Goal: Task Accomplishment & Management: Use online tool/utility

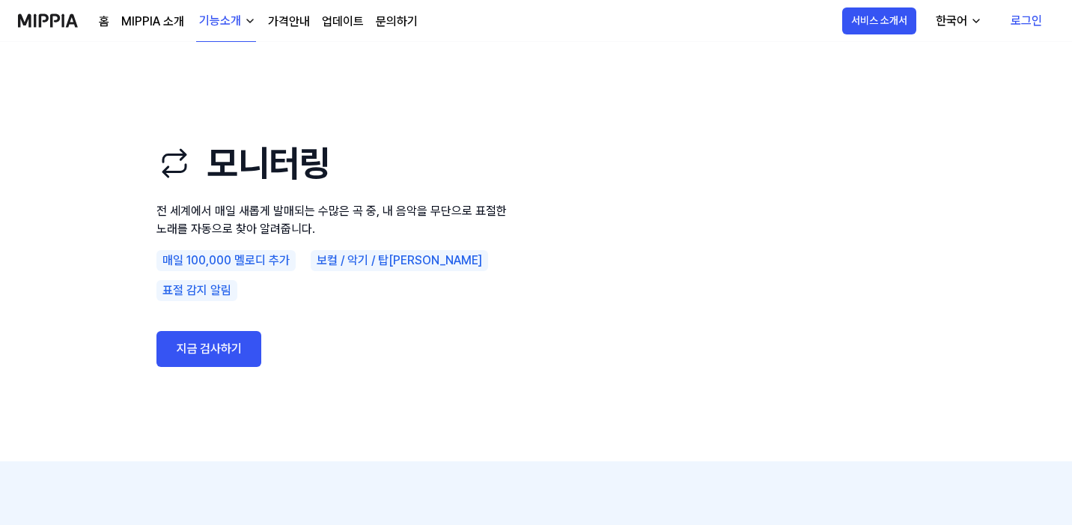
click at [207, 341] on link "지금 검사하기" at bounding box center [209, 349] width 105 height 36
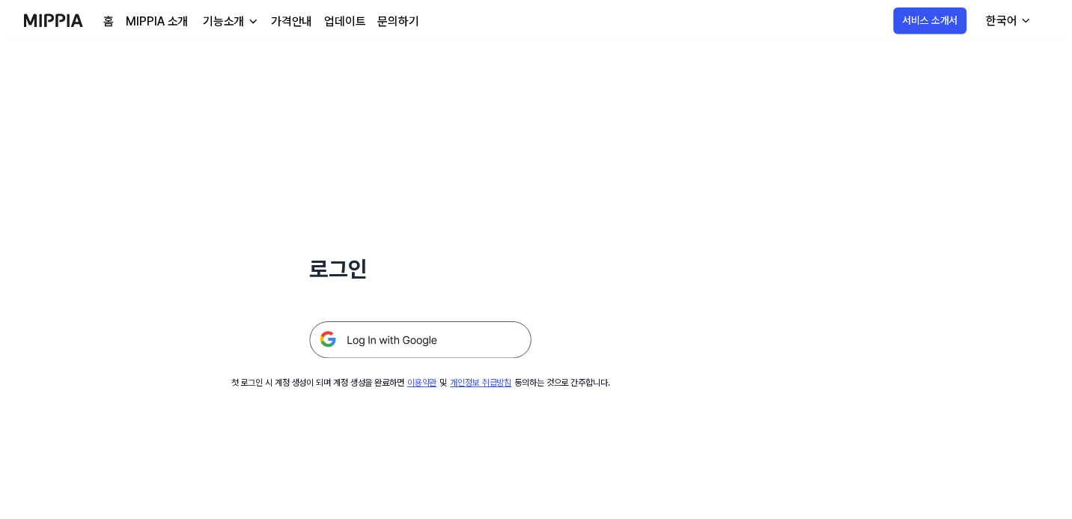
scroll to position [3, 0]
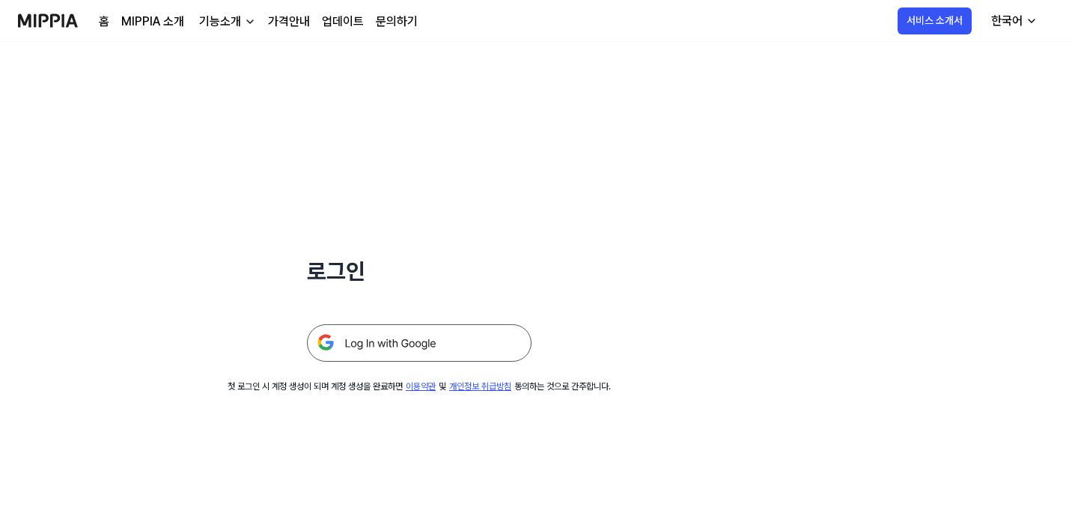
click at [224, 26] on div "기능소개" at bounding box center [220, 22] width 48 height 18
click at [288, 20] on link "가격안내" at bounding box center [289, 22] width 42 height 18
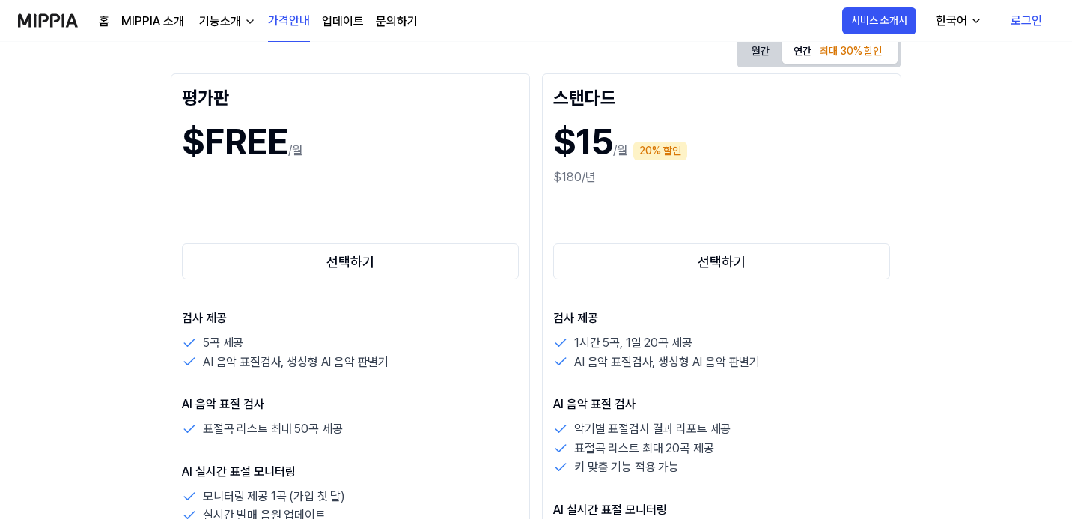
scroll to position [201, 0]
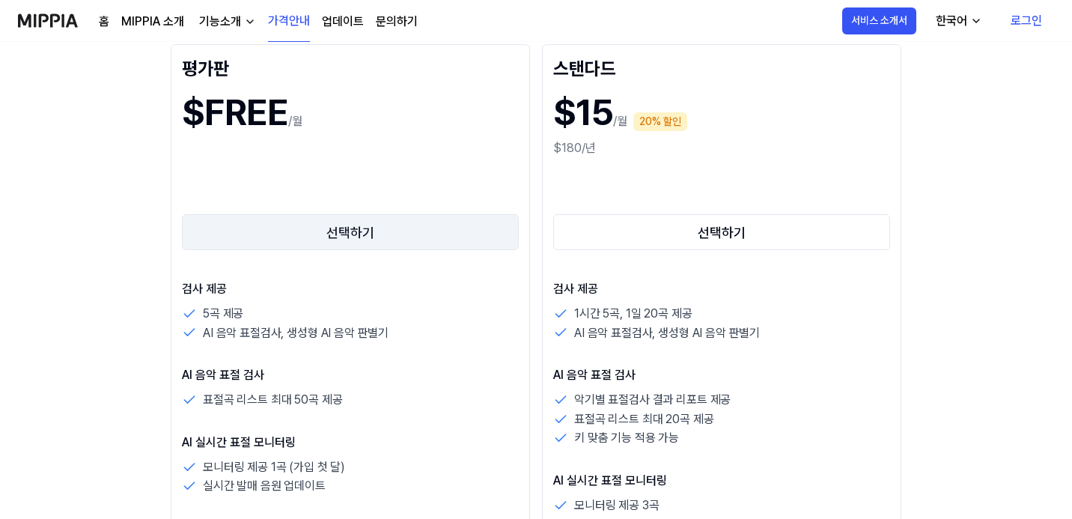
click at [209, 225] on button "선택하기" at bounding box center [350, 232] width 337 height 36
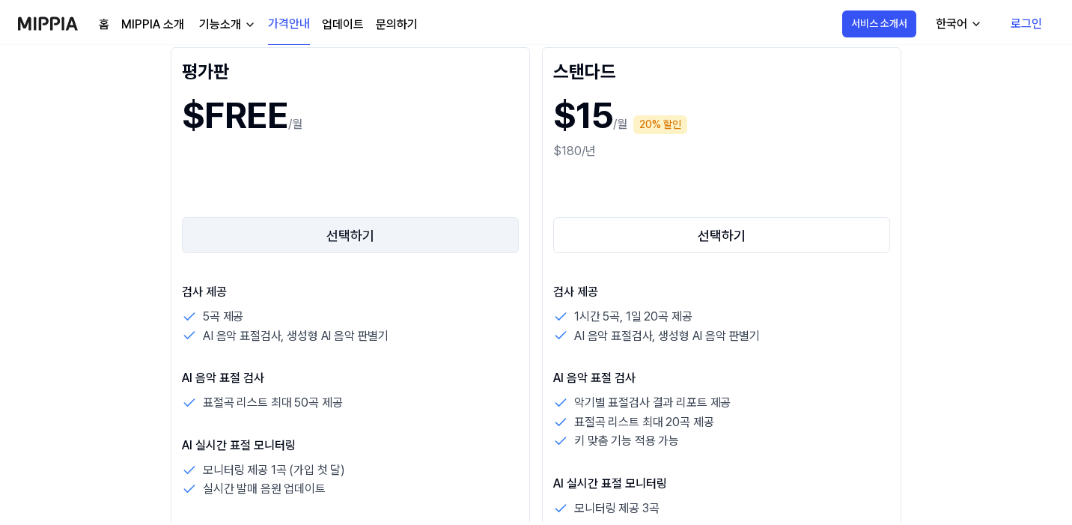
scroll to position [0, 0]
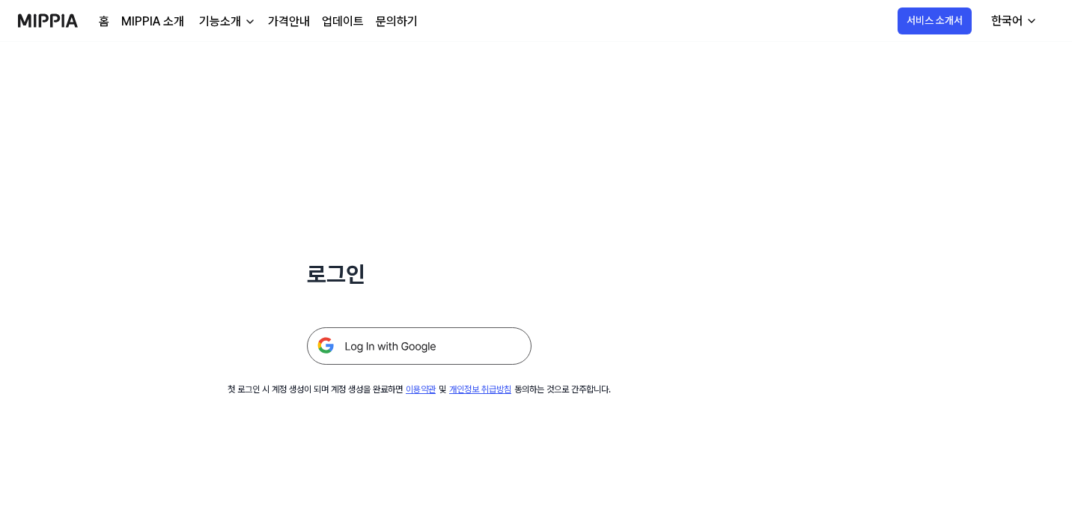
click at [392, 353] on img at bounding box center [419, 345] width 225 height 37
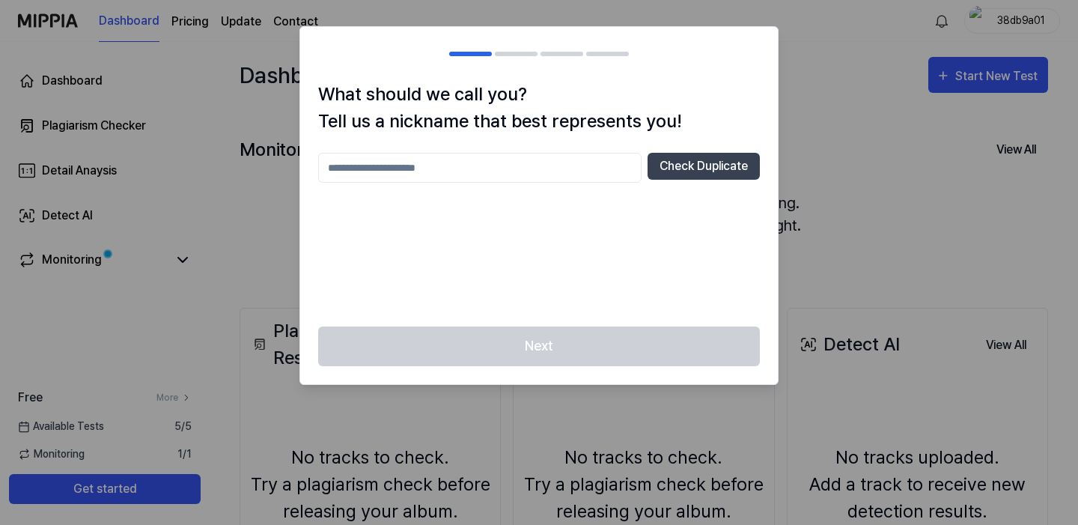
click at [454, 173] on input "text" at bounding box center [480, 168] width 324 height 30
type input "*"
type input "*****"
click at [710, 171] on button "Check Duplicate" at bounding box center [704, 166] width 112 height 27
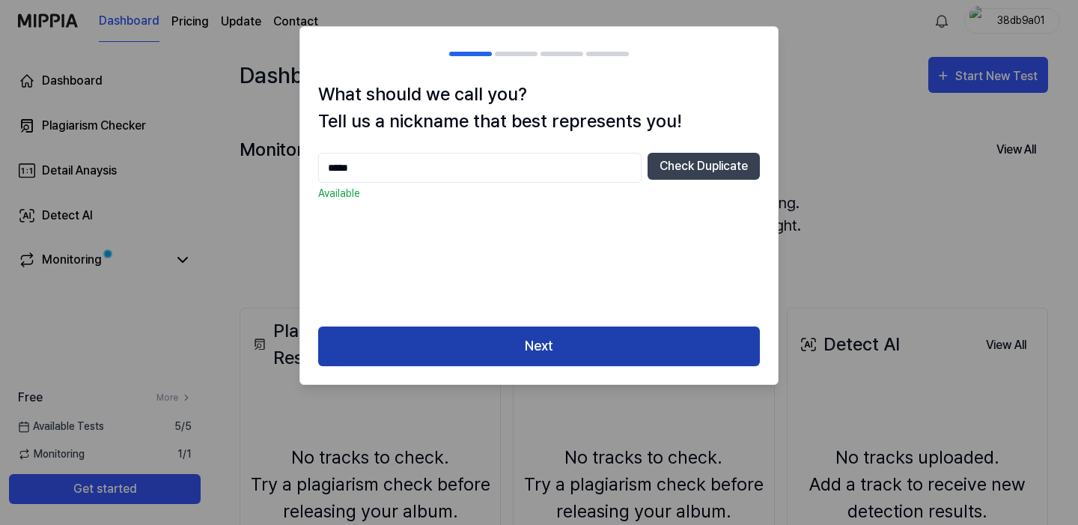
click at [561, 355] on button "Next" at bounding box center [539, 347] width 442 height 40
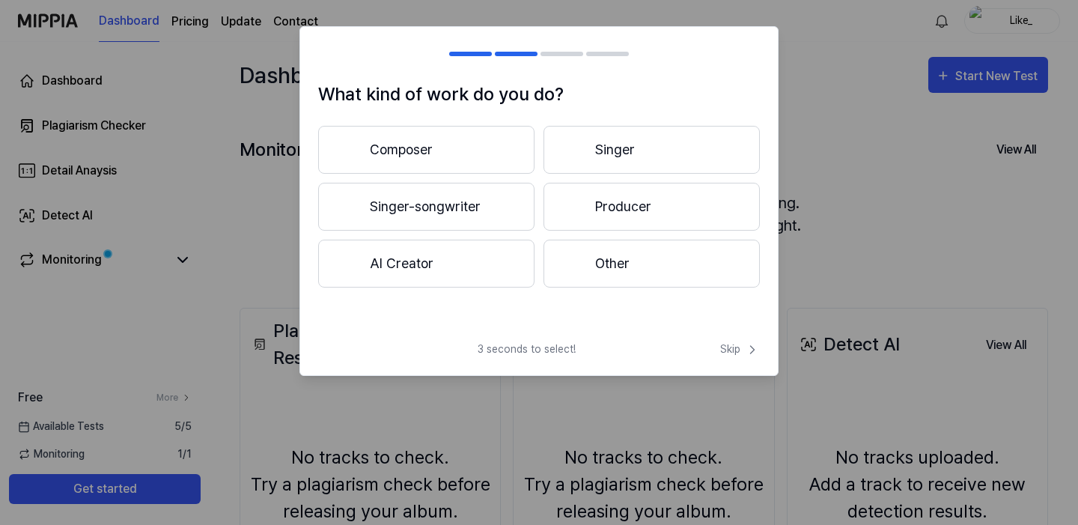
click at [410, 155] on button "Composer" at bounding box center [426, 150] width 216 height 48
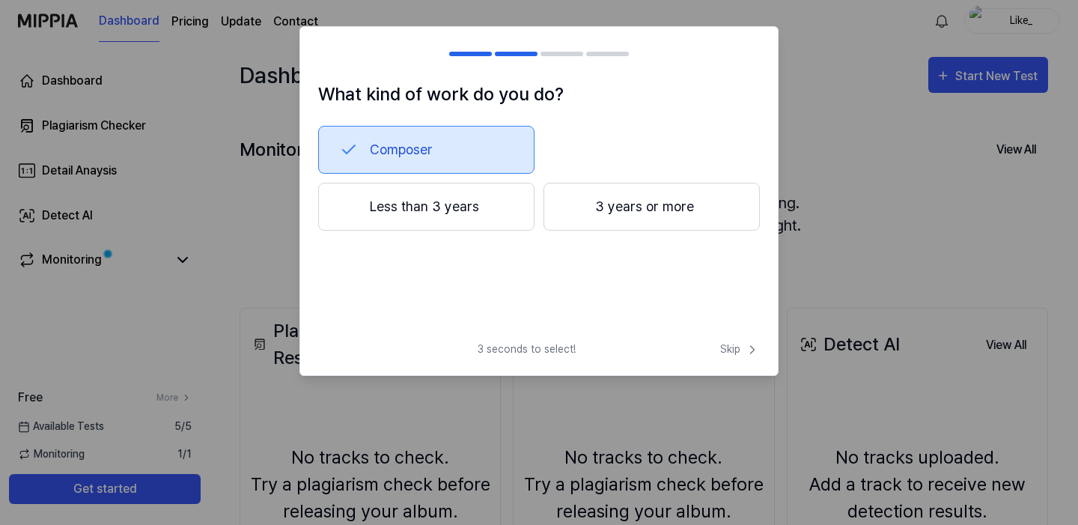
click at [658, 219] on button "3 years or more" at bounding box center [652, 207] width 216 height 48
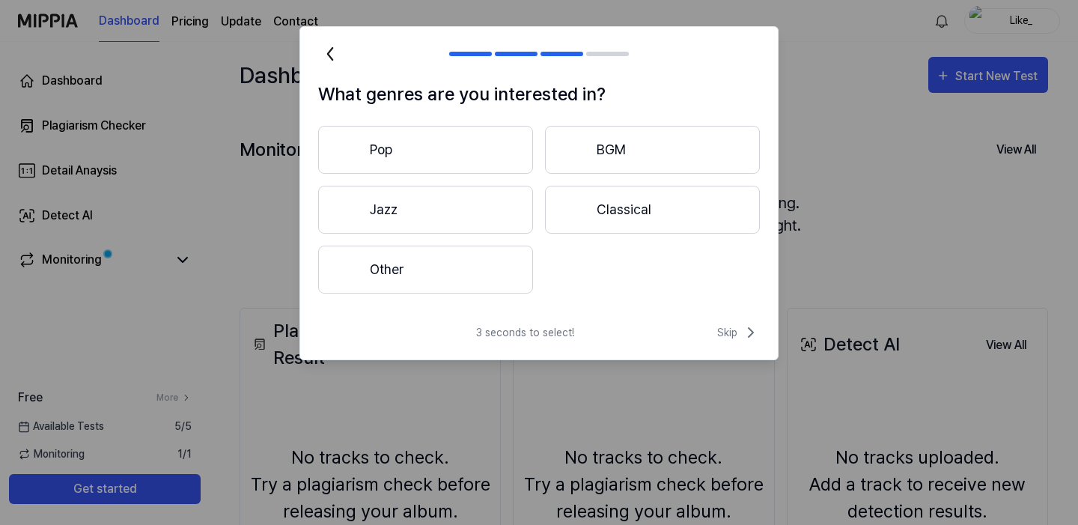
click at [632, 151] on button "BGM" at bounding box center [652, 150] width 215 height 48
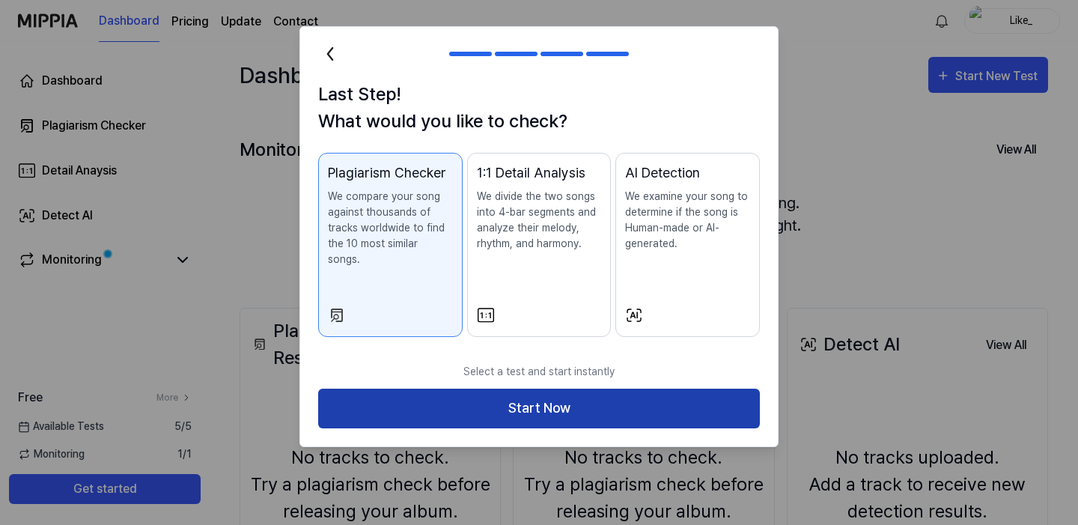
click at [540, 398] on button "Start Now" at bounding box center [539, 409] width 442 height 40
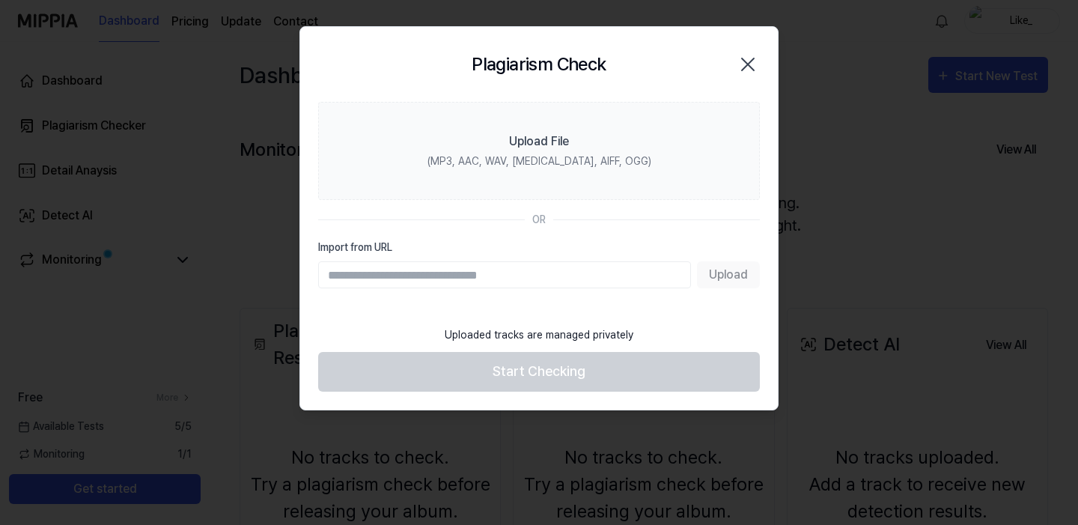
click at [404, 276] on input "Import from URL" at bounding box center [504, 274] width 373 height 27
paste input "**********"
type input "**********"
click at [736, 280] on button "Upload" at bounding box center [728, 274] width 63 height 27
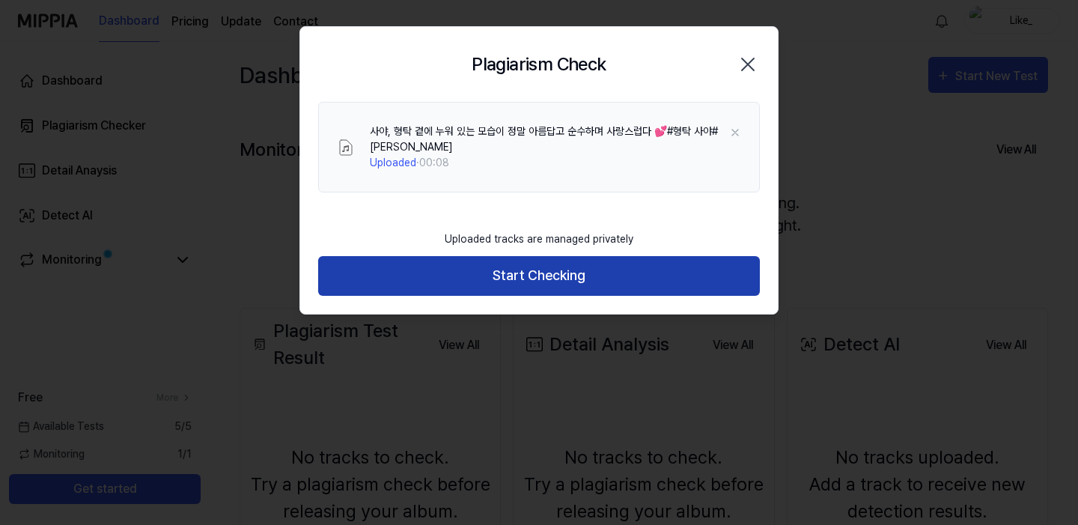
click at [545, 275] on button "Start Checking" at bounding box center [539, 276] width 442 height 40
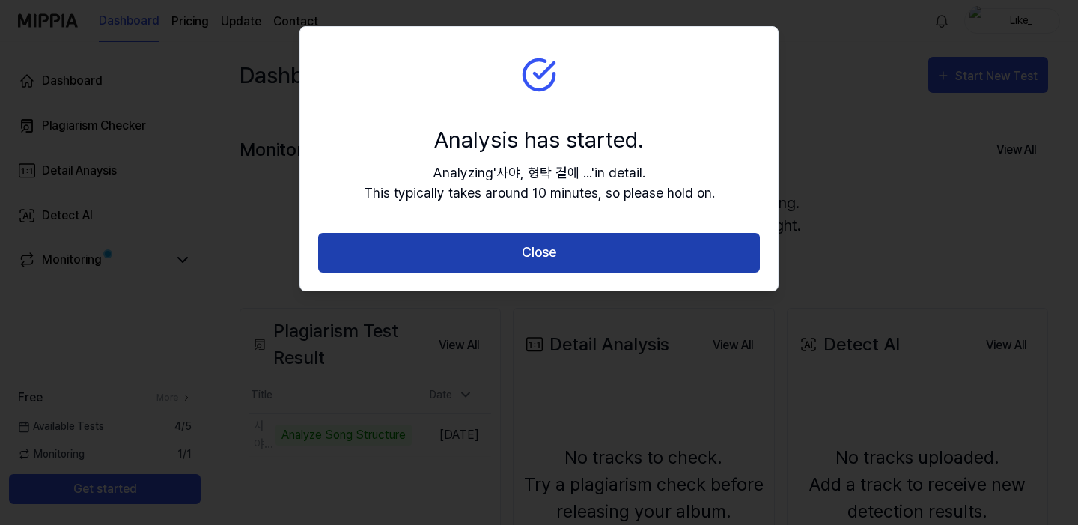
click at [531, 255] on button "Close" at bounding box center [539, 253] width 442 height 40
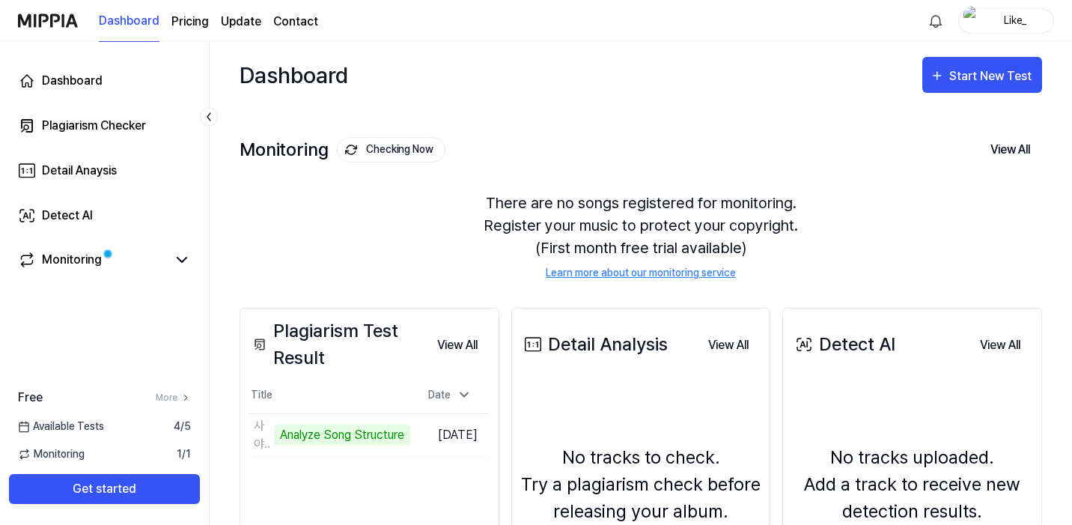
scroll to position [192, 0]
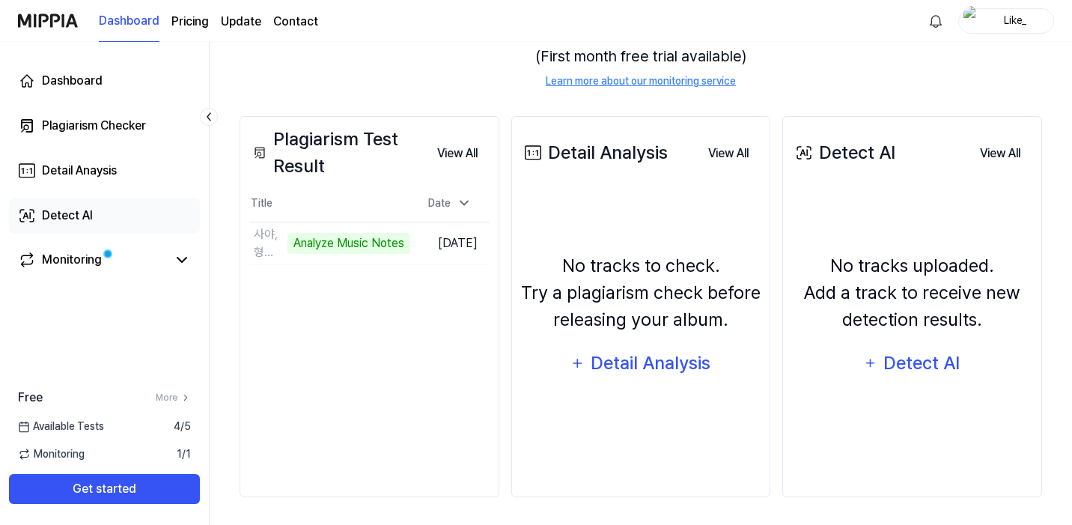
click at [68, 217] on div "Detect AI" at bounding box center [67, 216] width 51 height 18
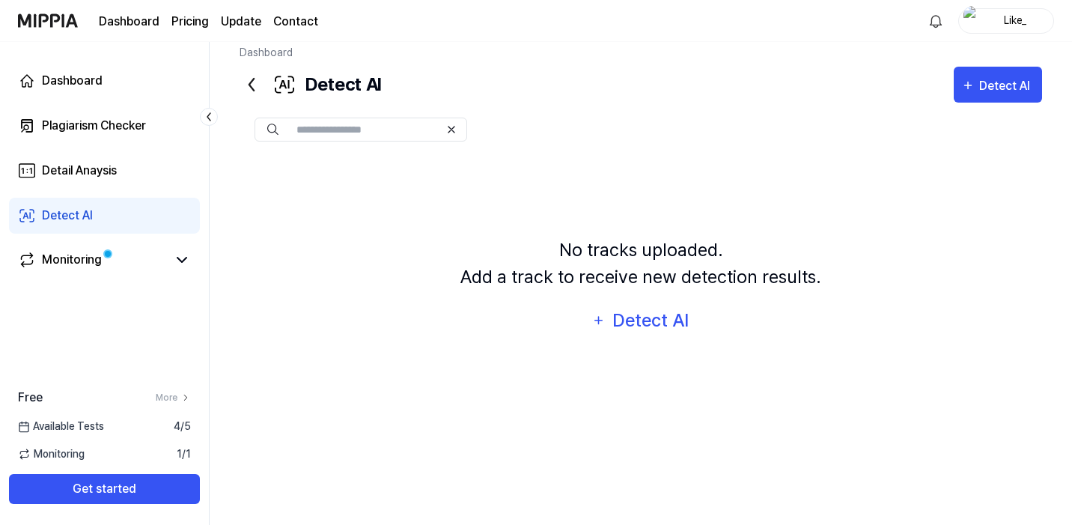
scroll to position [14, 0]
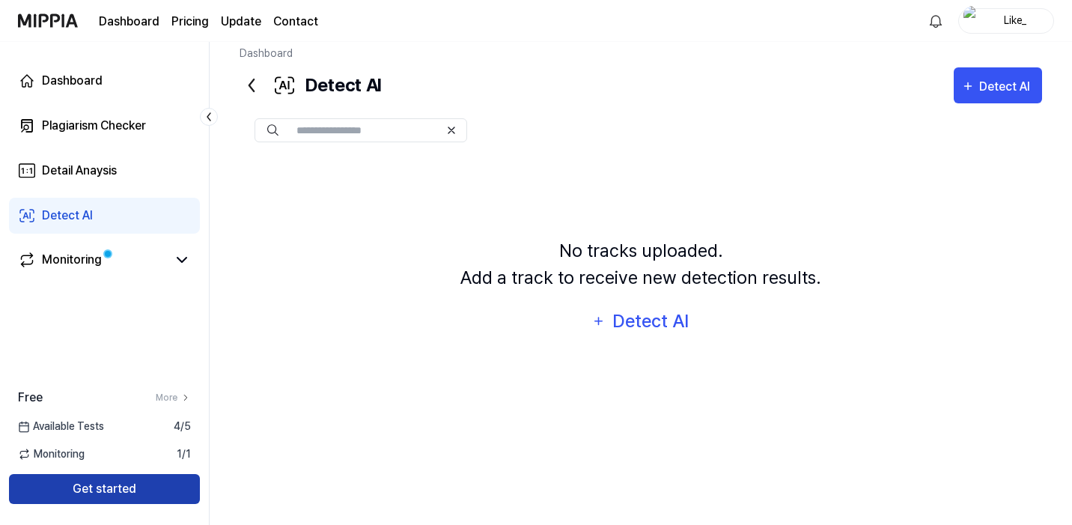
click at [107, 485] on button "Get started" at bounding box center [104, 489] width 191 height 30
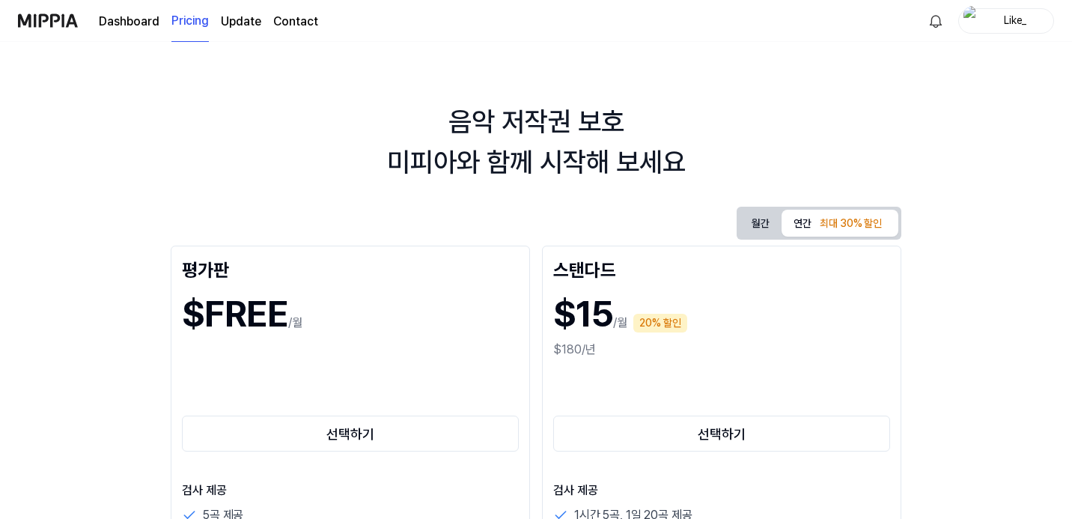
scroll to position [340, 0]
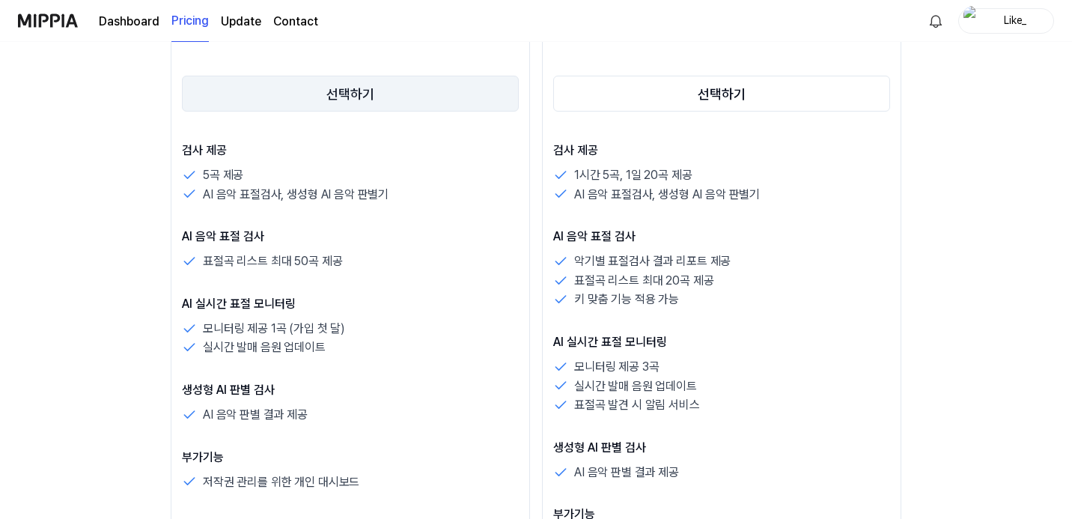
click at [182, 97] on button "선택하기" at bounding box center [350, 94] width 337 height 36
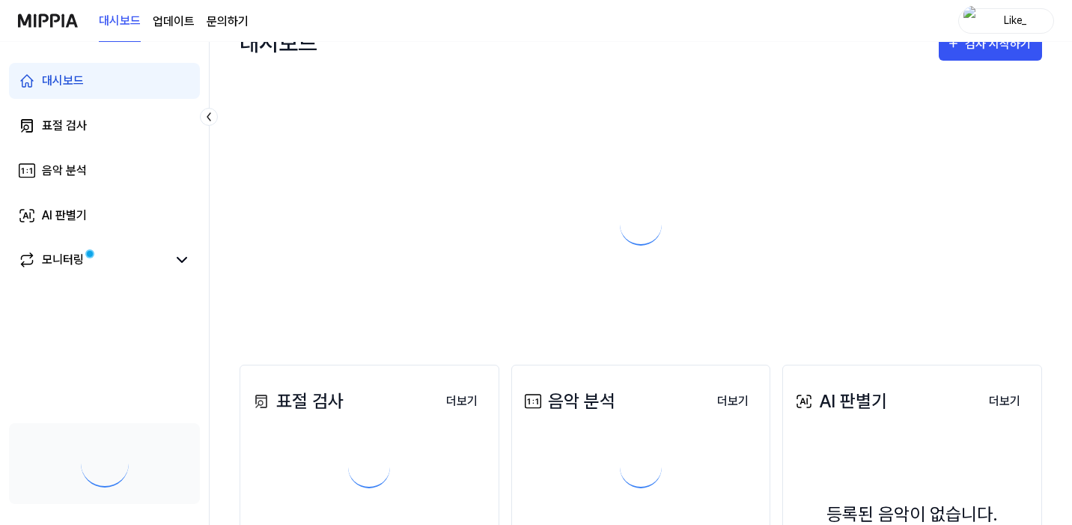
scroll to position [193, 0]
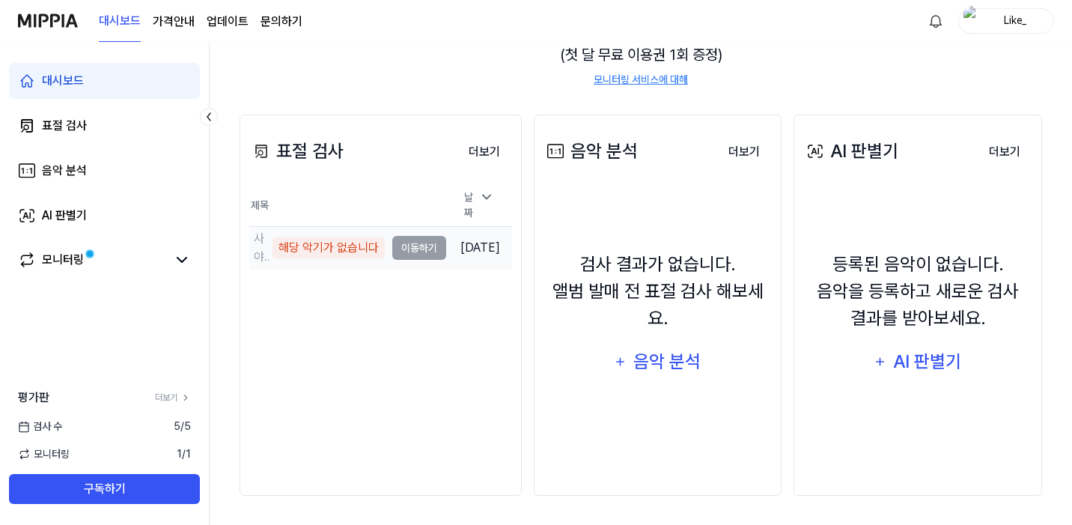
click at [312, 241] on div "해당 악기가 없습니다" at bounding box center [329, 247] width 112 height 21
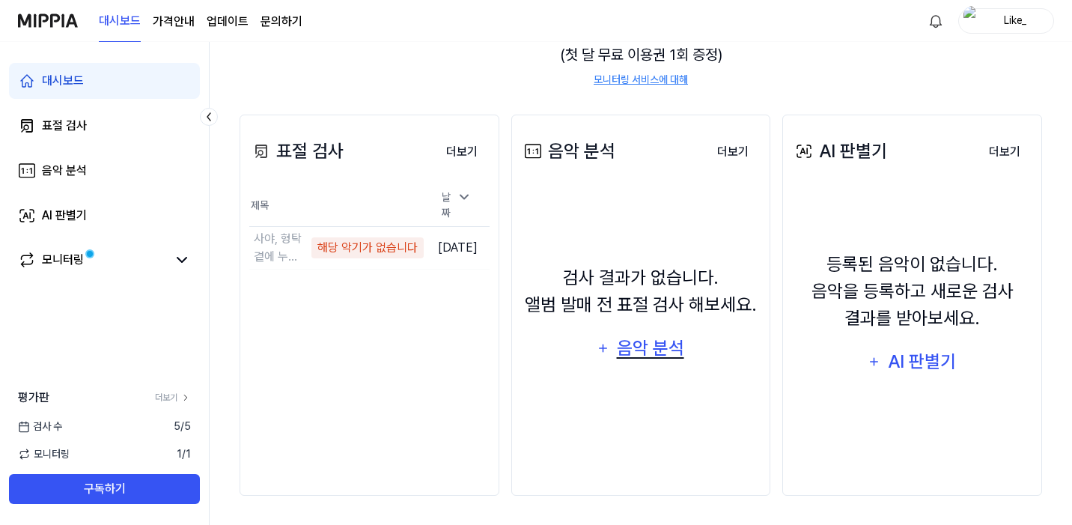
click at [665, 354] on div "음악 분석" at bounding box center [650, 348] width 71 height 28
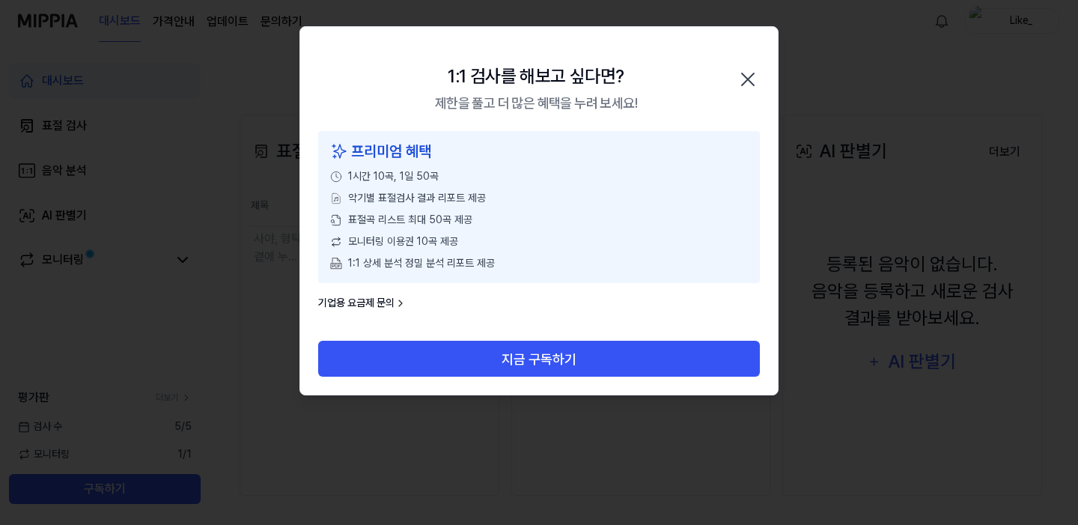
click at [750, 63] on div "1:1 검사를 해보고 싶다면? 제한을 풀고 더 많은 혜택을 누려 보세요! 닫기" at bounding box center [539, 79] width 478 height 104
click at [749, 80] on icon "button" at bounding box center [748, 79] width 12 height 12
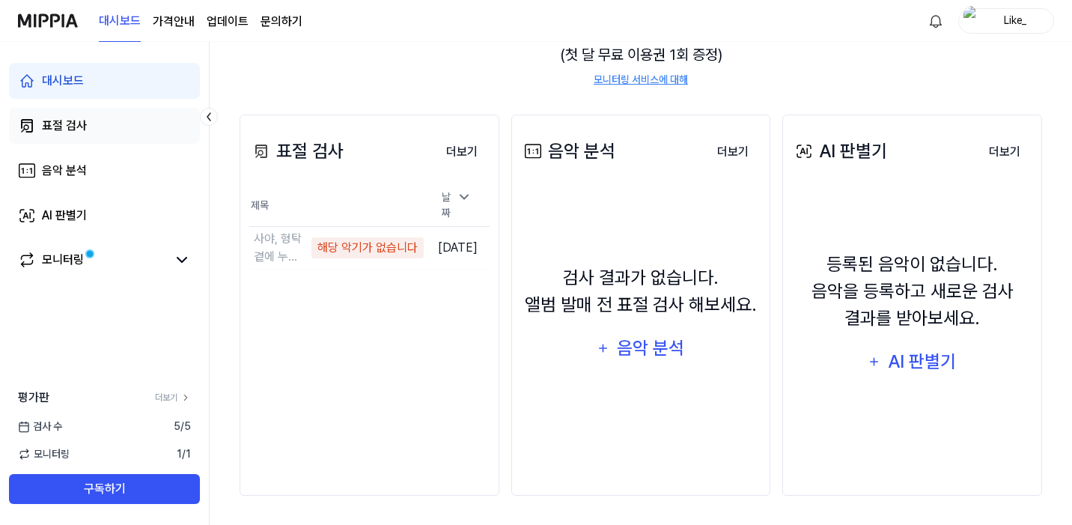
click at [82, 130] on div "표절 검사" at bounding box center [64, 126] width 45 height 18
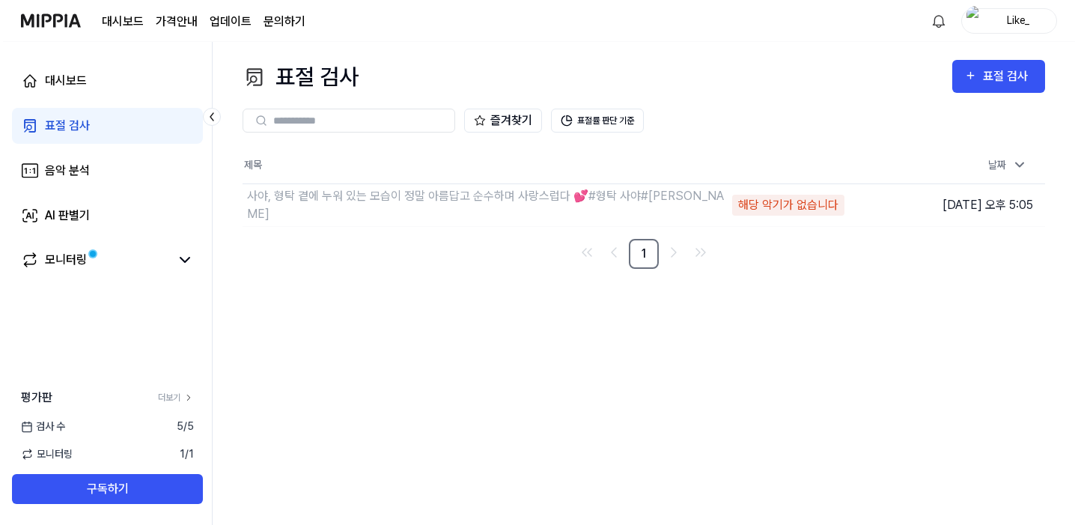
scroll to position [0, 0]
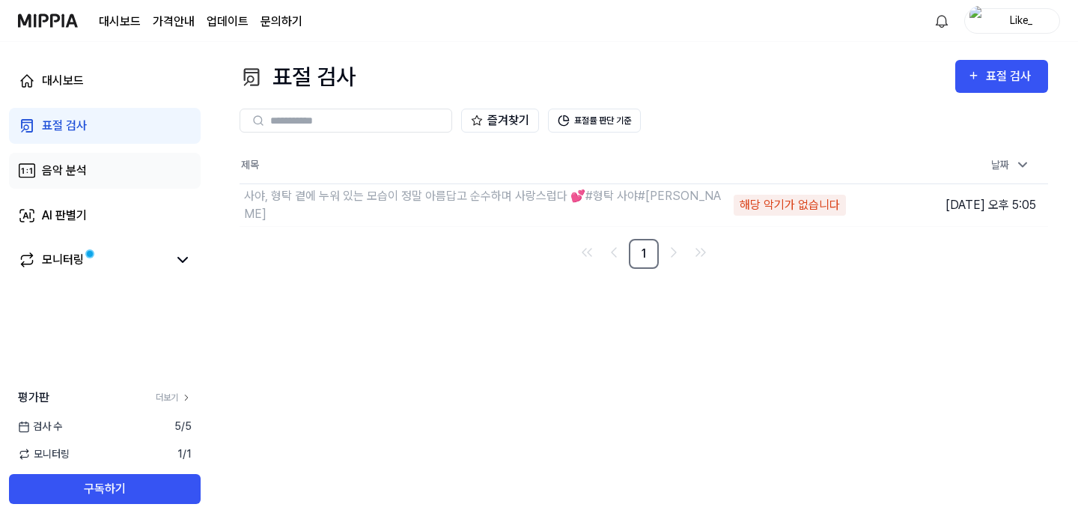
click at [55, 177] on div "음악 분석" at bounding box center [64, 171] width 45 height 18
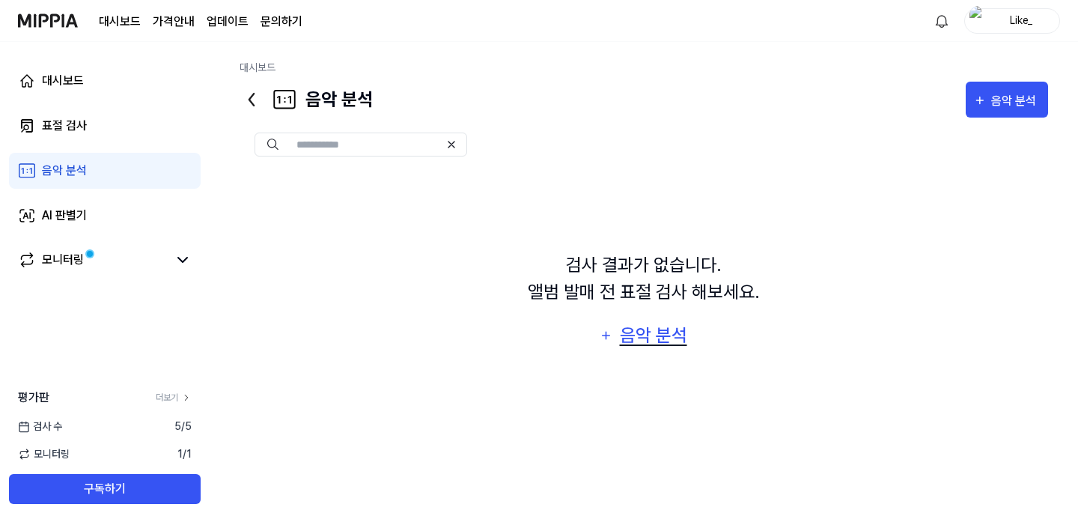
click at [663, 337] on div "음악 분석" at bounding box center [653, 335] width 71 height 28
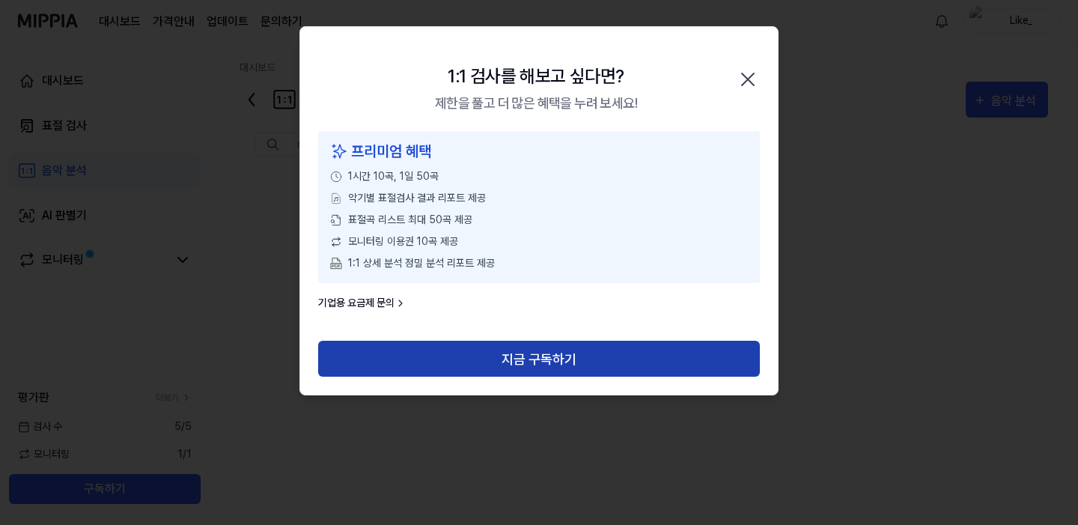
click at [543, 359] on button "지금 구독하기" at bounding box center [539, 359] width 442 height 36
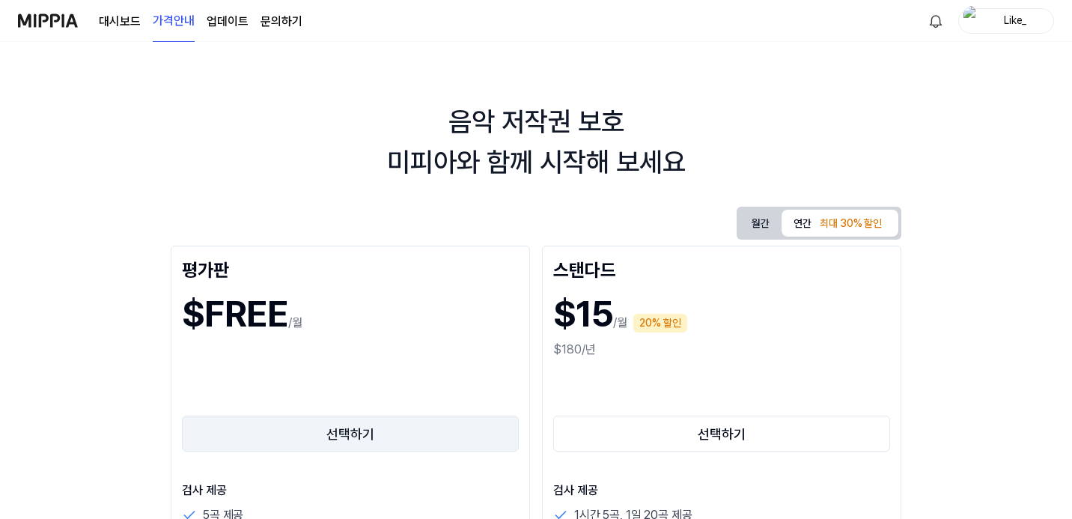
click at [222, 437] on button "선택하기" at bounding box center [350, 434] width 337 height 36
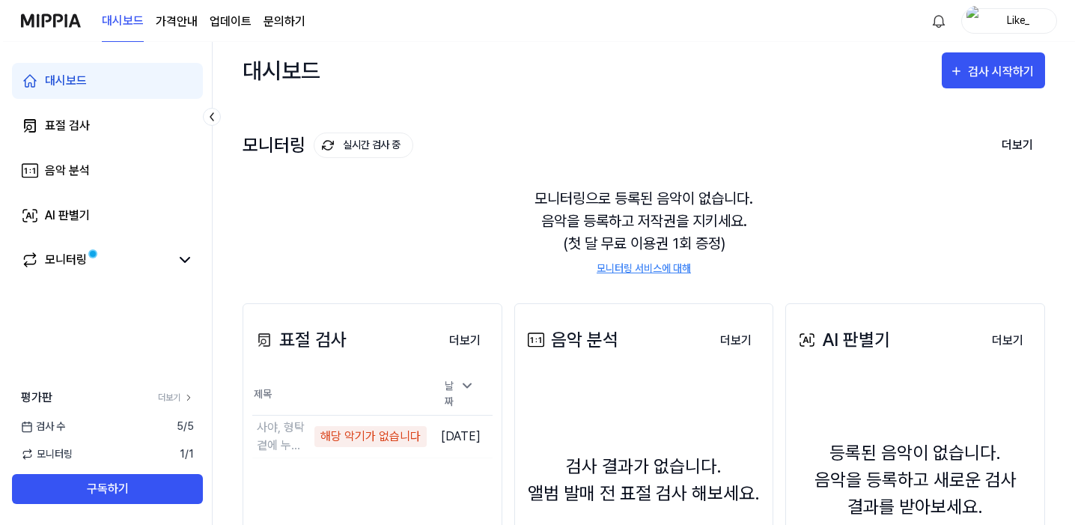
scroll to position [193, 0]
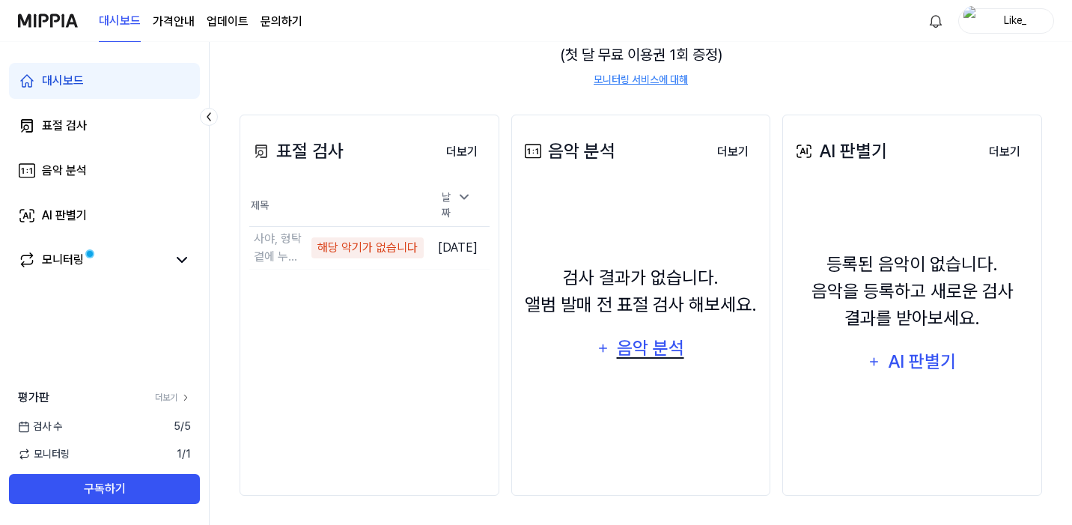
click at [655, 350] on div "음악 분석" at bounding box center [650, 348] width 71 height 28
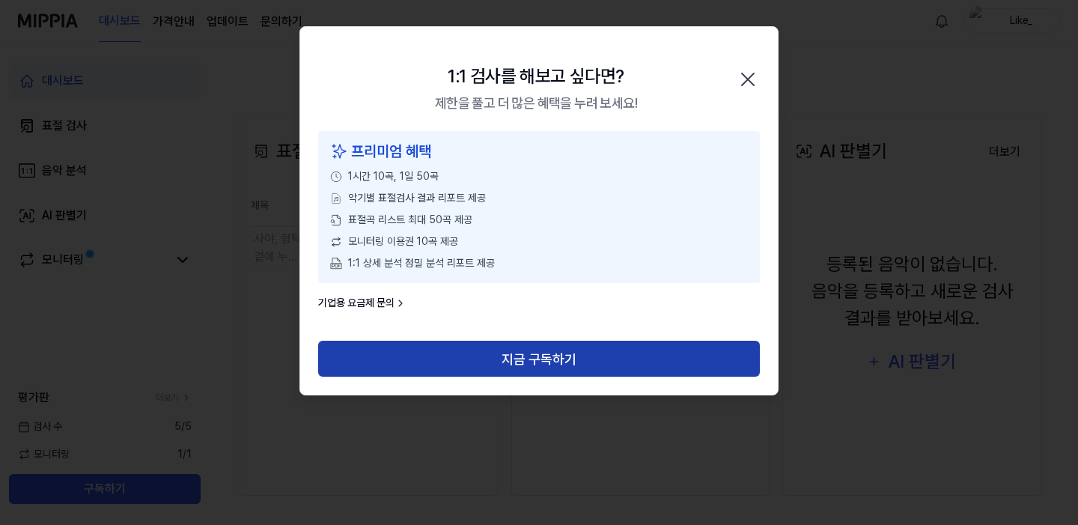
click at [570, 356] on button "지금 구독하기" at bounding box center [539, 359] width 442 height 36
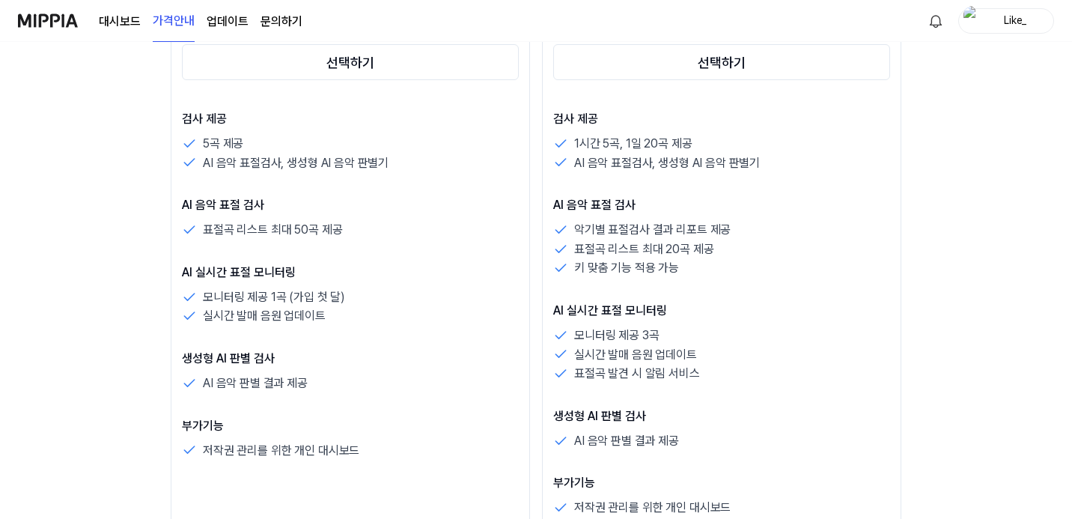
scroll to position [366, 0]
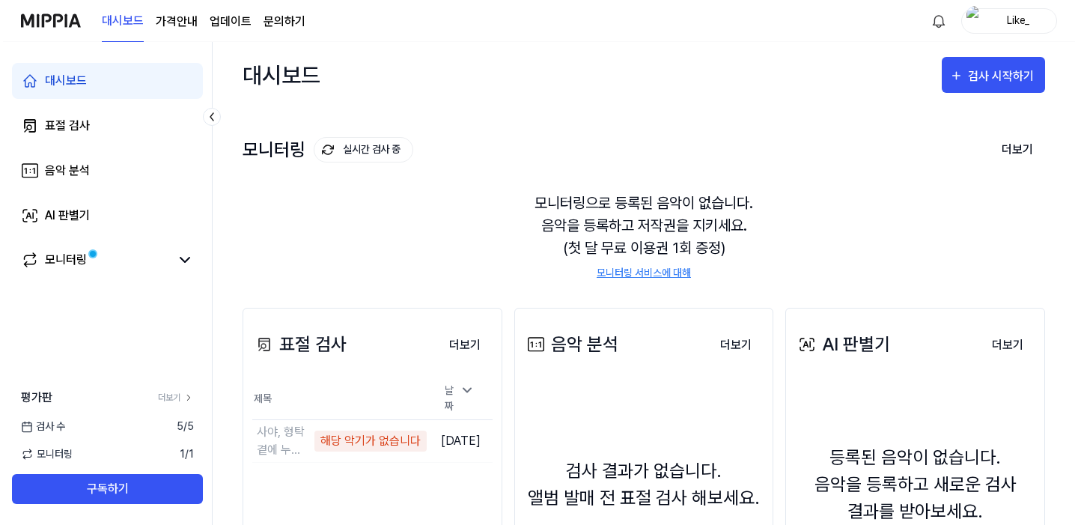
scroll to position [193, 0]
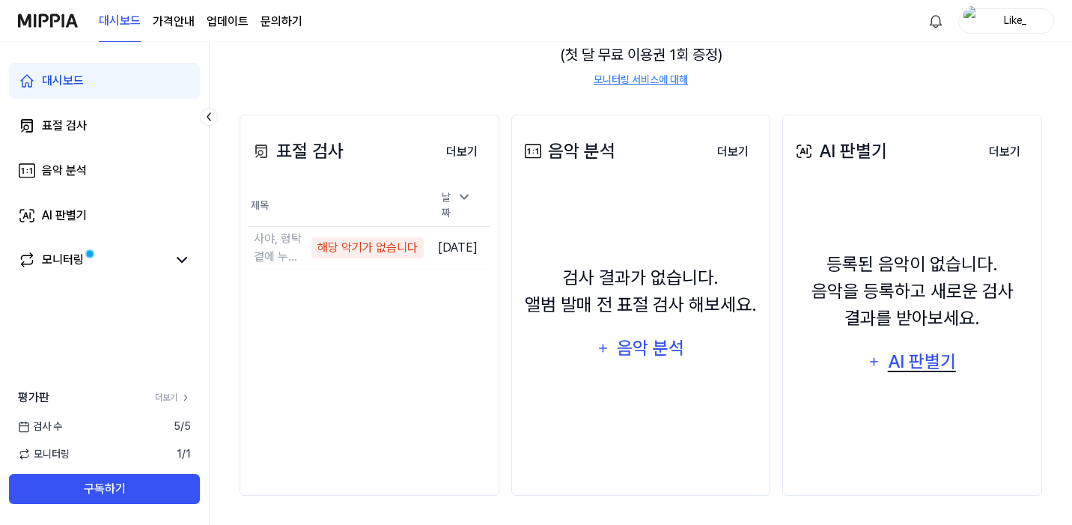
click at [912, 365] on div "AI 판별기" at bounding box center [922, 362] width 72 height 28
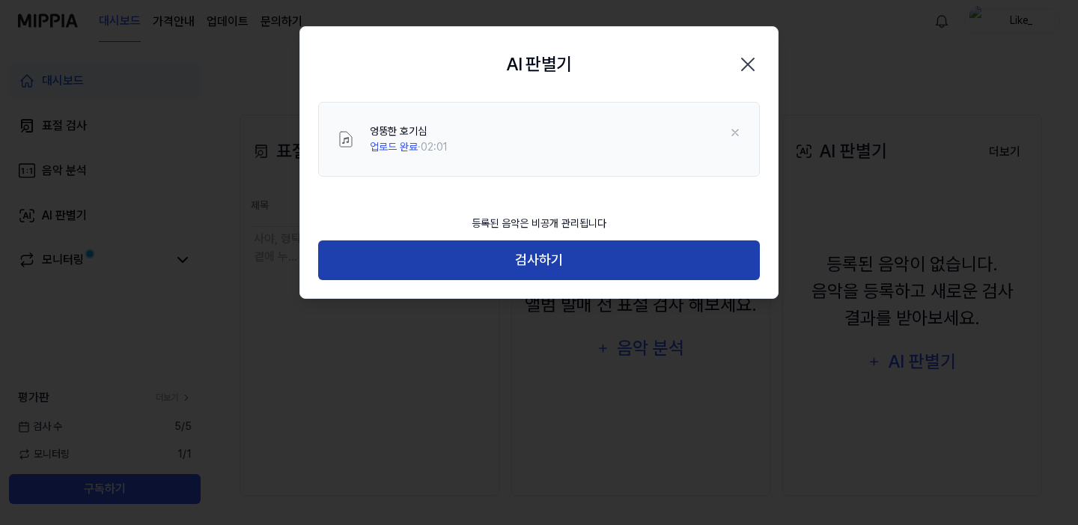
click at [567, 264] on button "검사하기" at bounding box center [539, 260] width 442 height 40
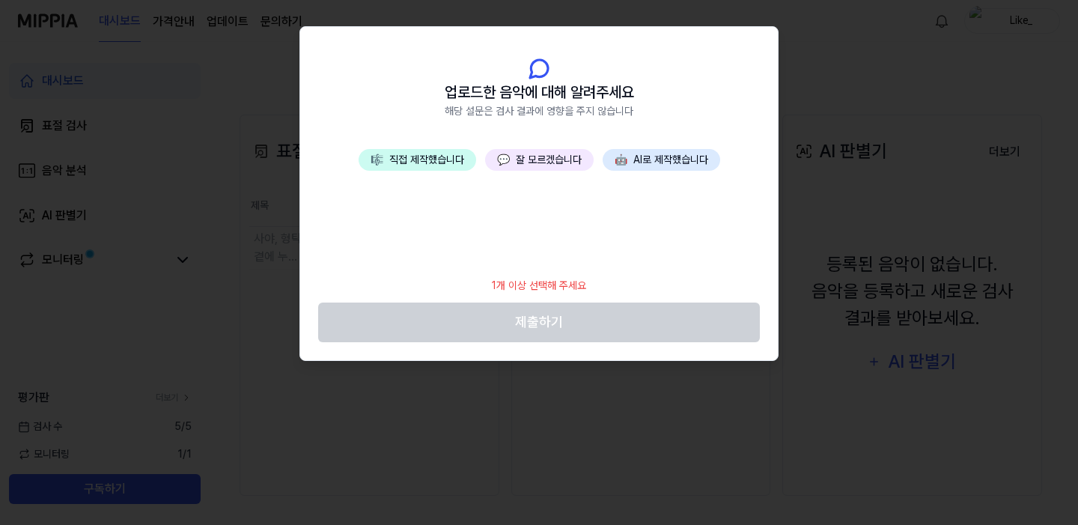
click at [440, 159] on button "🎼 직접 제작했습니다" at bounding box center [418, 160] width 118 height 22
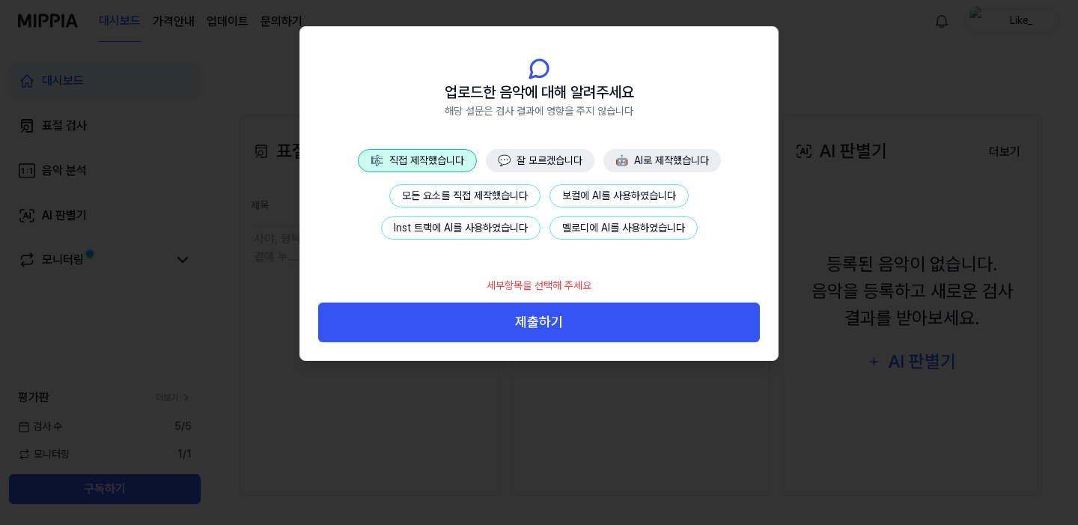
click at [505, 194] on button "모든 요소를 직접 제작했습니다" at bounding box center [464, 195] width 151 height 23
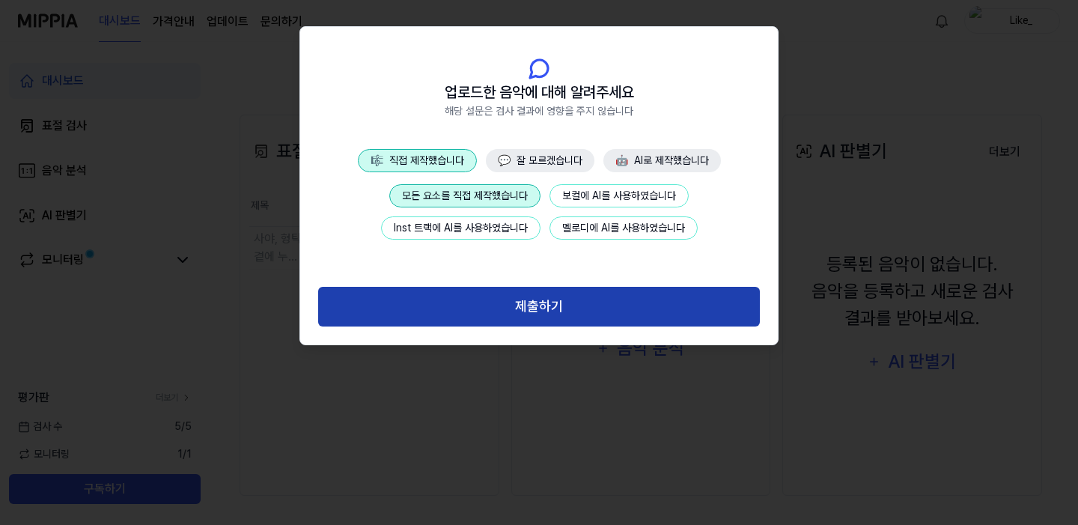
click at [546, 308] on button "제출하기" at bounding box center [539, 307] width 442 height 40
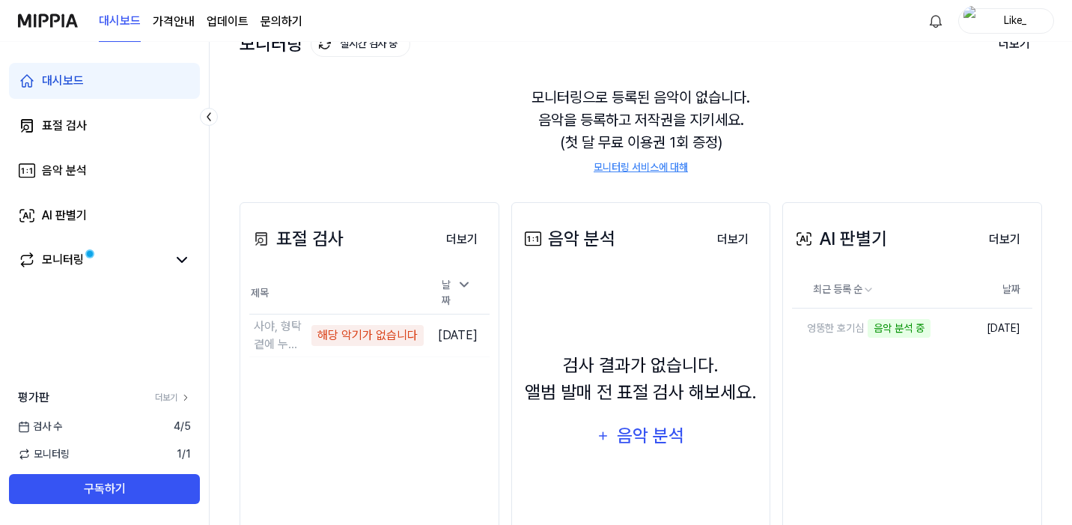
scroll to position [163, 0]
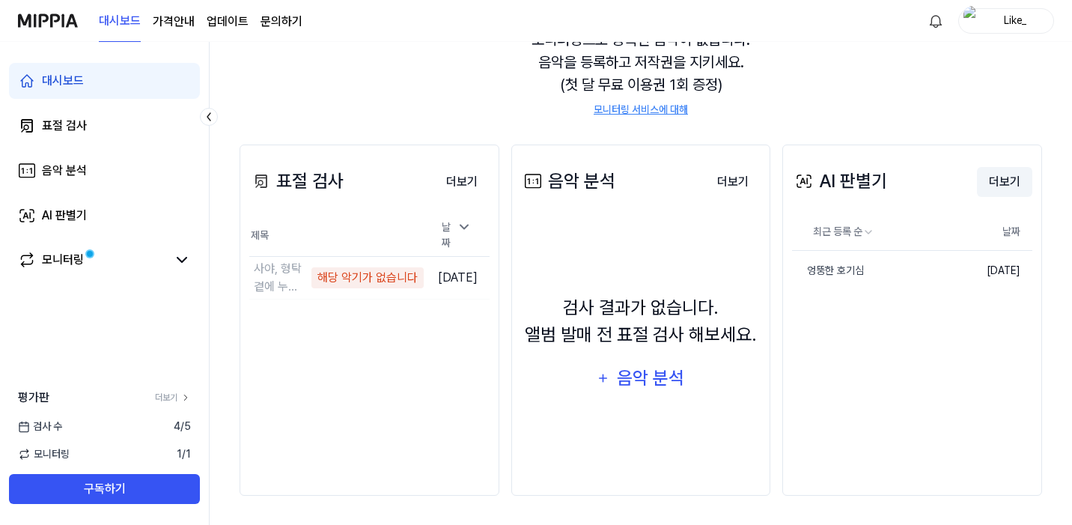
click at [1017, 186] on button "더보기" at bounding box center [1004, 182] width 55 height 30
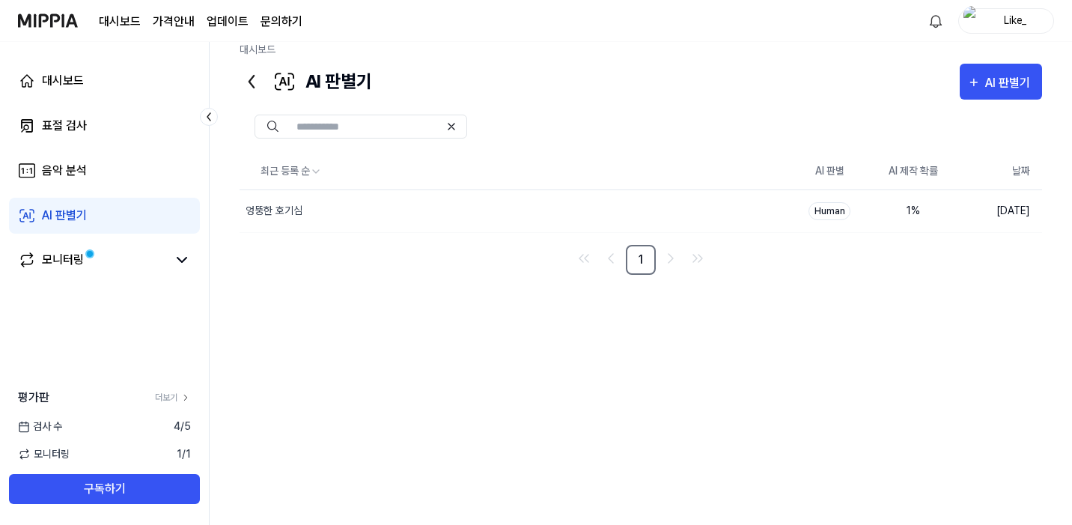
scroll to position [17, 0]
click at [342, 225] on div "엉뚱한 호기심" at bounding box center [485, 212] width 490 height 42
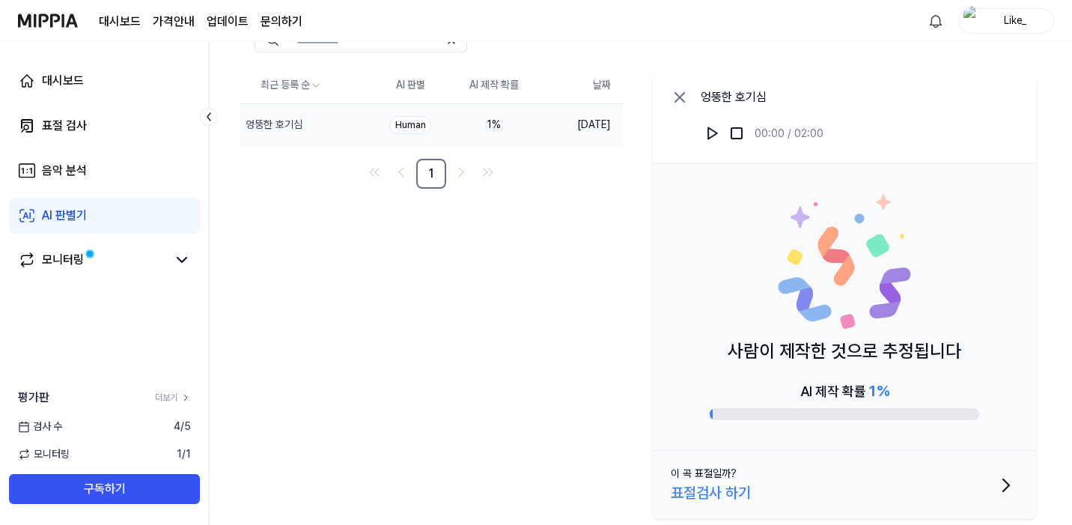
click at [696, 494] on div "표절검사 하기" at bounding box center [711, 493] width 80 height 22
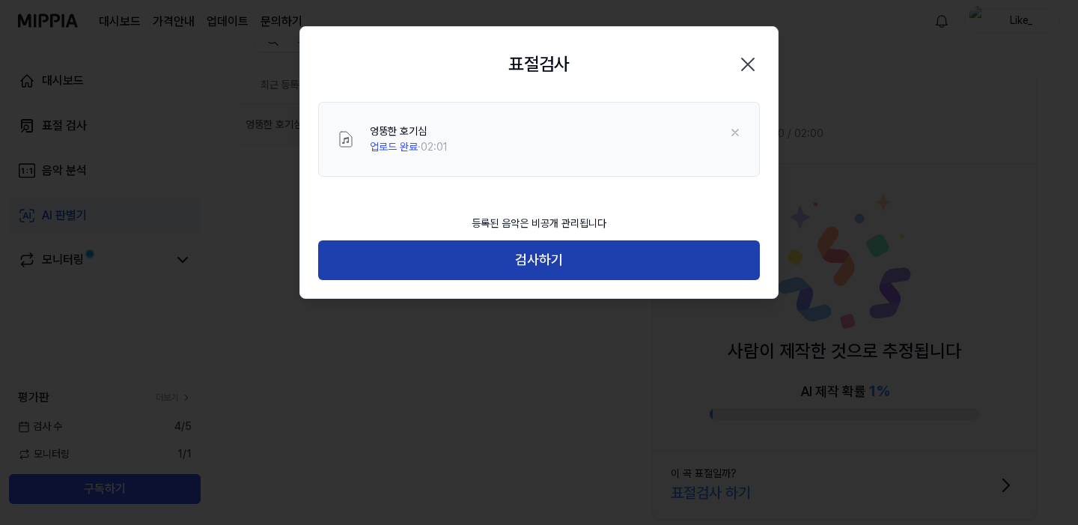
click at [529, 269] on button "검사하기" at bounding box center [539, 260] width 442 height 40
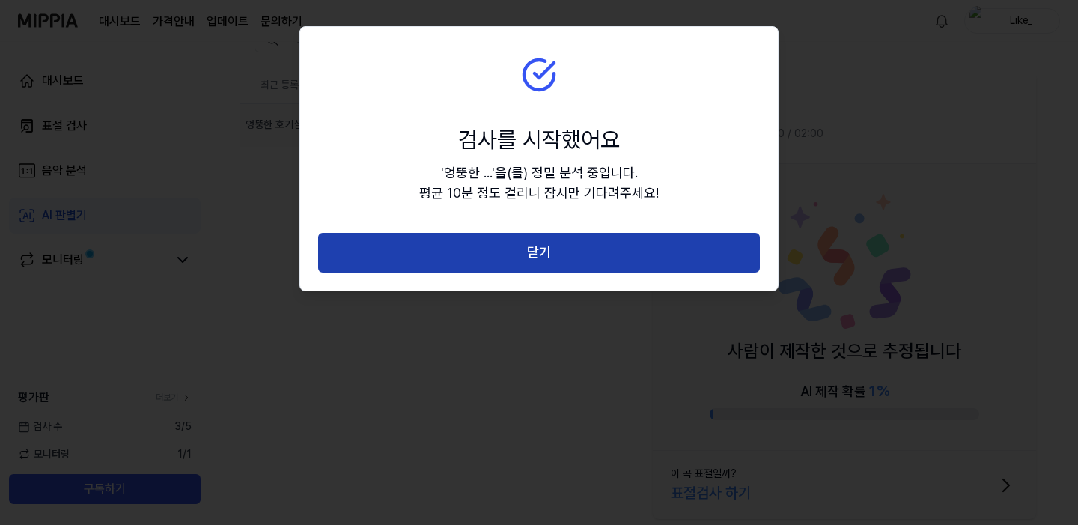
click at [525, 252] on button "닫기" at bounding box center [539, 253] width 442 height 40
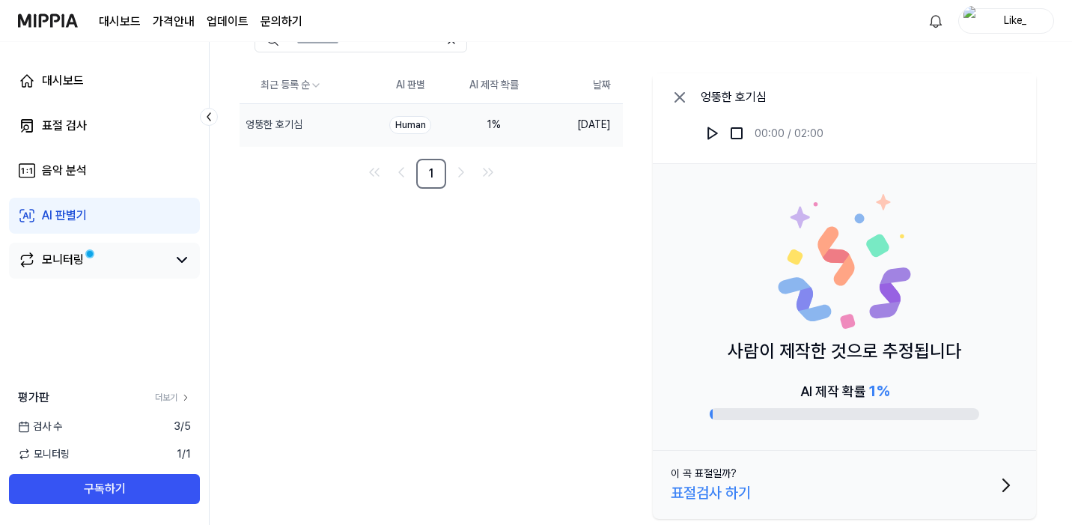
click at [87, 249] on span at bounding box center [90, 254] width 10 height 10
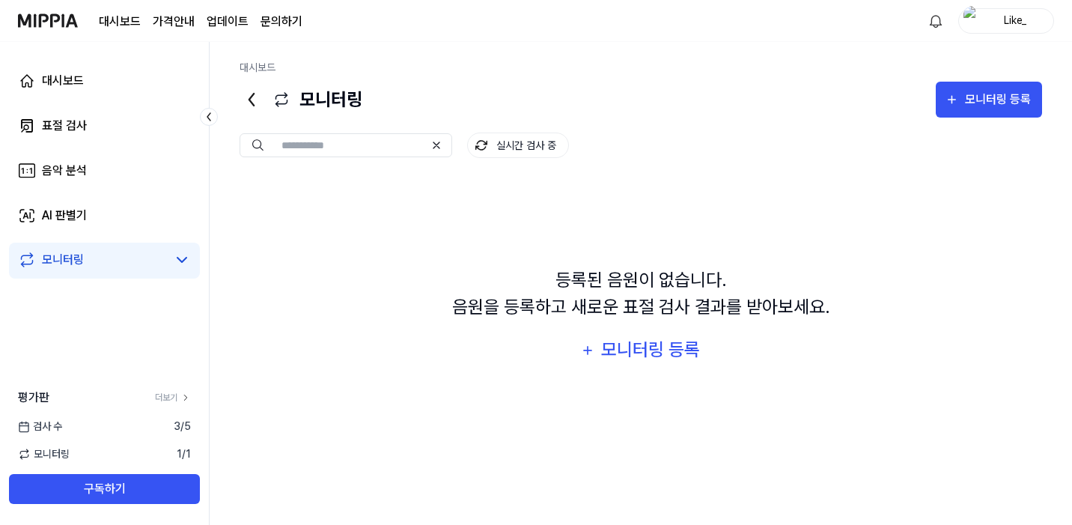
scroll to position [0, 0]
click at [43, 207] on div "AI 판별기" at bounding box center [64, 216] width 45 height 18
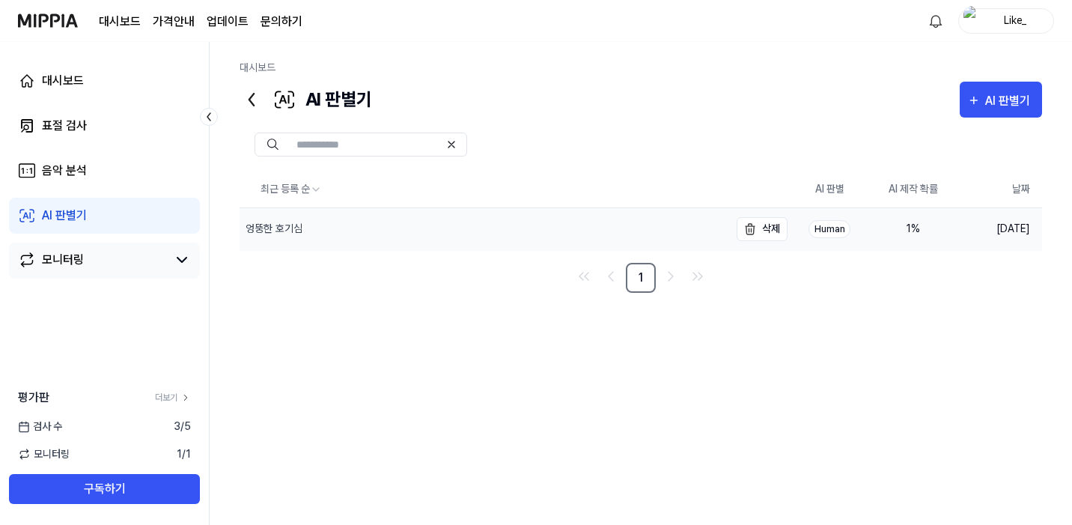
click at [303, 229] on div "엉뚱한 호기심" at bounding box center [273, 229] width 66 height 16
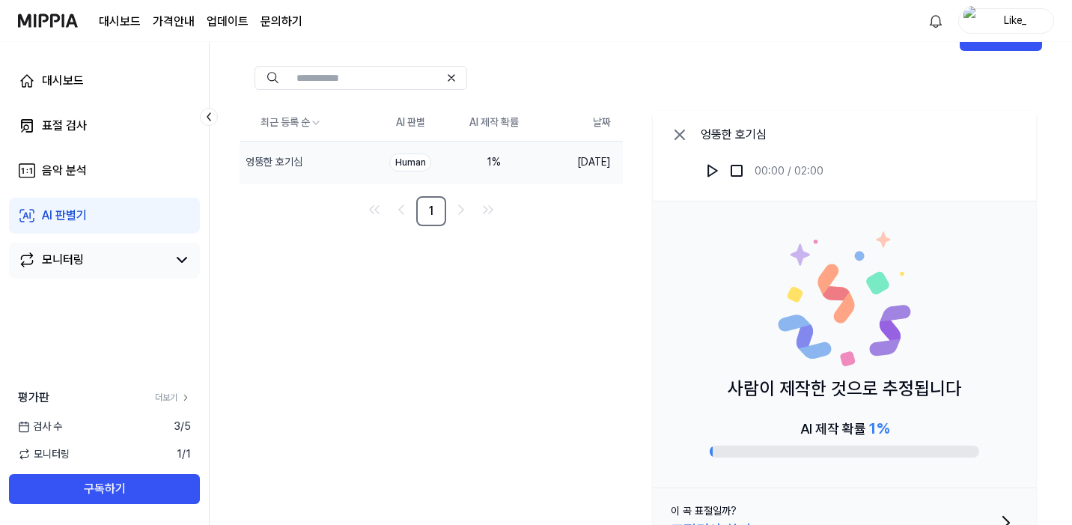
scroll to position [104, 0]
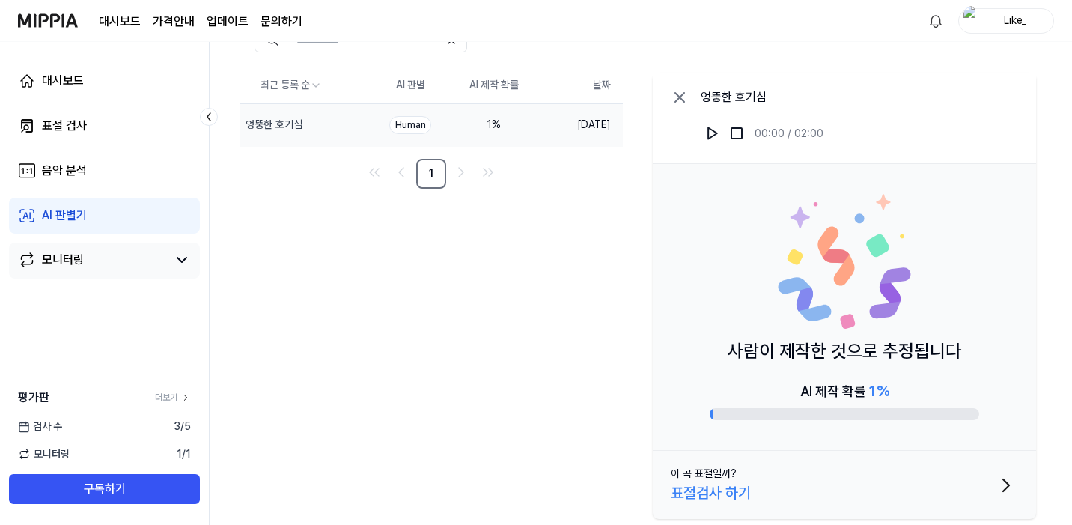
click at [729, 496] on div "표절검사 하기" at bounding box center [711, 493] width 80 height 22
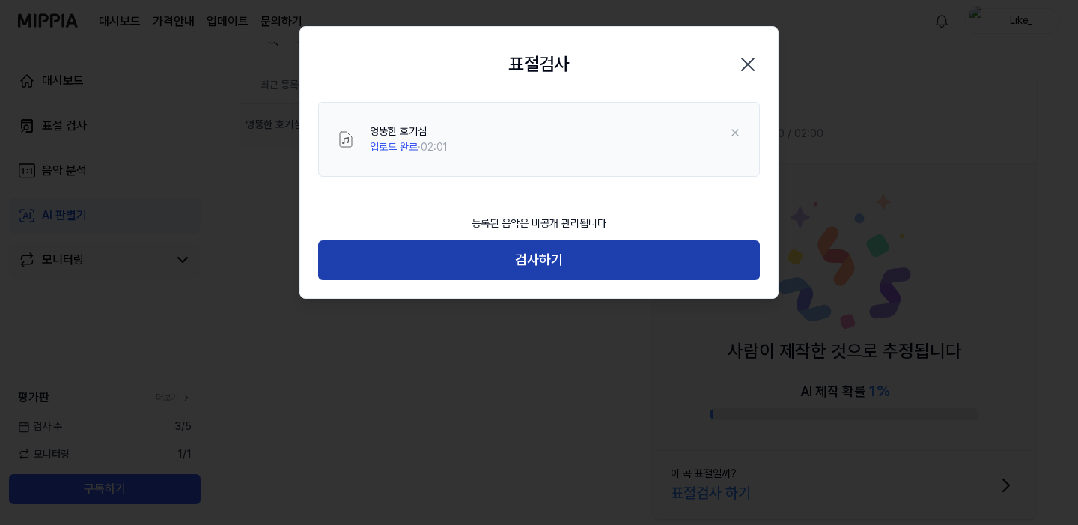
click at [529, 264] on button "검사하기" at bounding box center [539, 260] width 442 height 40
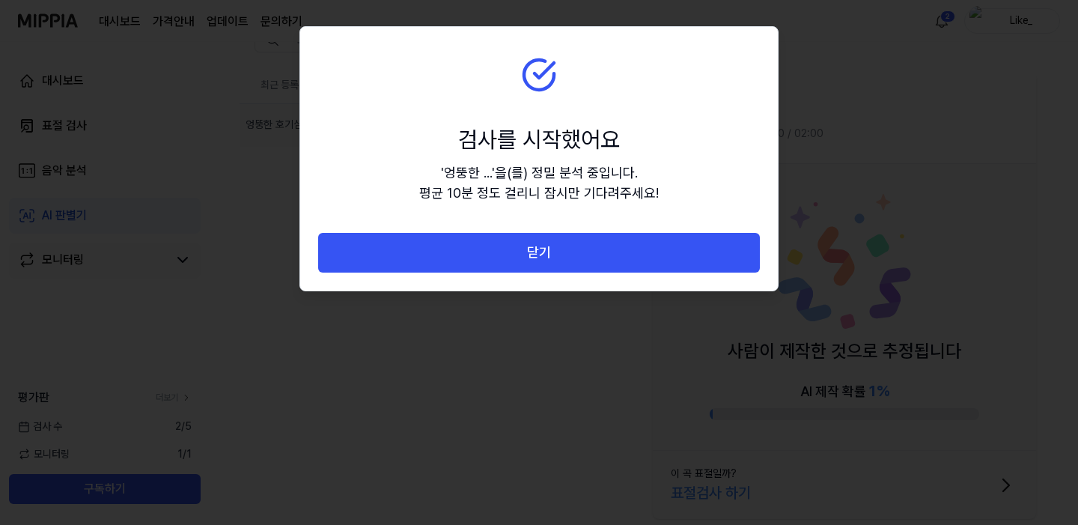
click at [516, 144] on div "검사를 시작했어요" at bounding box center [539, 140] width 240 height 34
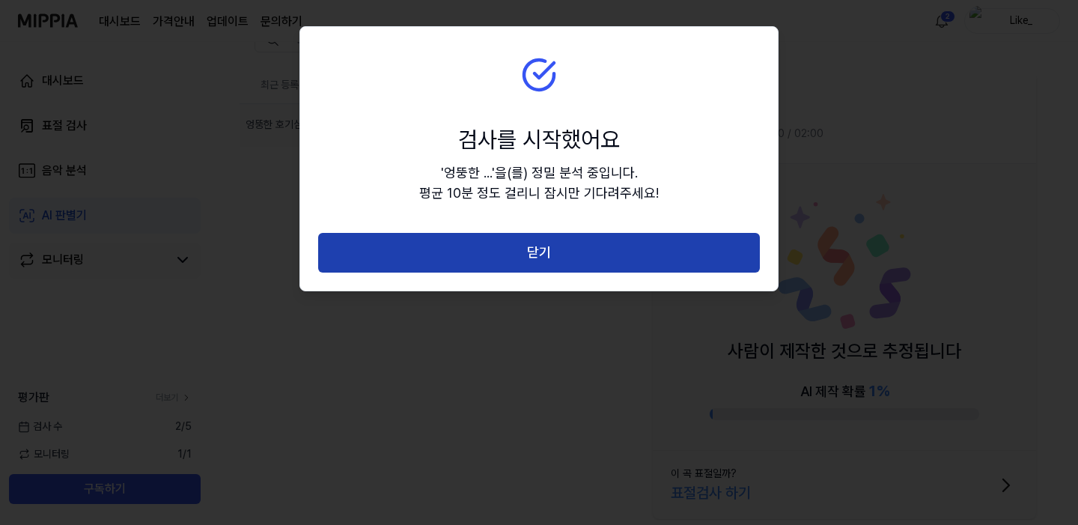
click at [509, 256] on button "닫기" at bounding box center [539, 253] width 442 height 40
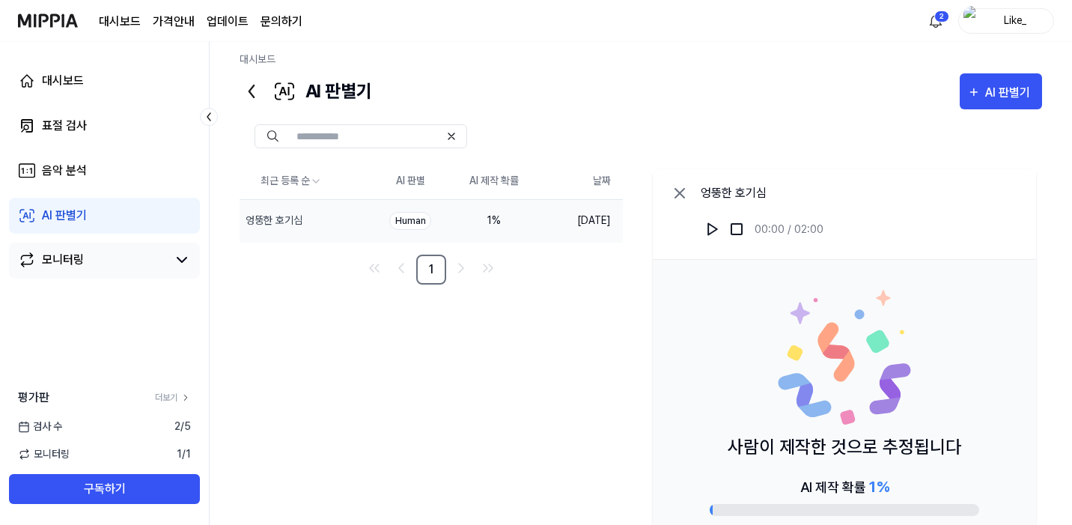
scroll to position [0, 0]
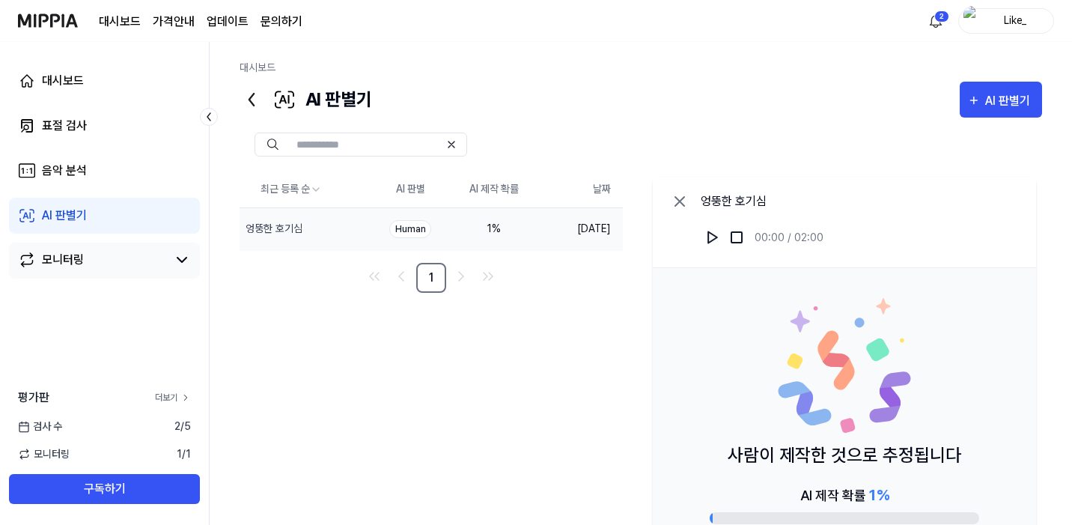
click at [177, 396] on link "더보기" at bounding box center [173, 397] width 36 height 13
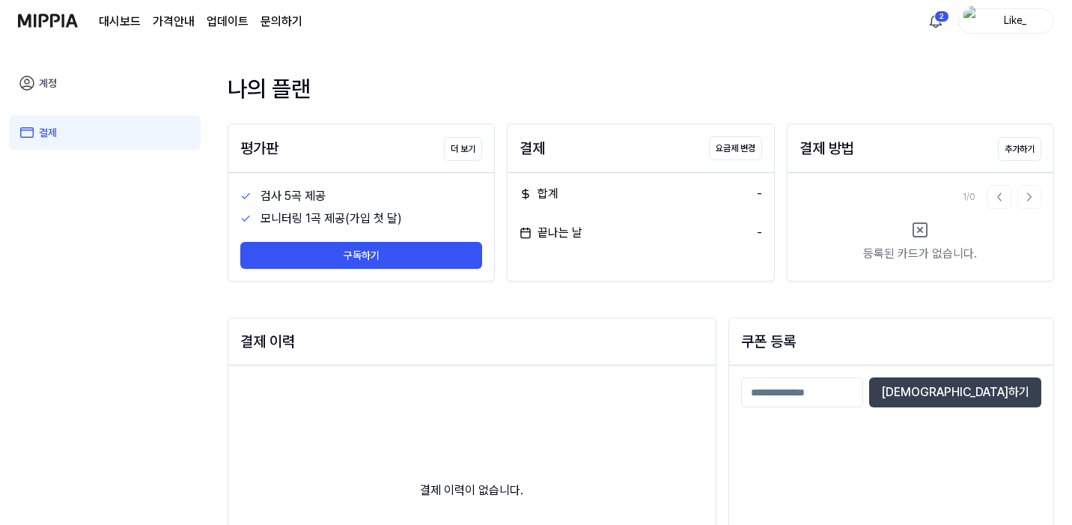
click at [109, 19] on link "대시보드" at bounding box center [120, 22] width 42 height 18
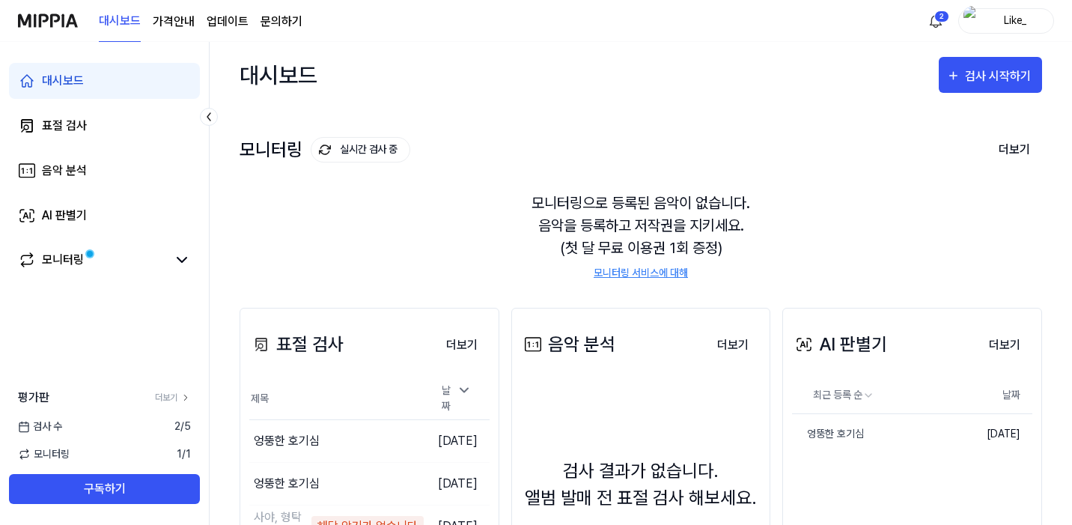
scroll to position [163, 0]
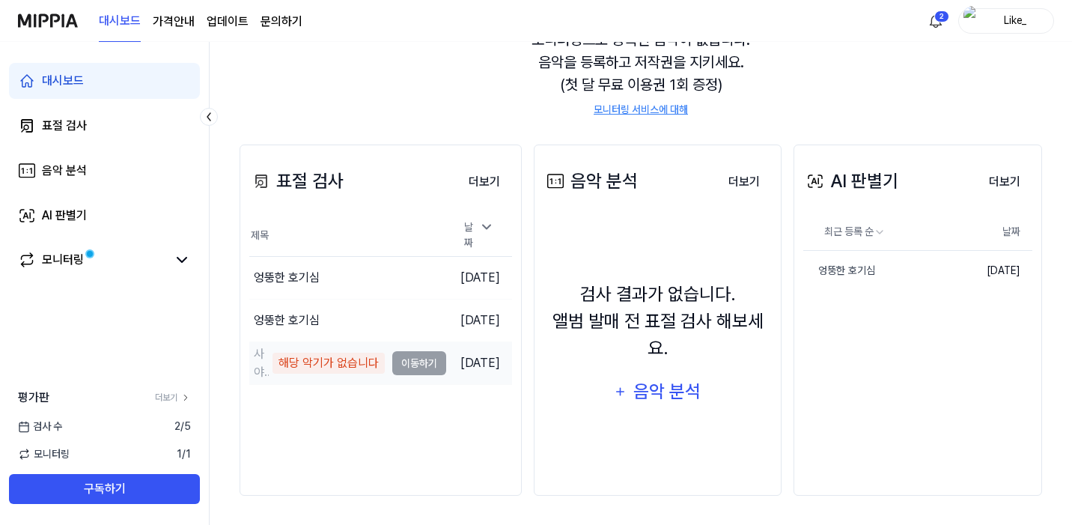
click at [421, 365] on td "사야, 형탁 곁에 누워 있는 모습이 정말 아름답고 순수하며 사랑스럽다 💕#형탁 사야#심하루 해당 악기가 없습니다 이동하기" at bounding box center [347, 363] width 197 height 42
click at [419, 360] on td "사야, 형탁 곁에 누워 있는 모습이 정말 아름답고 순수하며 사랑스럽다 💕#형탁 사야#심하루 해당 악기가 없습니다 이동하기" at bounding box center [347, 363] width 197 height 42
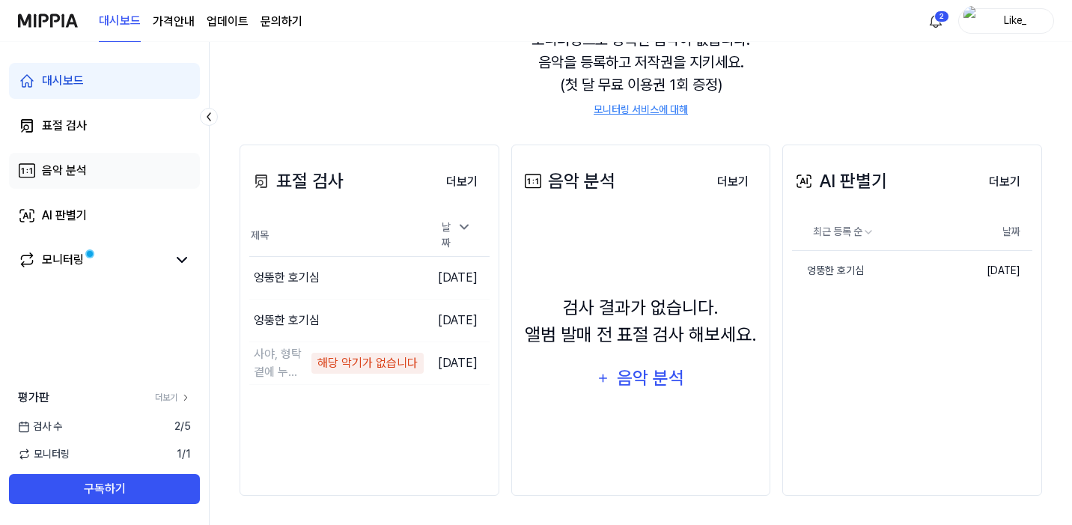
click at [70, 168] on div "음악 분석" at bounding box center [64, 171] width 45 height 18
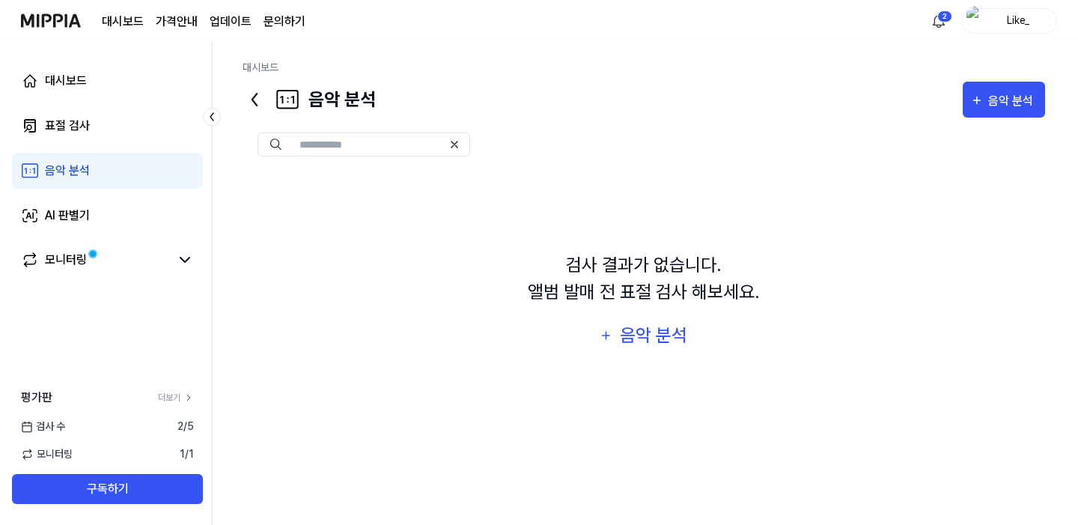
scroll to position [0, 0]
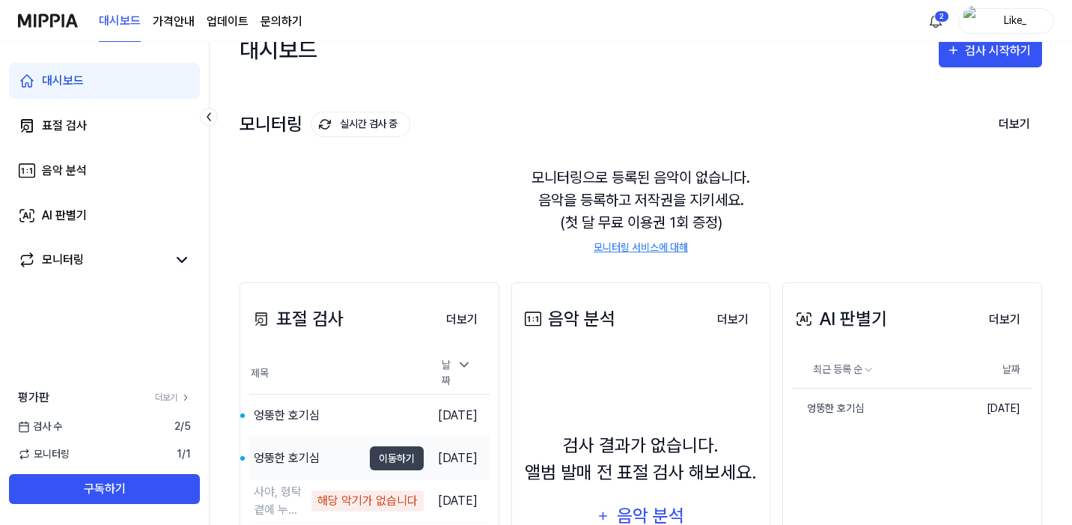
scroll to position [52, 0]
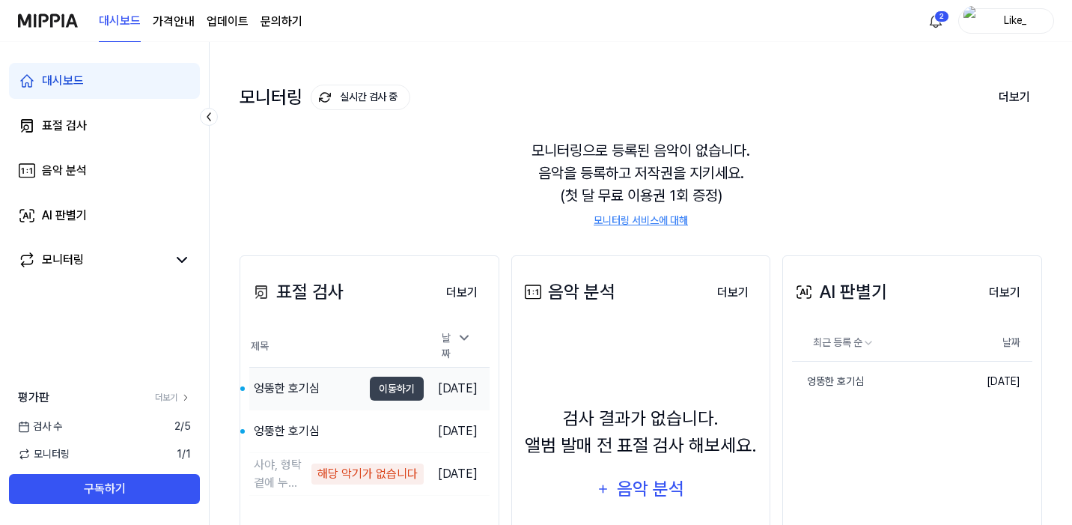
click at [309, 389] on div "엉뚱한 호기심" at bounding box center [287, 389] width 66 height 18
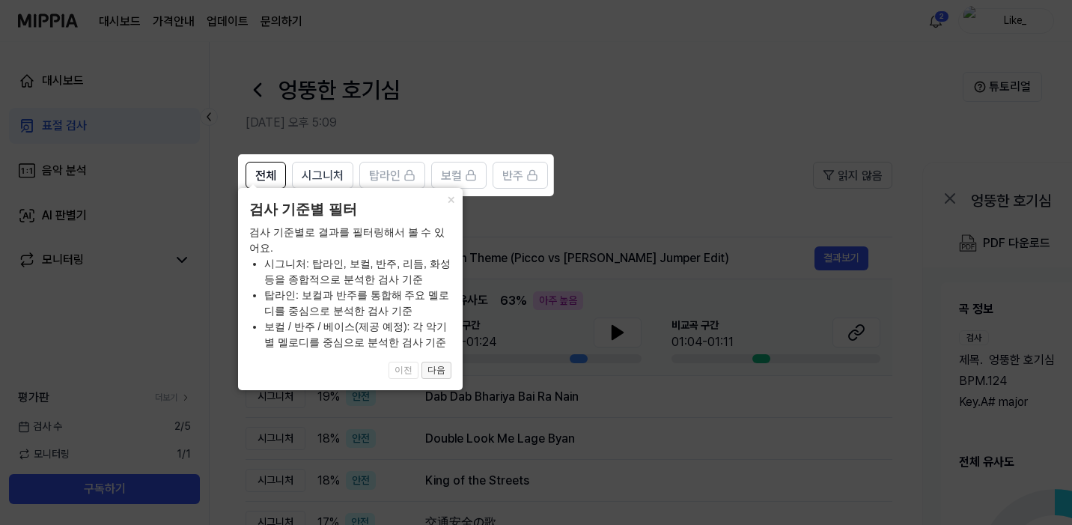
click at [441, 374] on button "다음" at bounding box center [437, 371] width 30 height 18
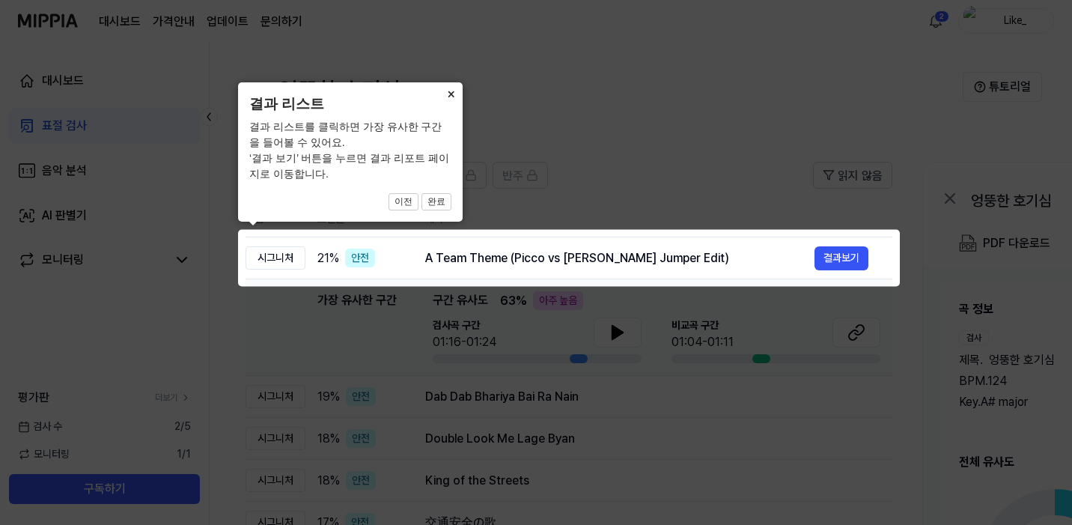
click at [452, 90] on button "×" at bounding box center [451, 92] width 24 height 21
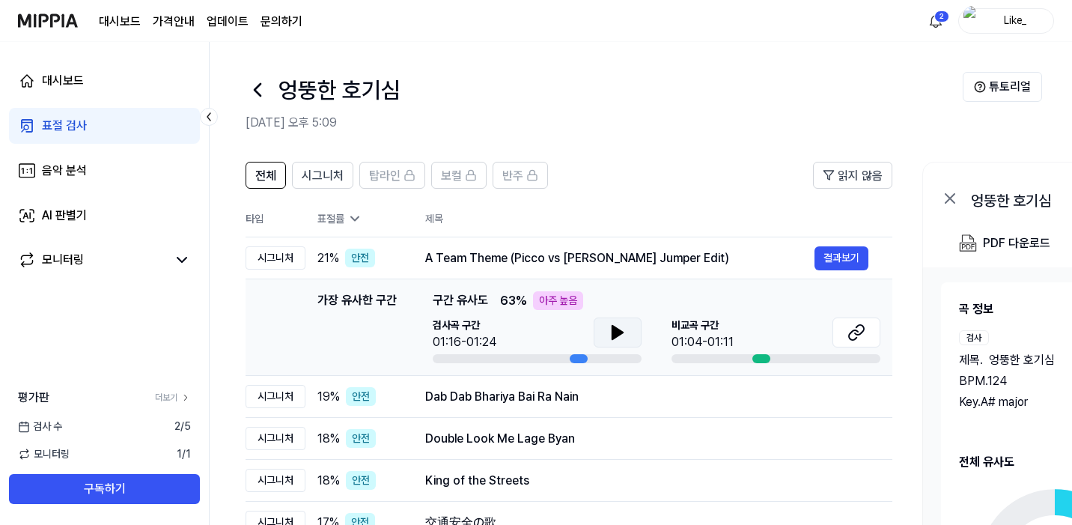
click at [616, 336] on icon at bounding box center [618, 332] width 10 height 13
click at [762, 340] on div "[GEOGRAPHIC_DATA] 구간 01:04-01:11" at bounding box center [776, 335] width 209 height 34
click at [693, 337] on div "01:04-01:11" at bounding box center [701, 342] width 62 height 18
click at [865, 331] on button at bounding box center [855, 333] width 48 height 30
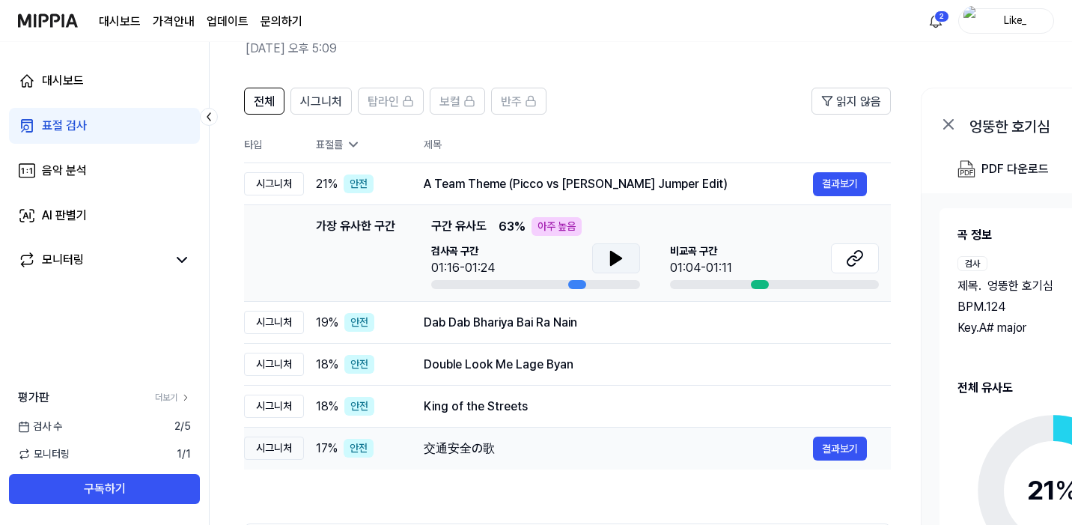
scroll to position [76, 0]
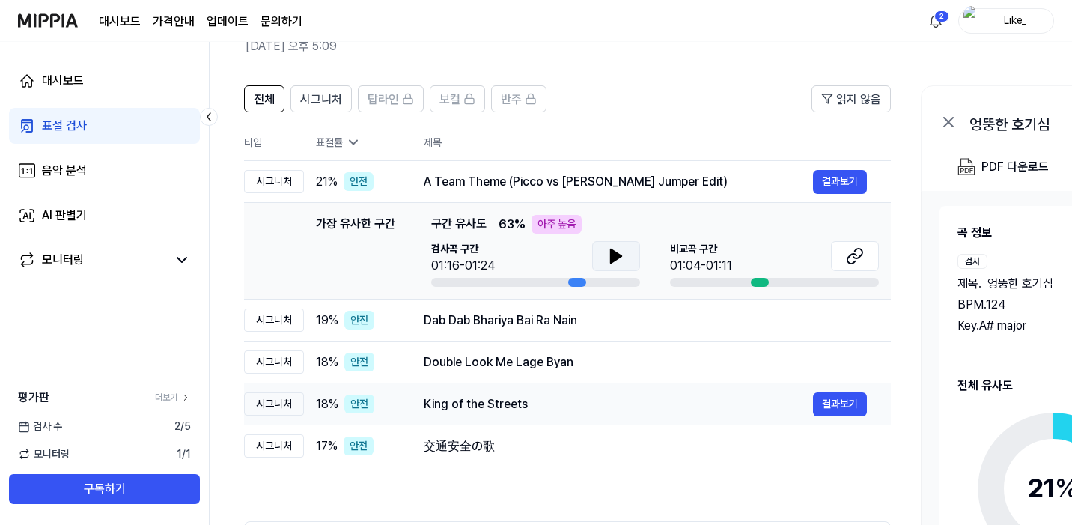
click at [502, 415] on div "King of the Streets 결과보기" at bounding box center [645, 404] width 443 height 24
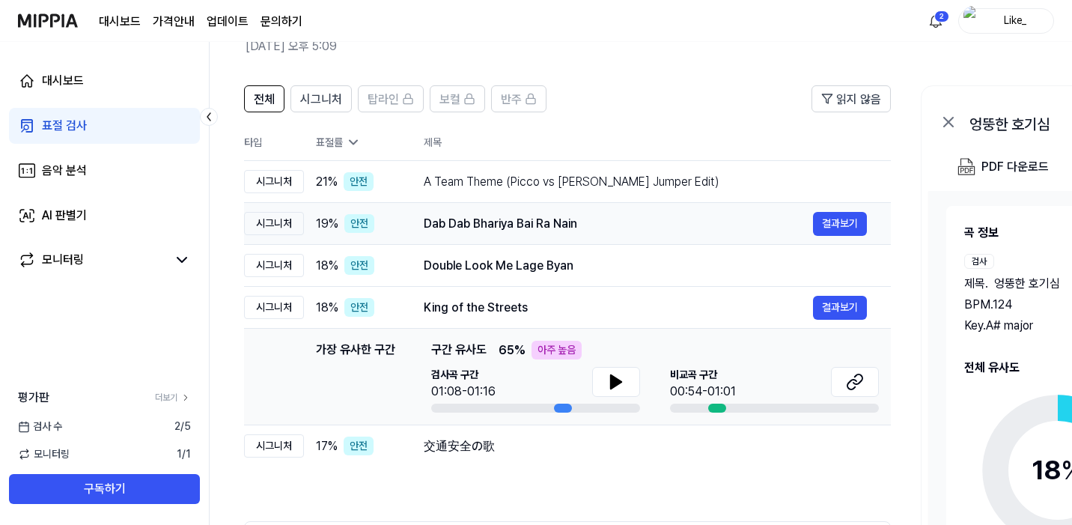
scroll to position [0, 0]
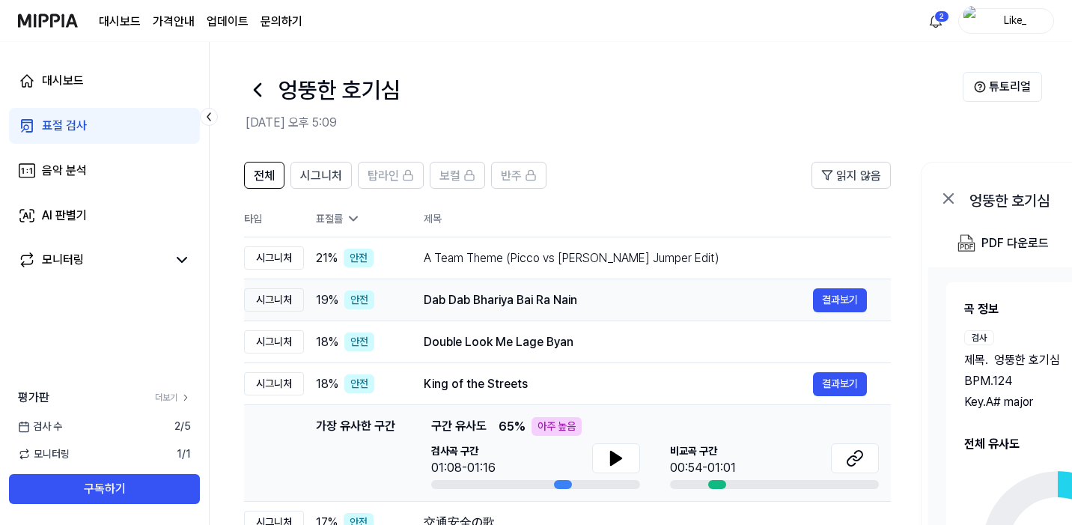
click at [490, 306] on div "Dab Dab Bhariya Bai Ra Nain" at bounding box center [618, 300] width 389 height 18
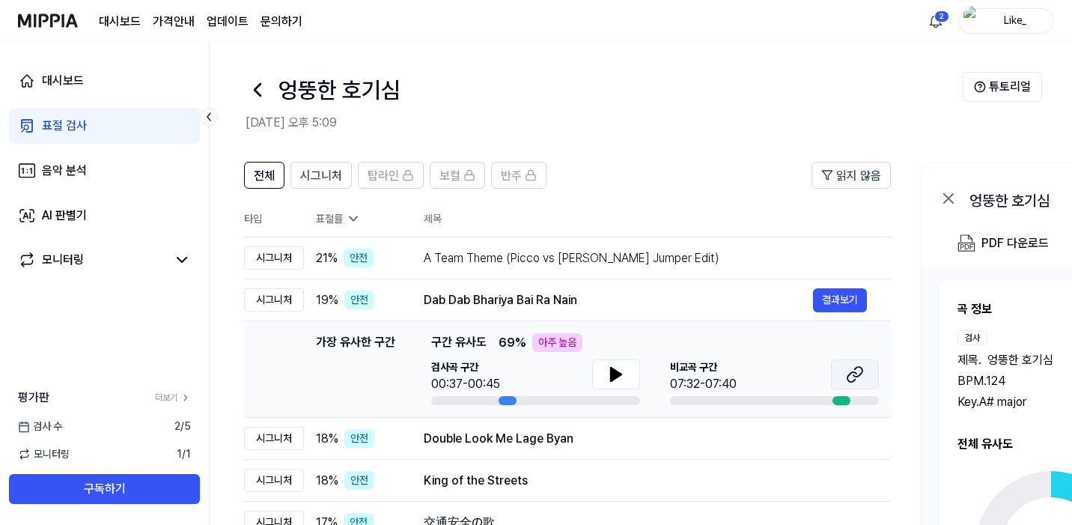
click at [858, 379] on icon at bounding box center [855, 374] width 18 height 18
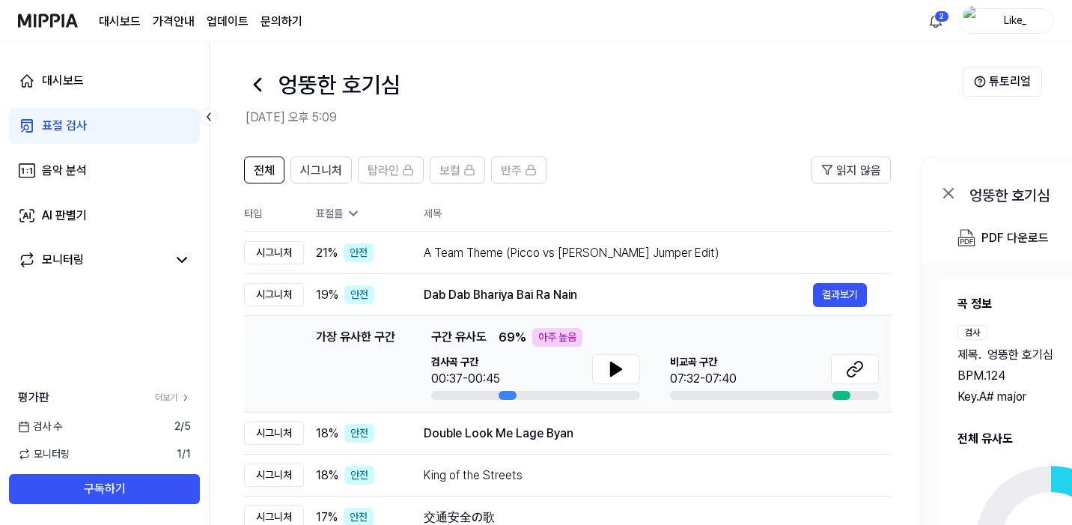
scroll to position [52, 0]
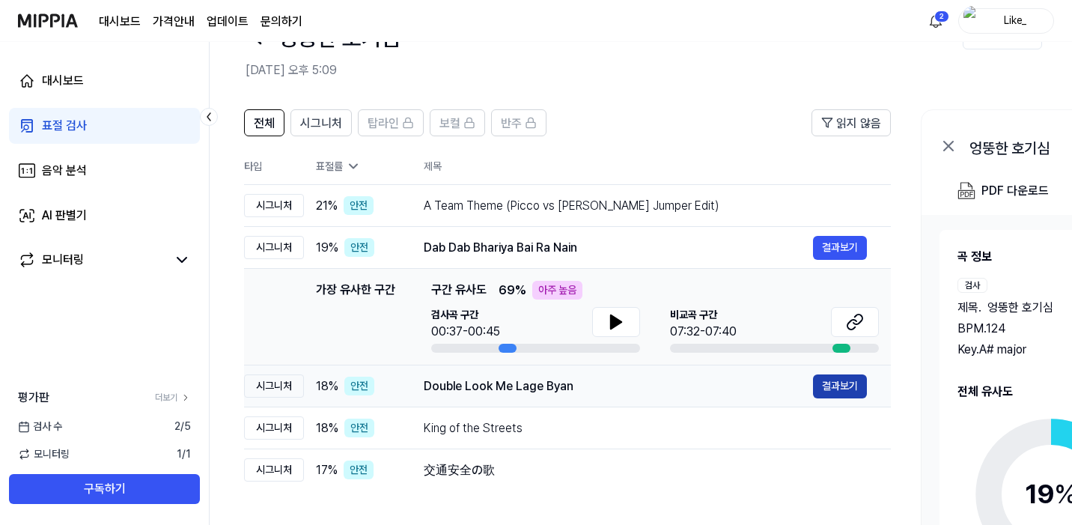
click at [847, 388] on button "결과보기" at bounding box center [840, 386] width 54 height 24
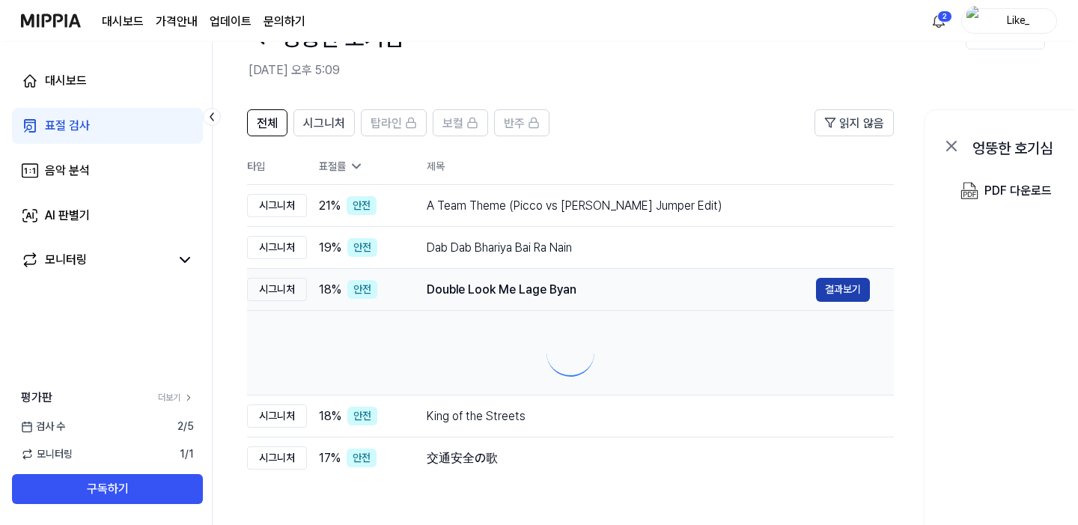
scroll to position [0, 0]
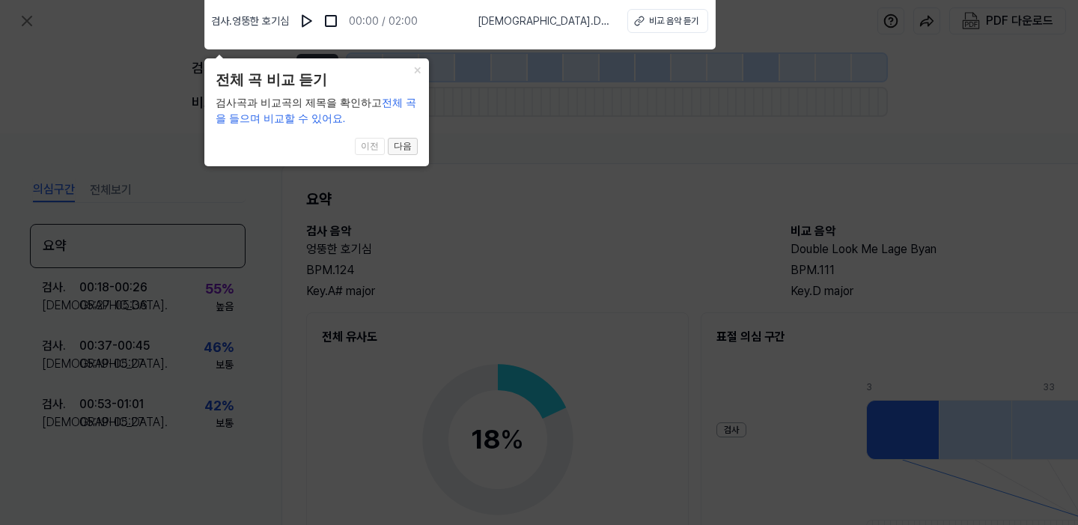
click at [409, 145] on button "다음" at bounding box center [403, 147] width 30 height 18
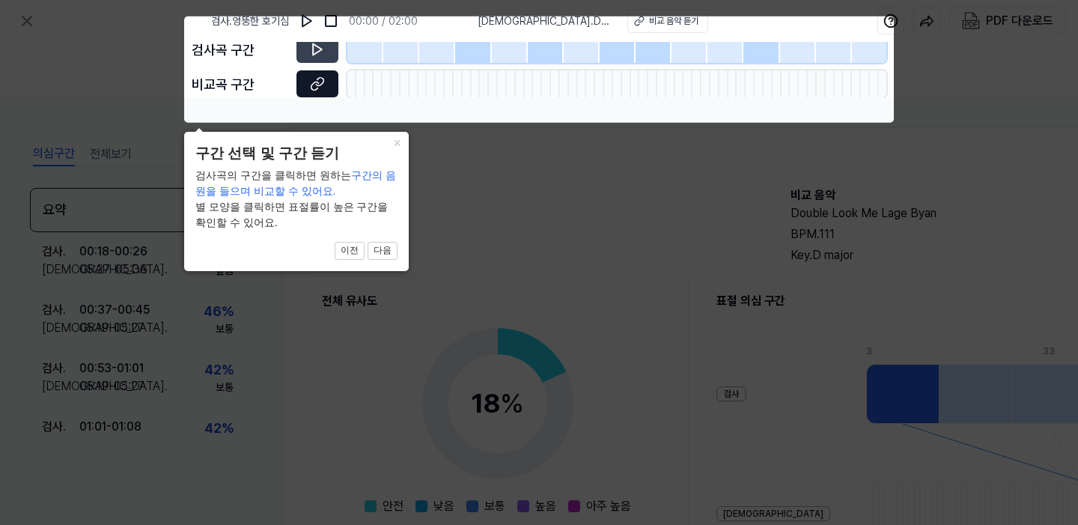
click at [315, 85] on icon at bounding box center [317, 83] width 15 height 15
click at [399, 145] on button "×" at bounding box center [397, 142] width 24 height 21
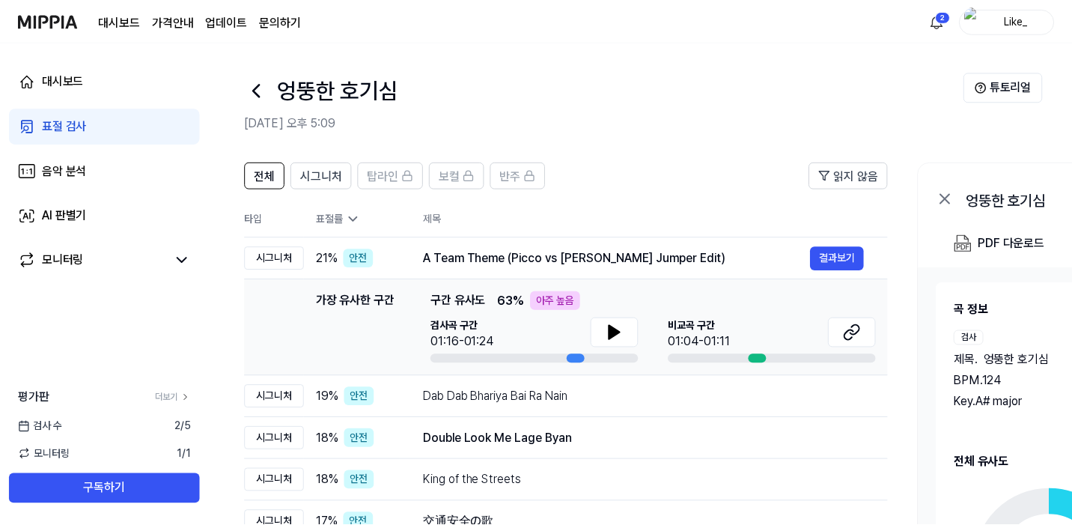
scroll to position [52, 0]
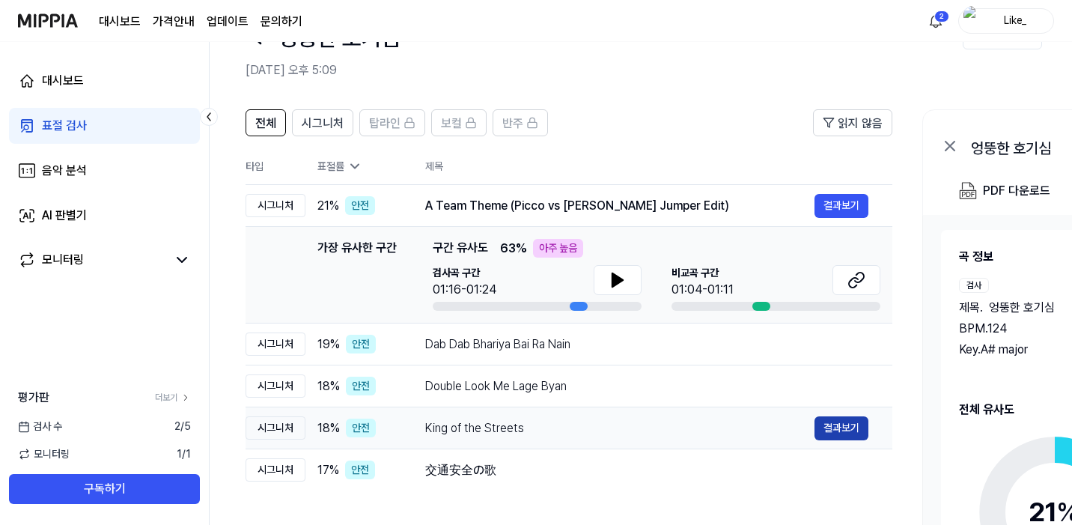
click at [833, 430] on button "결과보기" at bounding box center [842, 428] width 54 height 24
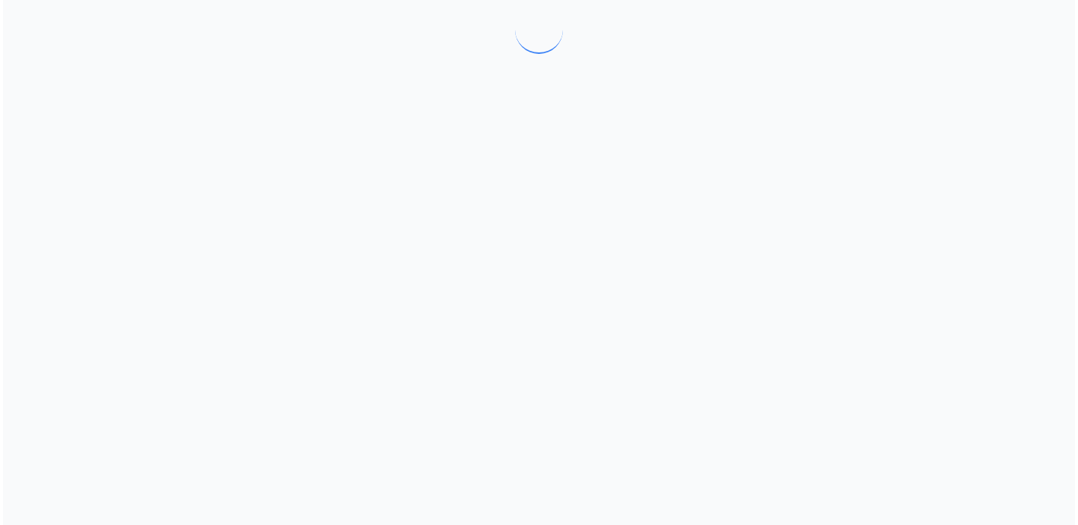
scroll to position [0, 0]
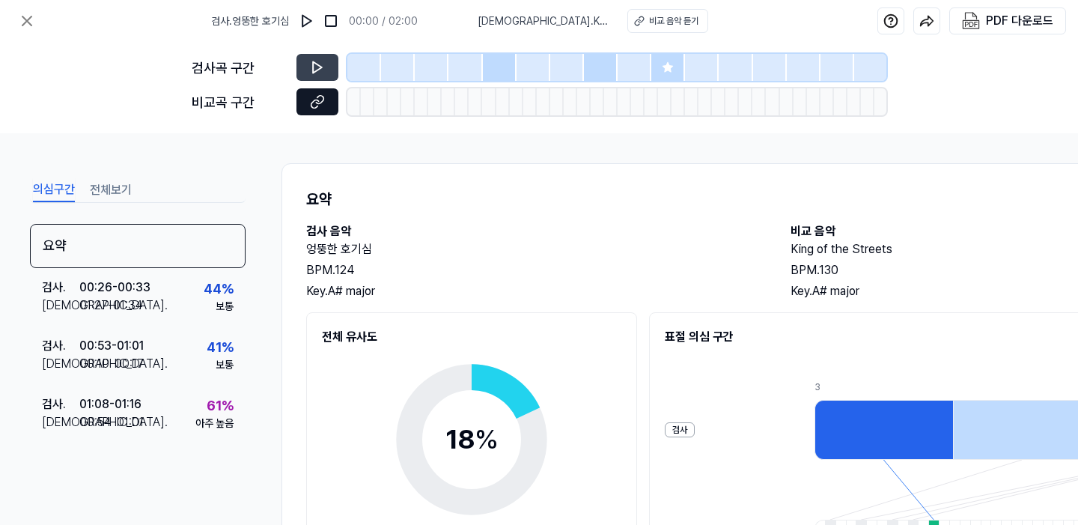
click at [320, 103] on icon at bounding box center [317, 101] width 15 height 15
click at [31, 22] on icon at bounding box center [27, 21] width 18 height 18
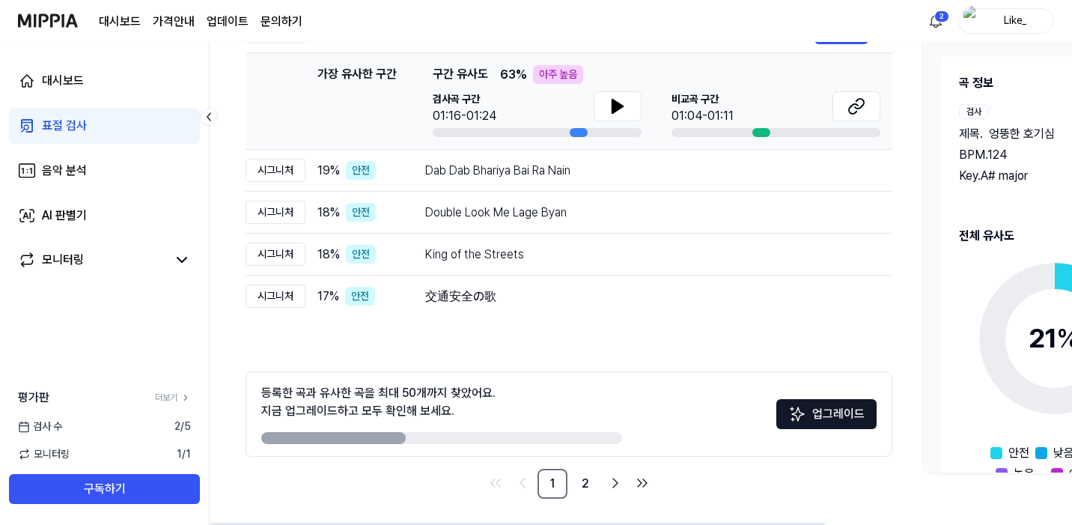
scroll to position [230, 0]
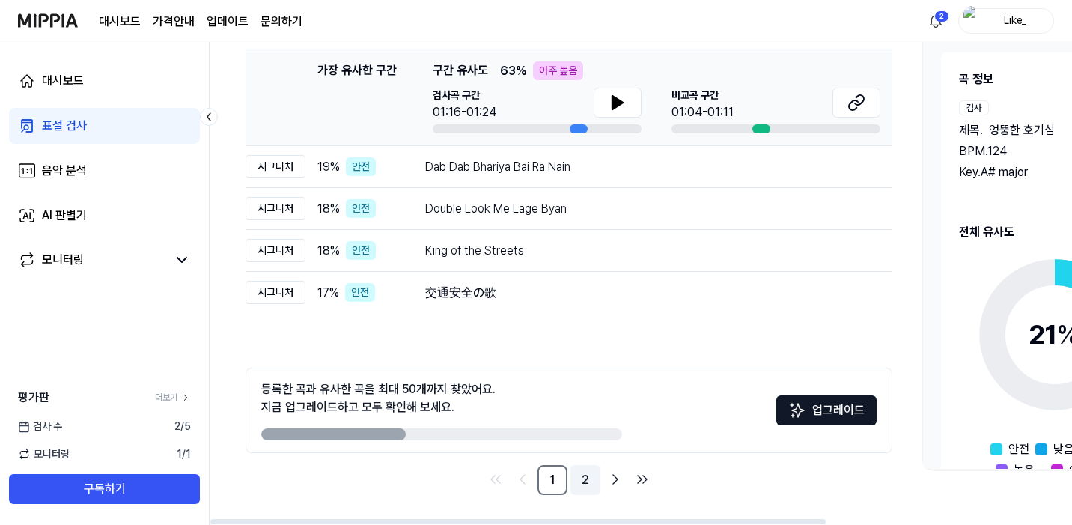
click at [588, 483] on link "2" at bounding box center [586, 480] width 30 height 30
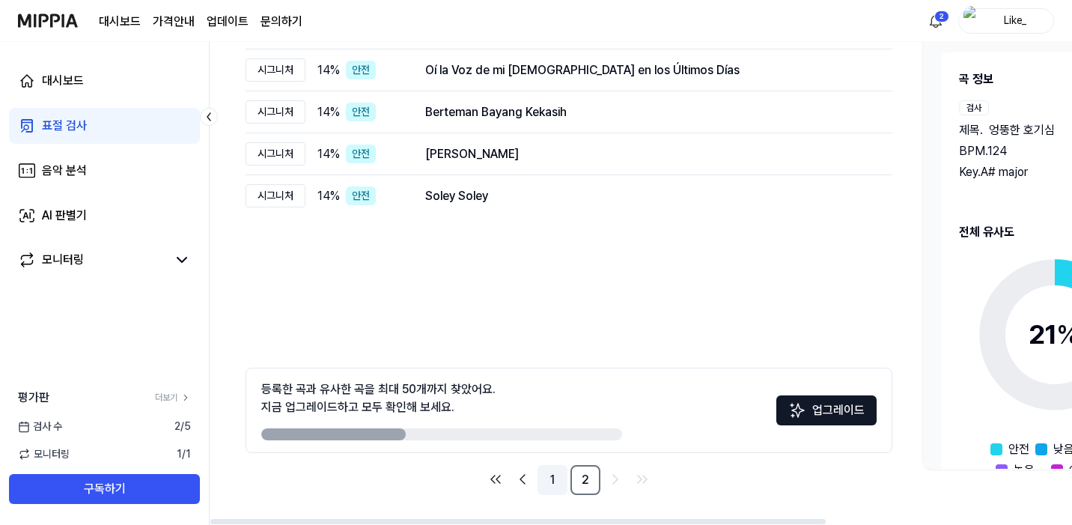
click at [561, 483] on link "1" at bounding box center [553, 480] width 30 height 30
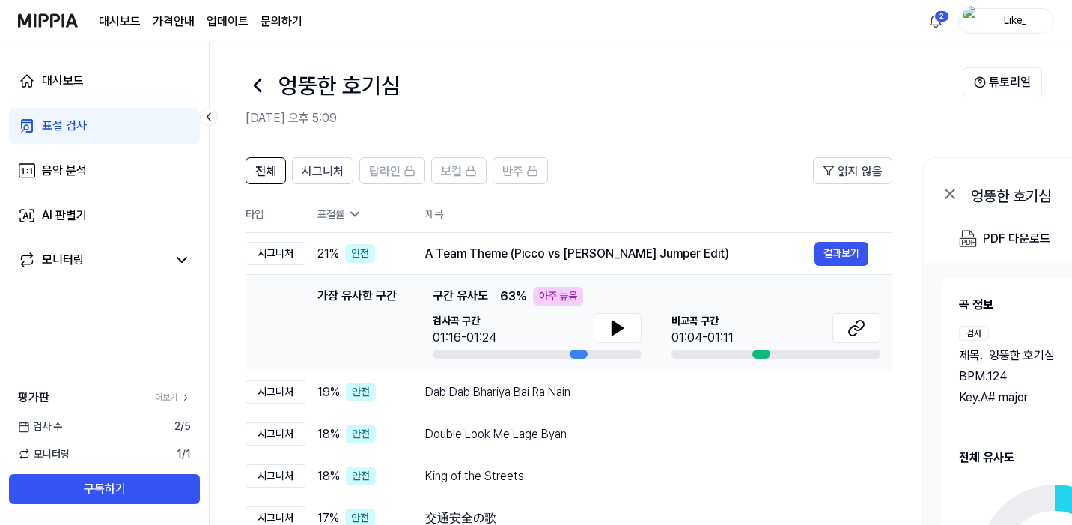
scroll to position [0, 0]
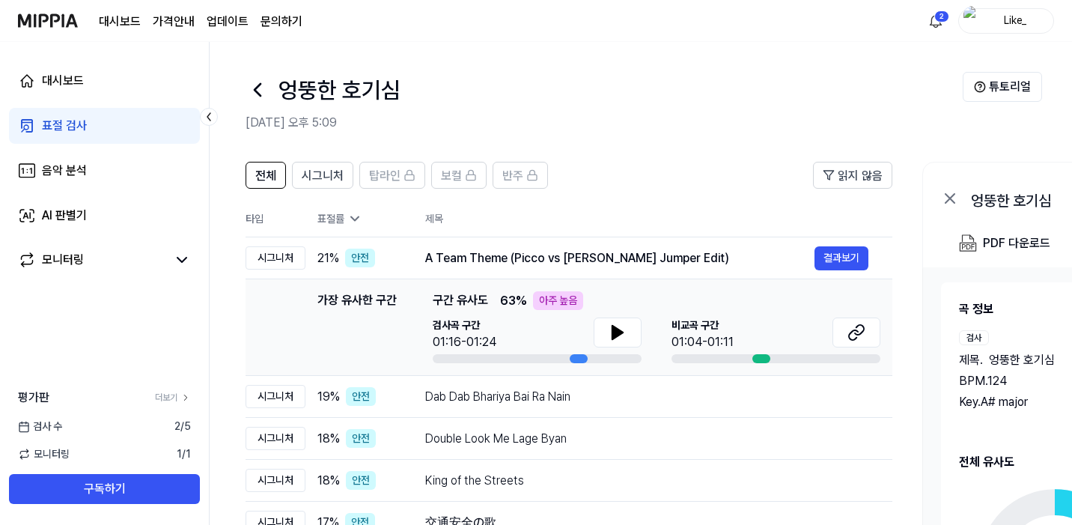
click at [337, 223] on div "표절률" at bounding box center [360, 219] width 84 height 16
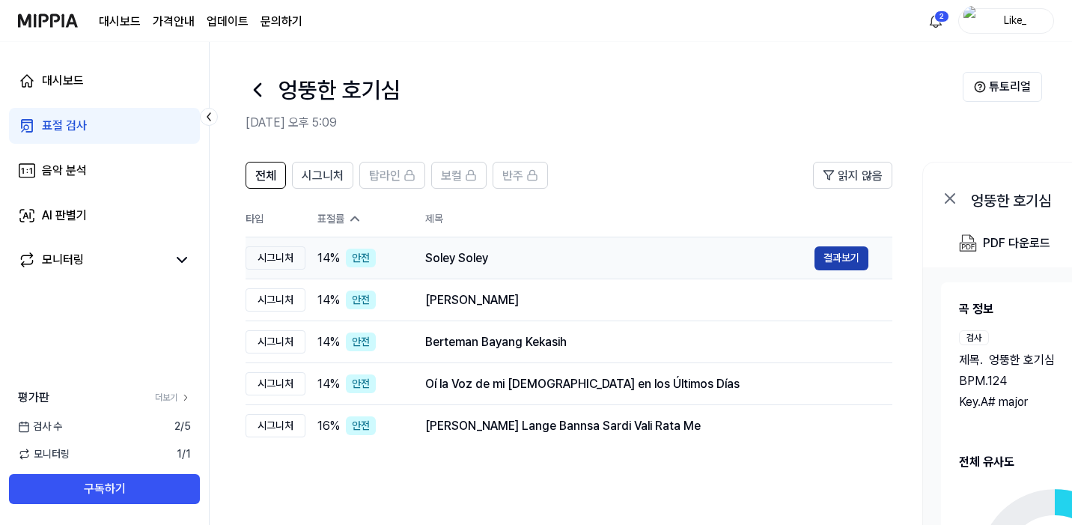
click at [855, 265] on button "결과보기" at bounding box center [842, 258] width 54 height 24
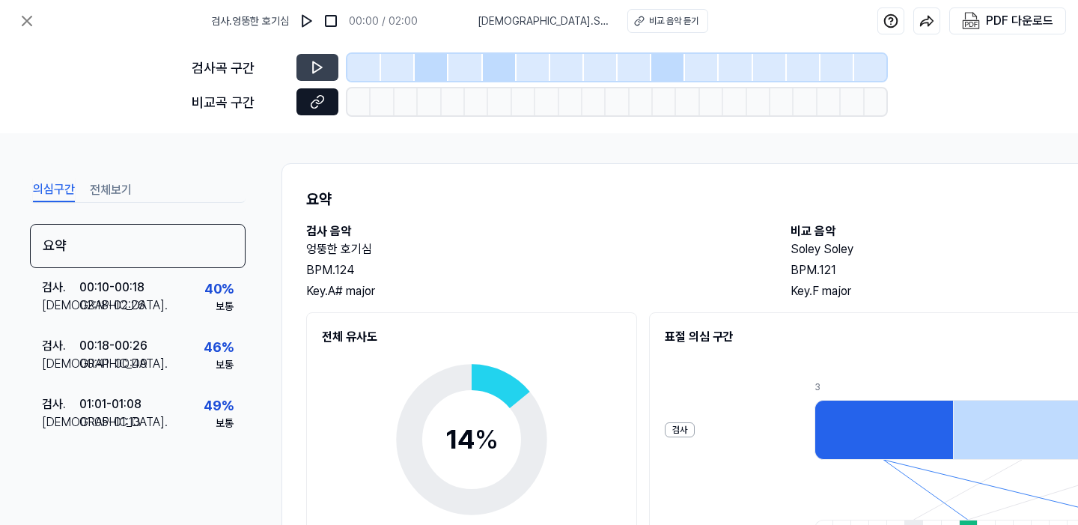
click at [315, 105] on icon at bounding box center [317, 101] width 15 height 15
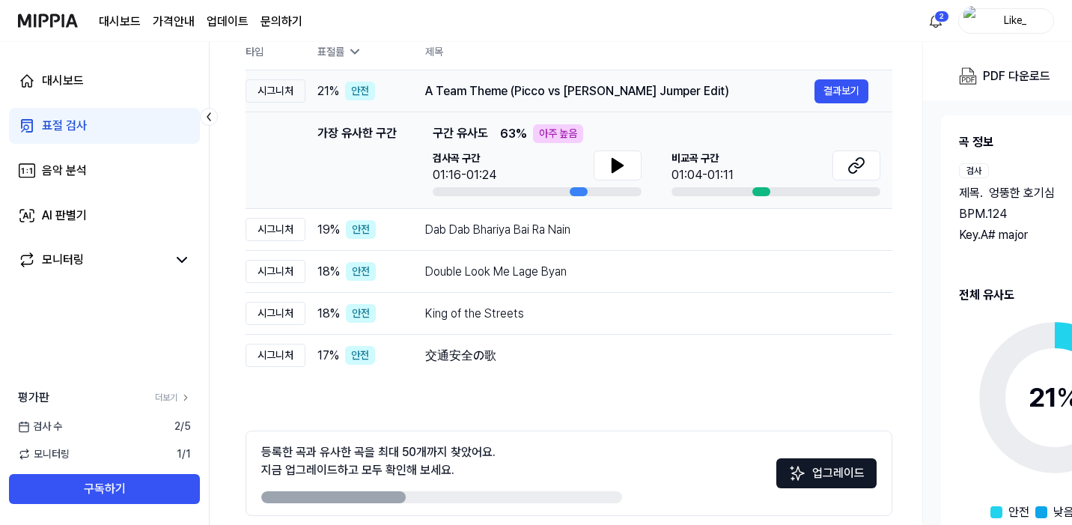
scroll to position [139, 0]
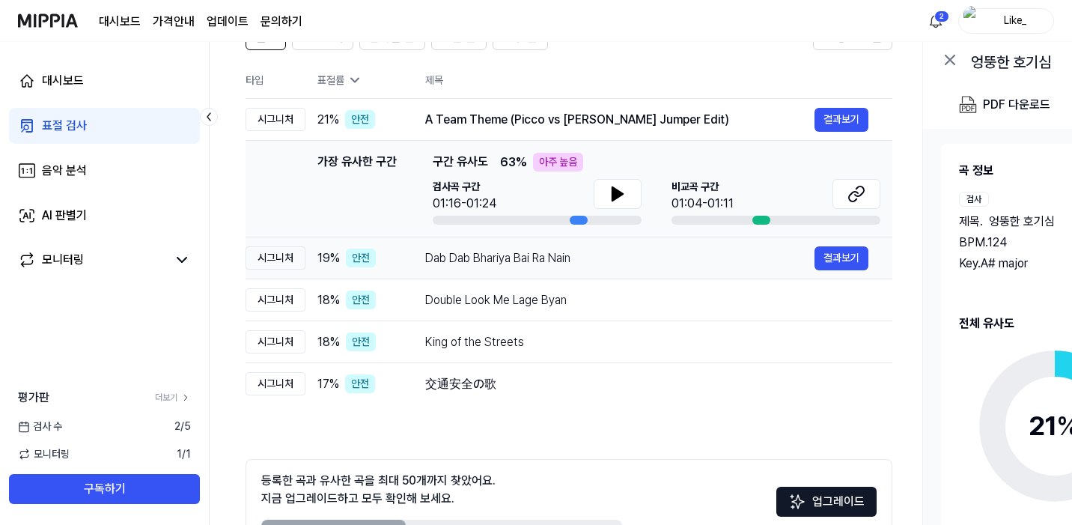
click at [429, 262] on div "Dab Dab Bhariya Bai Ra Nain" at bounding box center [619, 258] width 389 height 18
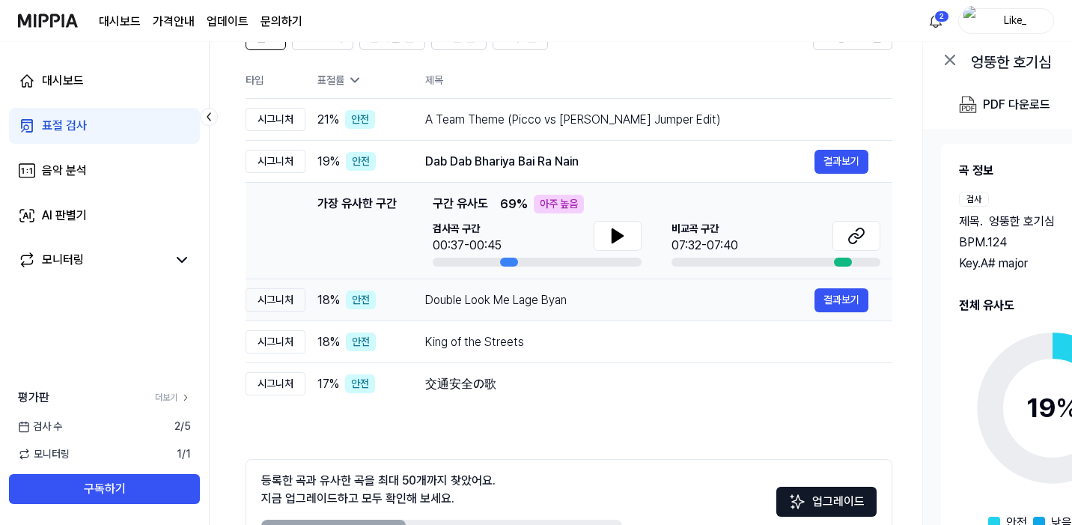
click at [431, 304] on div "Double Look Me Lage Byan" at bounding box center [619, 300] width 389 height 18
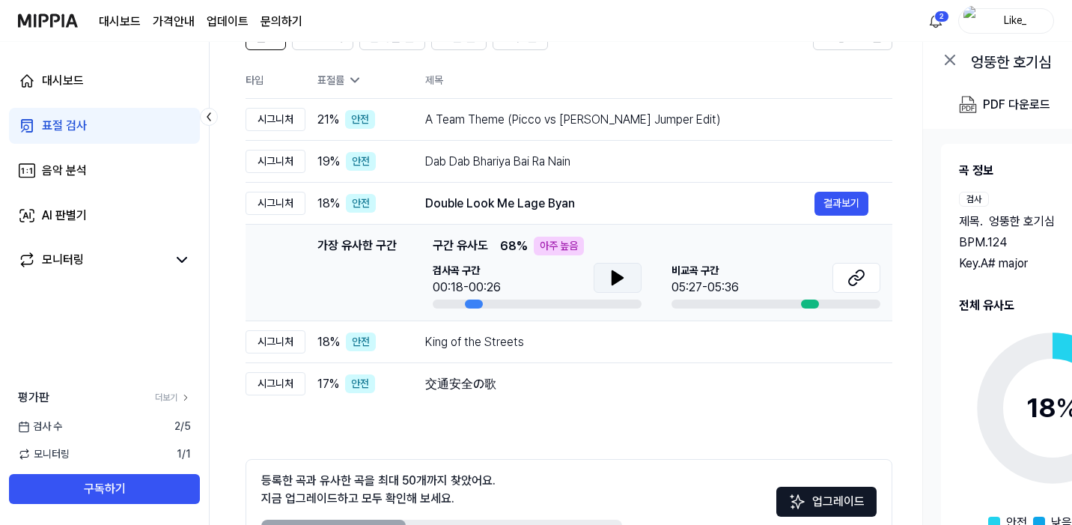
click at [616, 281] on icon at bounding box center [618, 277] width 10 height 13
click at [613, 281] on icon at bounding box center [614, 278] width 3 height 12
click at [604, 282] on button at bounding box center [618, 278] width 48 height 30
click at [626, 278] on button at bounding box center [618, 278] width 48 height 30
click at [856, 280] on icon at bounding box center [857, 278] width 18 height 18
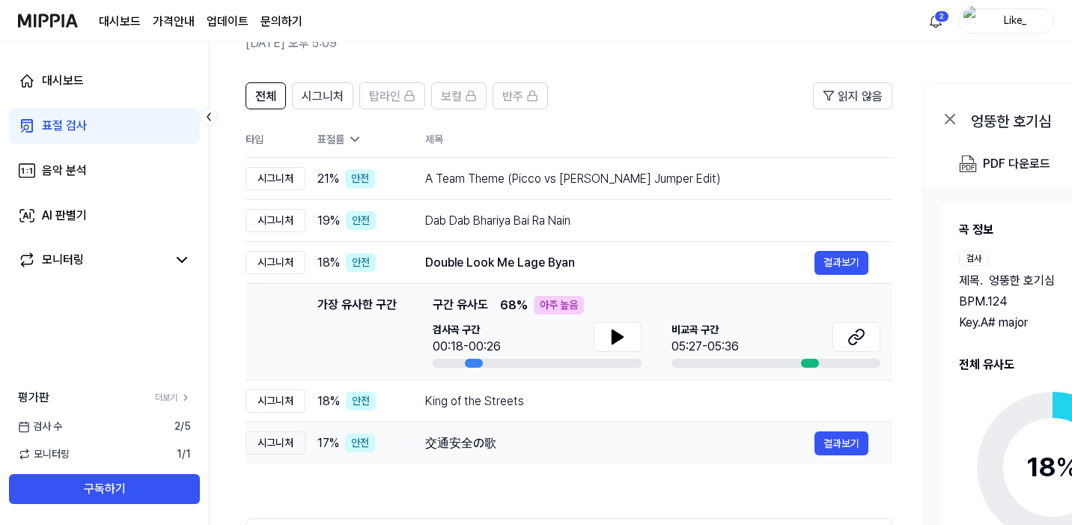
scroll to position [230, 0]
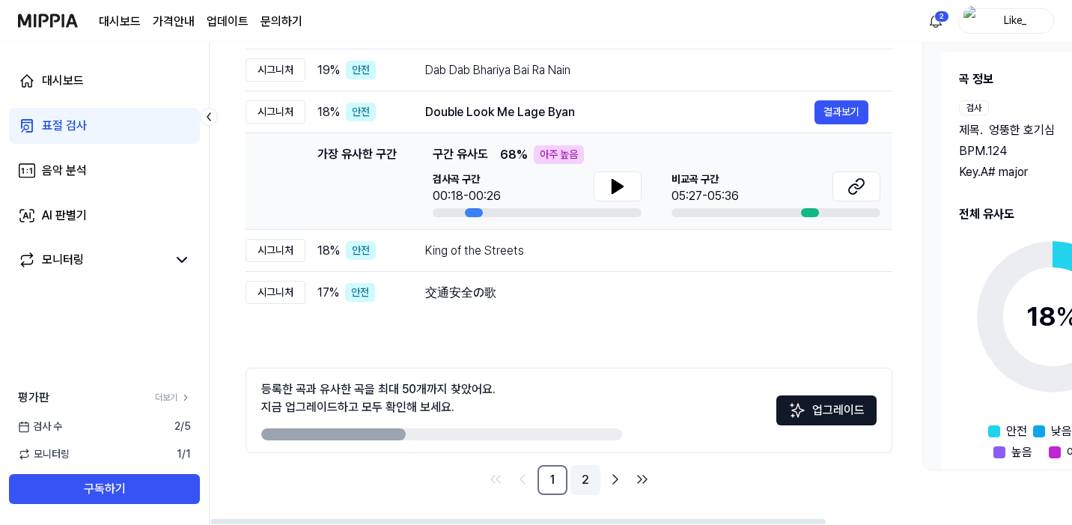
click at [586, 488] on link "2" at bounding box center [586, 480] width 30 height 30
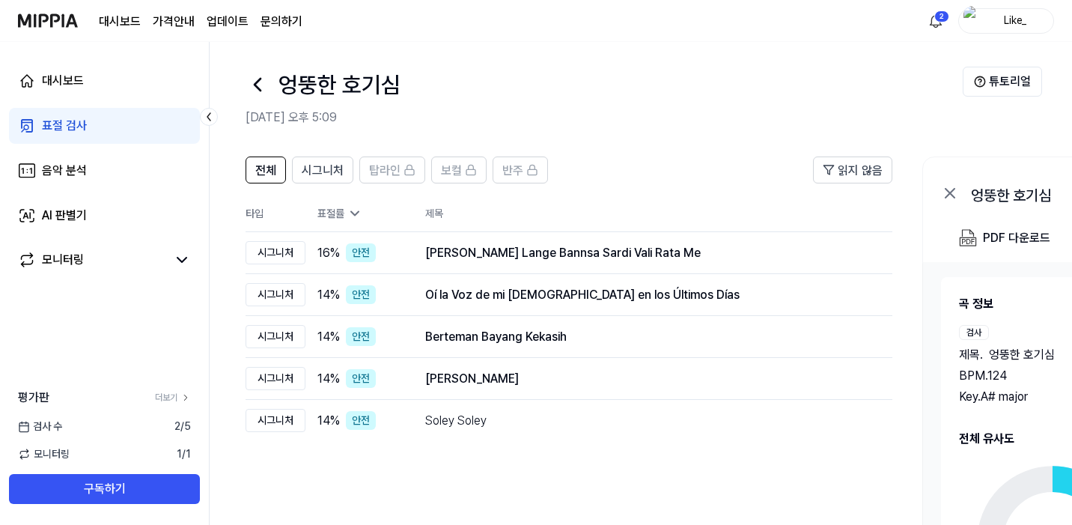
scroll to position [0, 0]
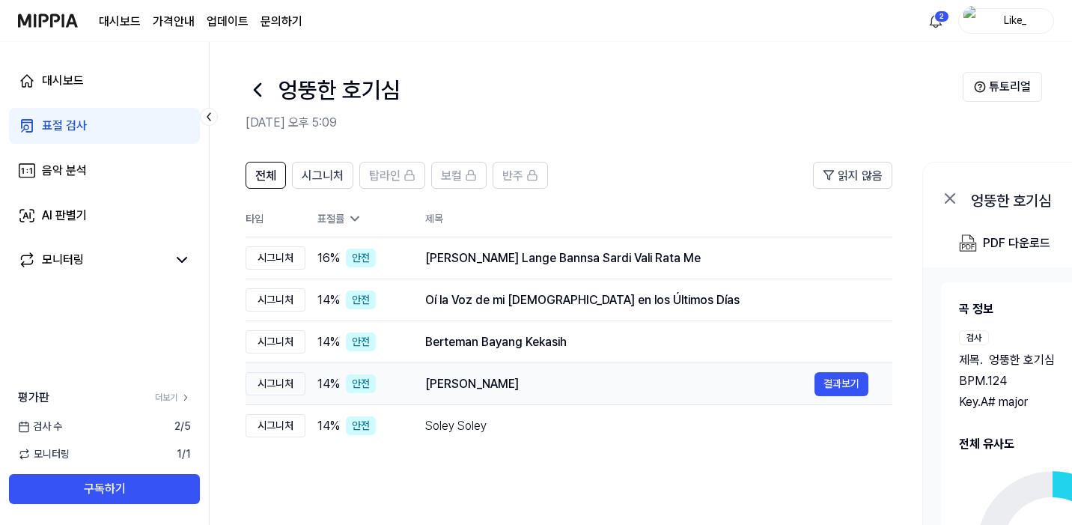
click at [461, 383] on div "Youssou Ndour" at bounding box center [619, 384] width 389 height 18
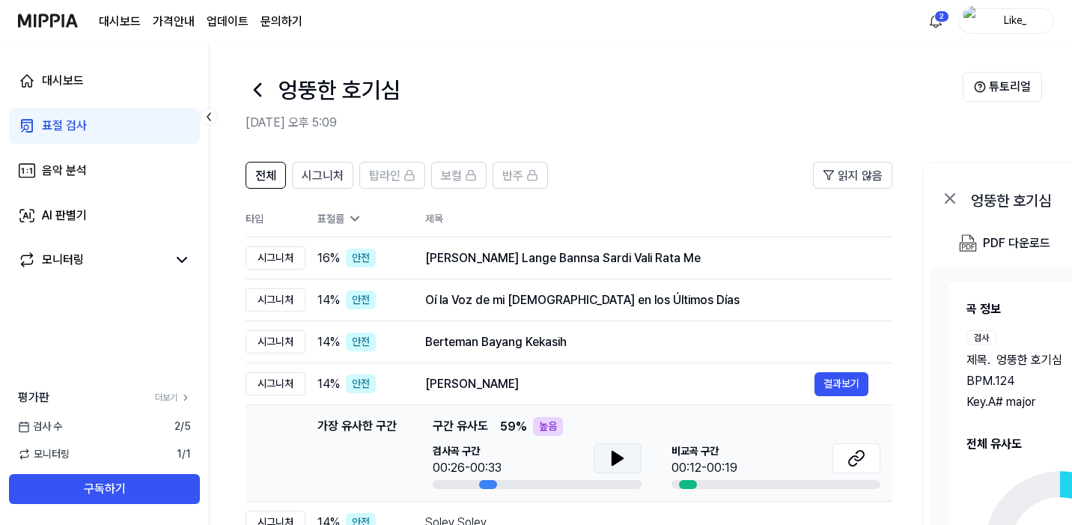
click at [626, 456] on button at bounding box center [618, 458] width 48 height 30
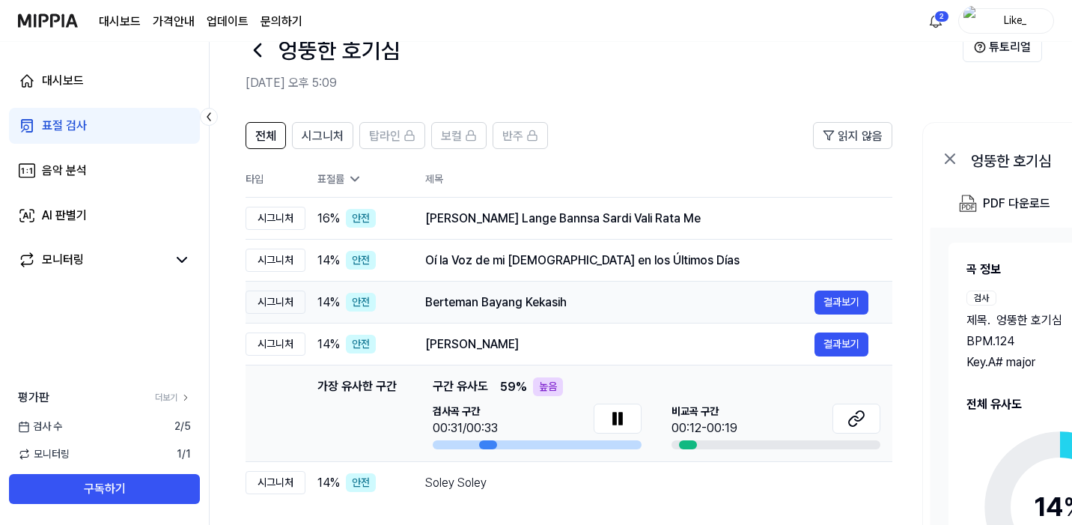
click at [490, 294] on div "Berteman Bayang Kekasih" at bounding box center [619, 303] width 389 height 18
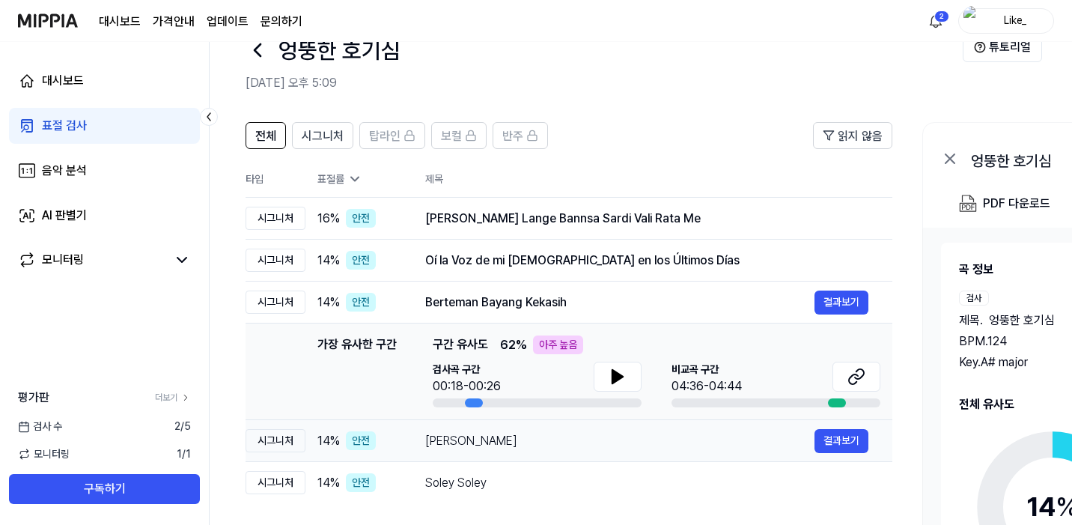
click at [528, 443] on div "Youssou Ndour" at bounding box center [619, 441] width 389 height 18
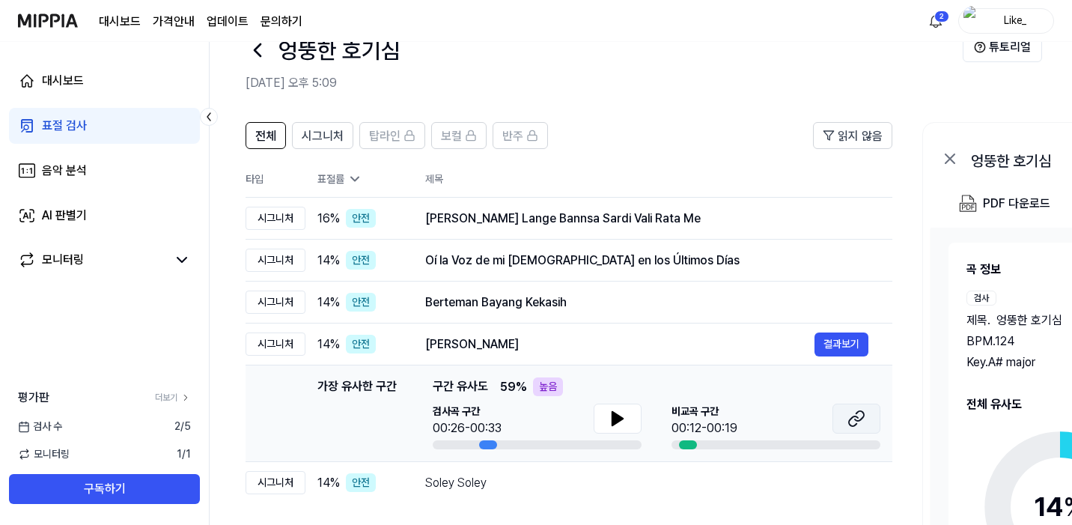
click at [850, 424] on icon at bounding box center [853, 421] width 9 height 10
click at [463, 300] on div "Berteman Bayang Kekasih" at bounding box center [619, 303] width 389 height 18
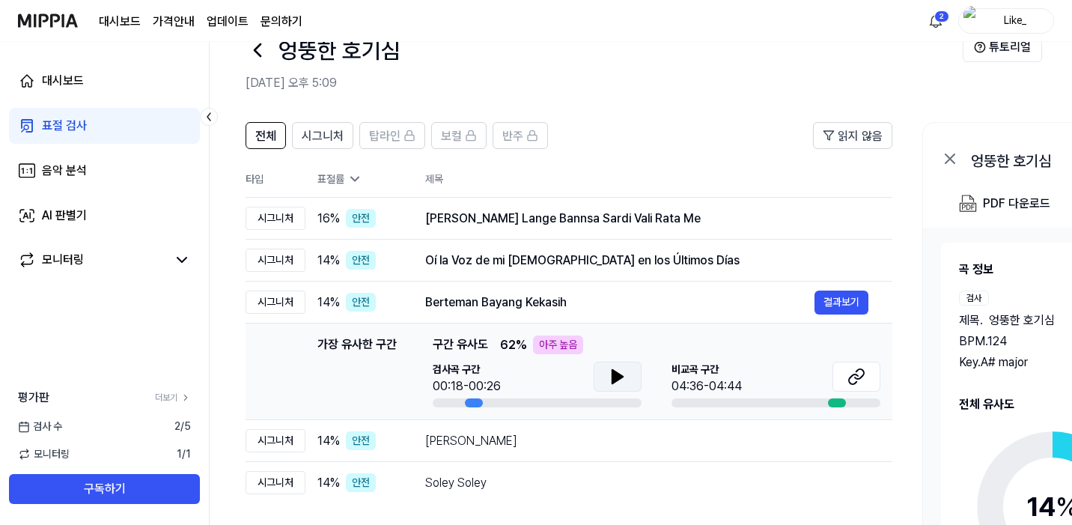
click at [610, 384] on icon at bounding box center [618, 377] width 18 height 18
click at [611, 383] on icon at bounding box center [618, 377] width 18 height 18
click at [557, 261] on div "Oí la Voz de mi Jesús en los Últimos Días" at bounding box center [619, 261] width 389 height 18
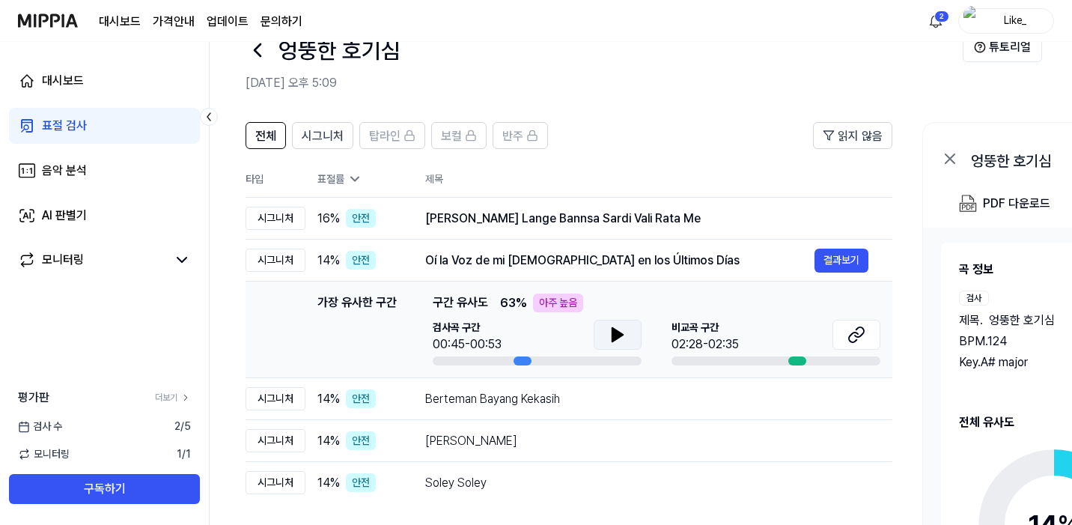
click at [604, 339] on button at bounding box center [618, 335] width 48 height 30
click at [616, 342] on icon at bounding box center [618, 335] width 18 height 18
click at [531, 219] on div "[PERSON_NAME] Bannsa Sardi Vali Rata Me" at bounding box center [619, 219] width 389 height 18
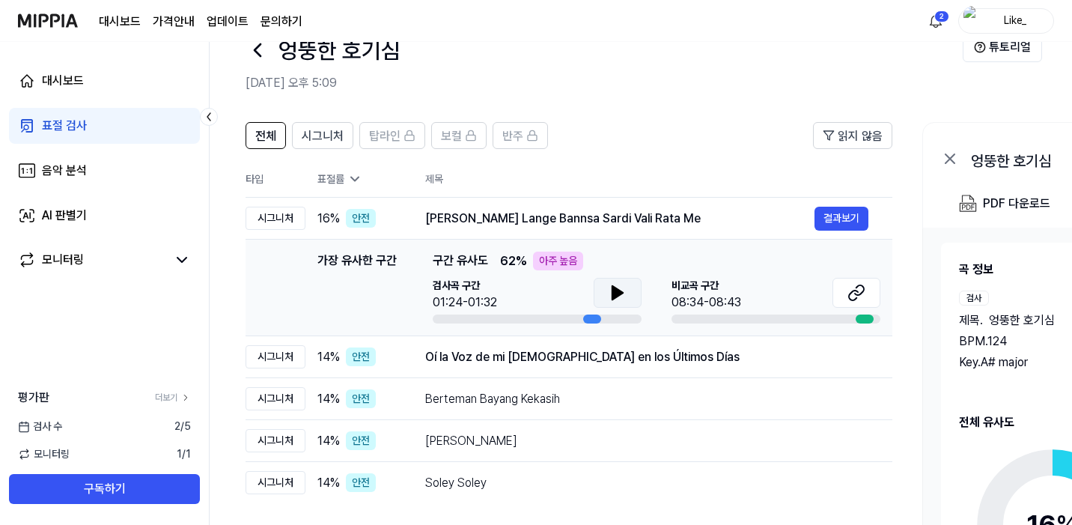
click at [619, 300] on icon at bounding box center [618, 293] width 18 height 18
click at [627, 300] on button at bounding box center [618, 293] width 48 height 30
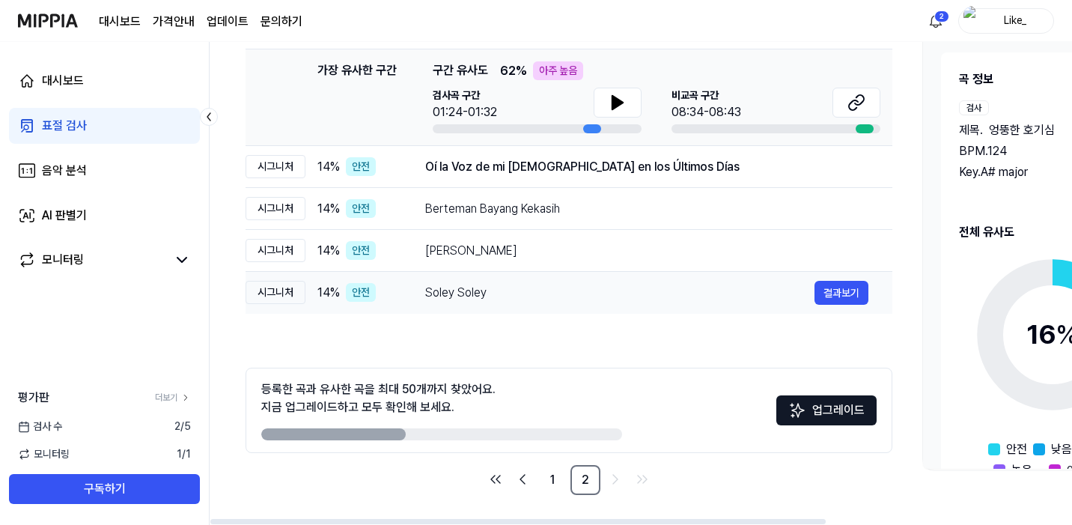
click at [461, 295] on div "Soley Soley" at bounding box center [619, 293] width 389 height 18
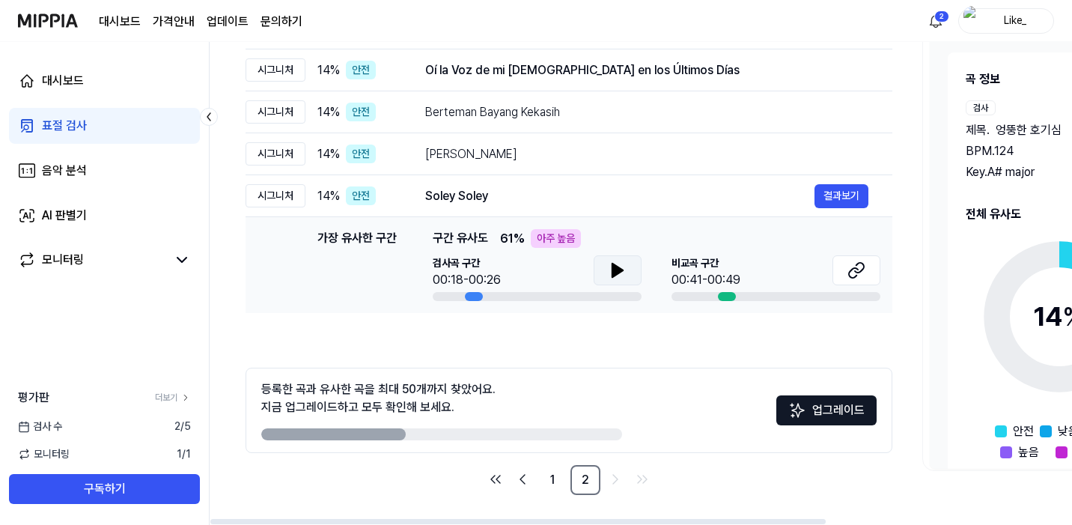
click at [621, 273] on icon at bounding box center [618, 270] width 18 height 18
click at [621, 273] on icon at bounding box center [620, 270] width 3 height 12
click at [548, 477] on link "1" at bounding box center [553, 480] width 30 height 30
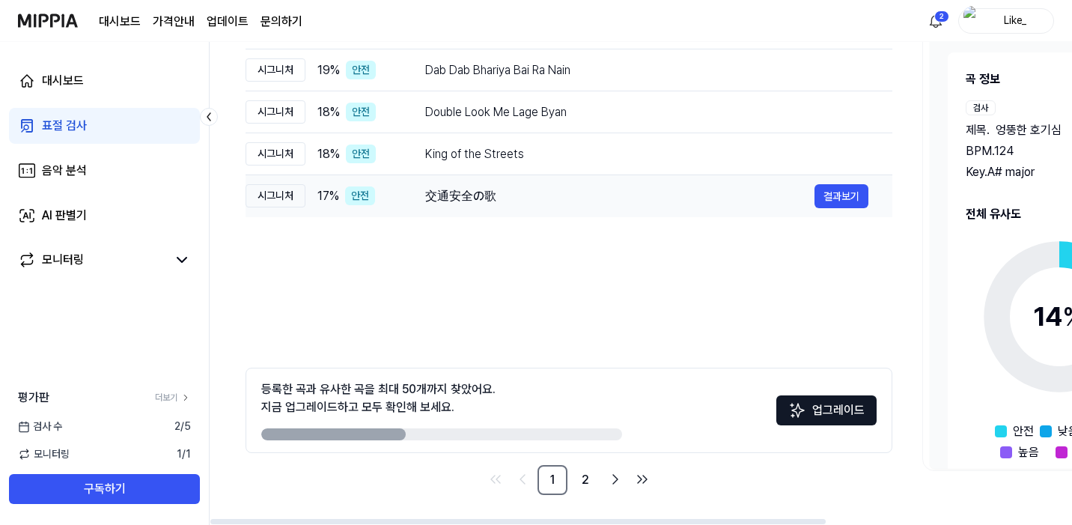
click at [459, 205] on div "交通安全の歌 결과보기" at bounding box center [646, 196] width 443 height 24
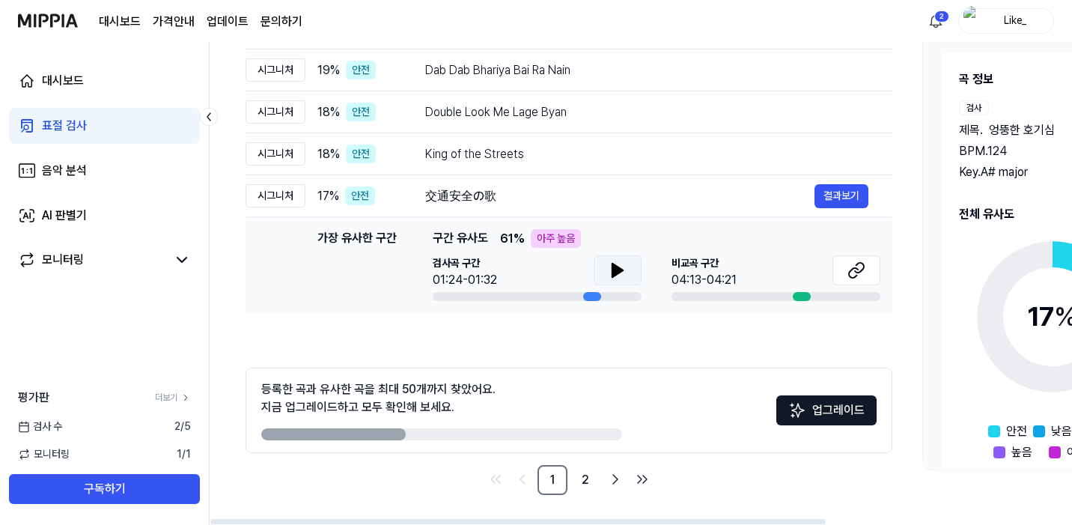
click at [630, 279] on button at bounding box center [618, 270] width 48 height 30
click at [604, 273] on button at bounding box center [618, 270] width 48 height 30
click at [842, 416] on button "업그레이드" at bounding box center [827, 410] width 100 height 30
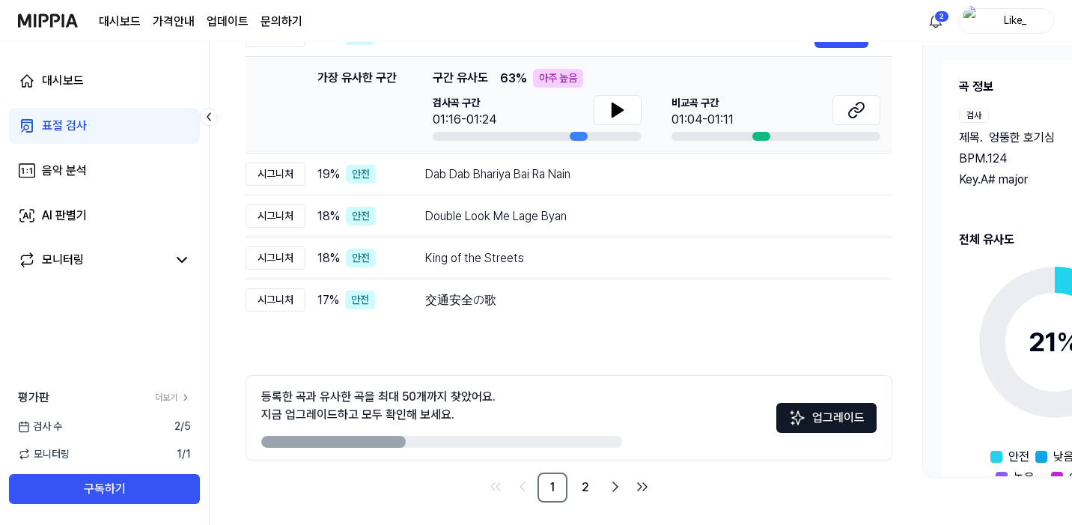
scroll to position [88, 0]
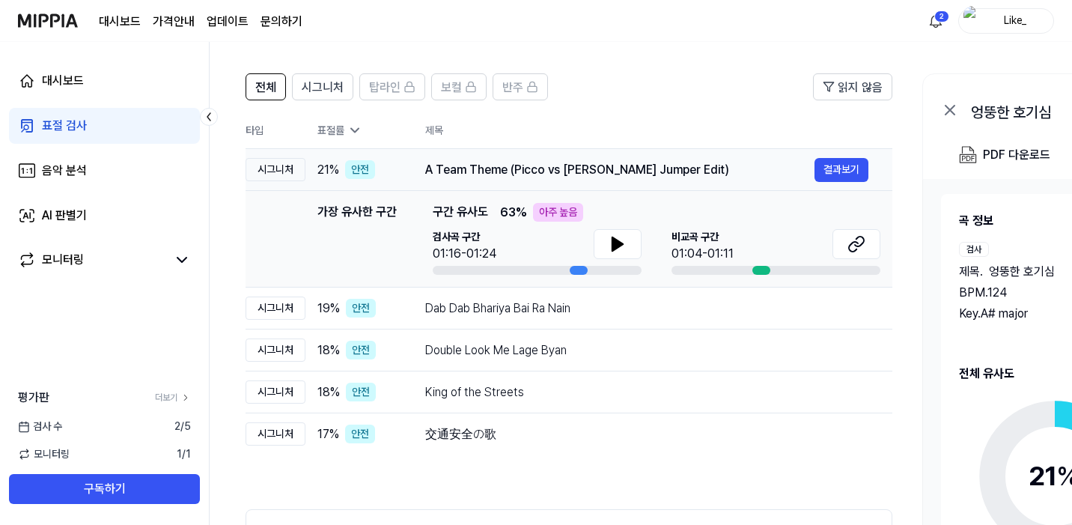
click at [529, 172] on div "A Team Theme (Picco vs [PERSON_NAME] Jumper Edit)" at bounding box center [619, 170] width 389 height 18
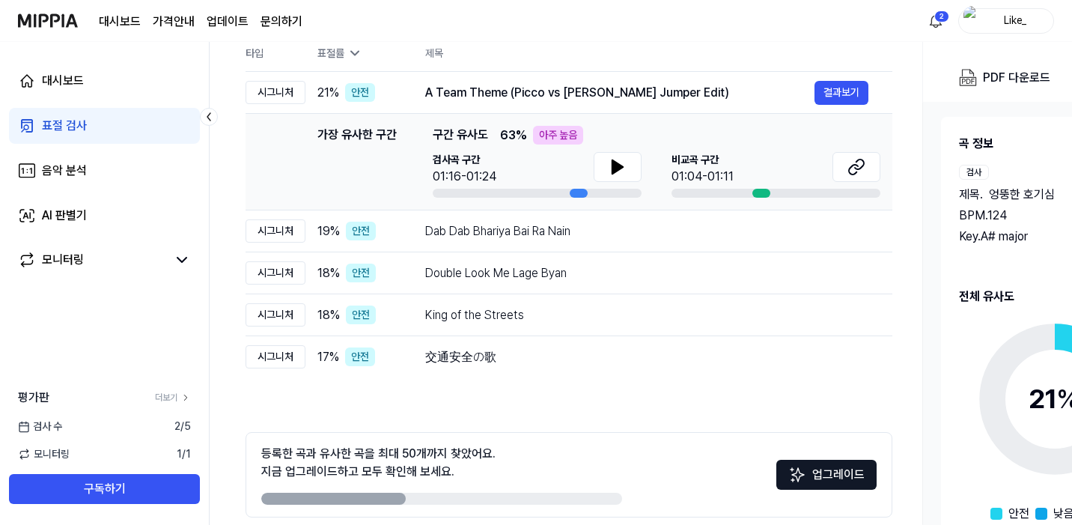
scroll to position [230, 0]
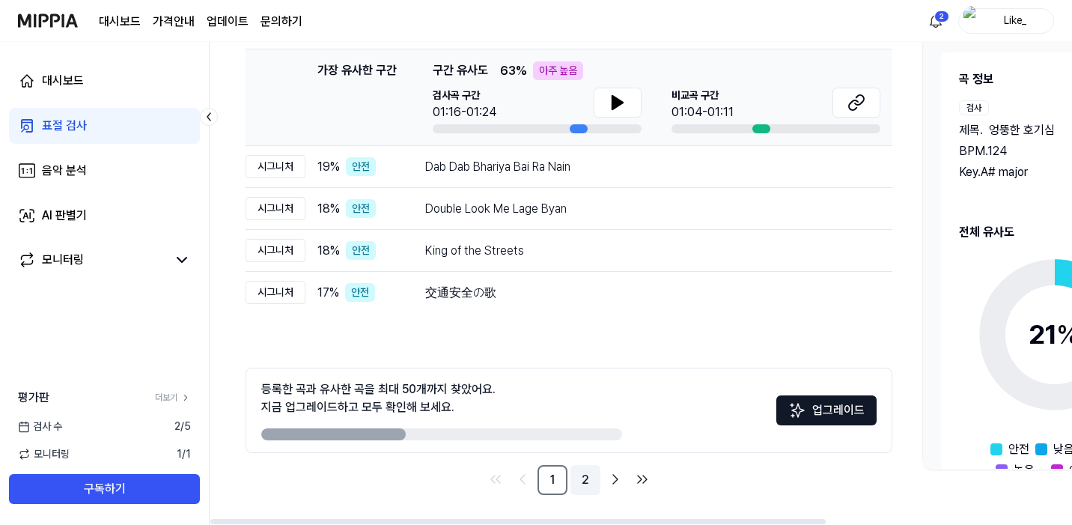
click at [586, 481] on link "2" at bounding box center [586, 480] width 30 height 30
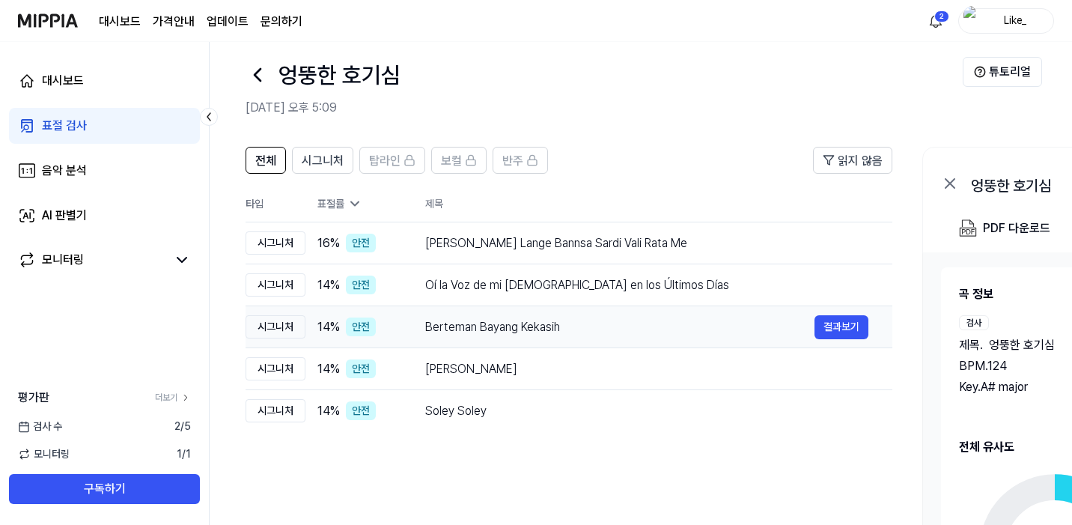
scroll to position [0, 0]
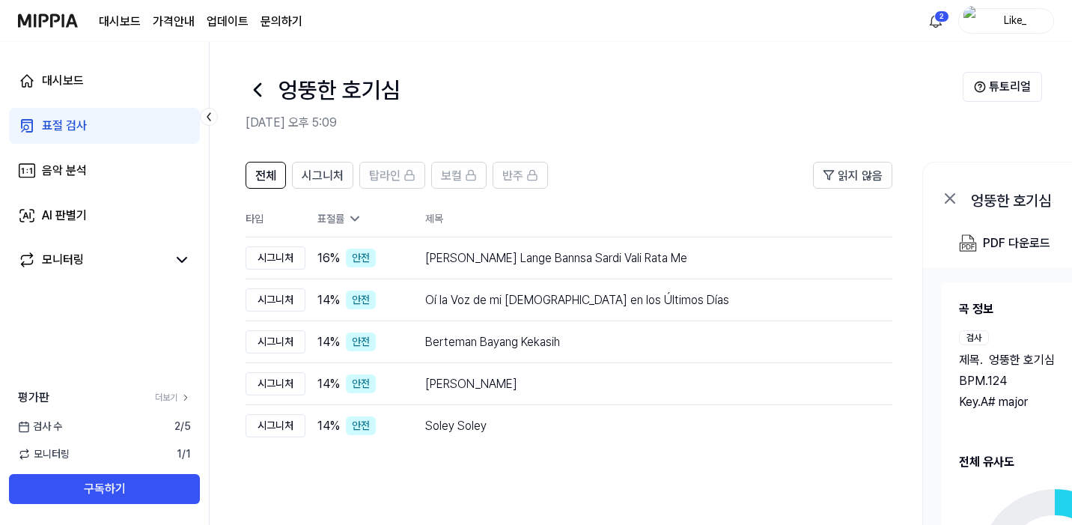
click at [260, 94] on icon at bounding box center [258, 90] width 6 height 12
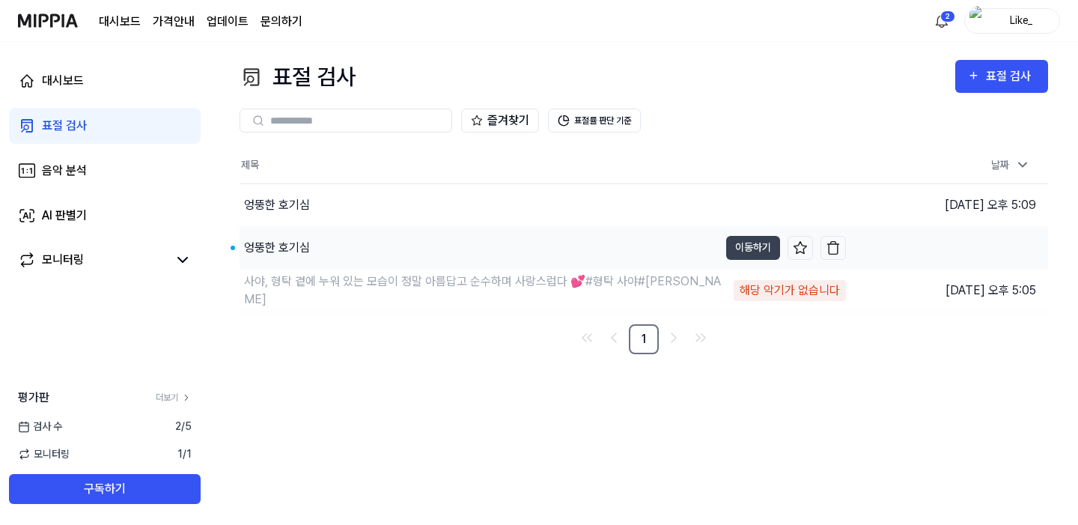
click at [342, 243] on div "엉뚱한 호기심" at bounding box center [479, 248] width 479 height 42
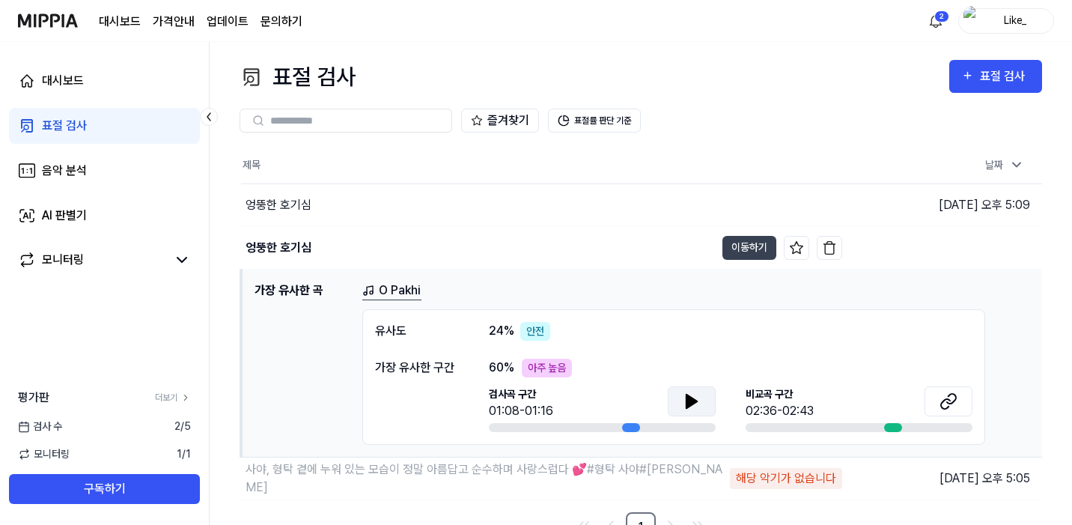
click at [696, 407] on icon at bounding box center [692, 401] width 18 height 18
click at [705, 405] on button at bounding box center [692, 401] width 48 height 30
click at [952, 404] on icon at bounding box center [949, 401] width 18 height 18
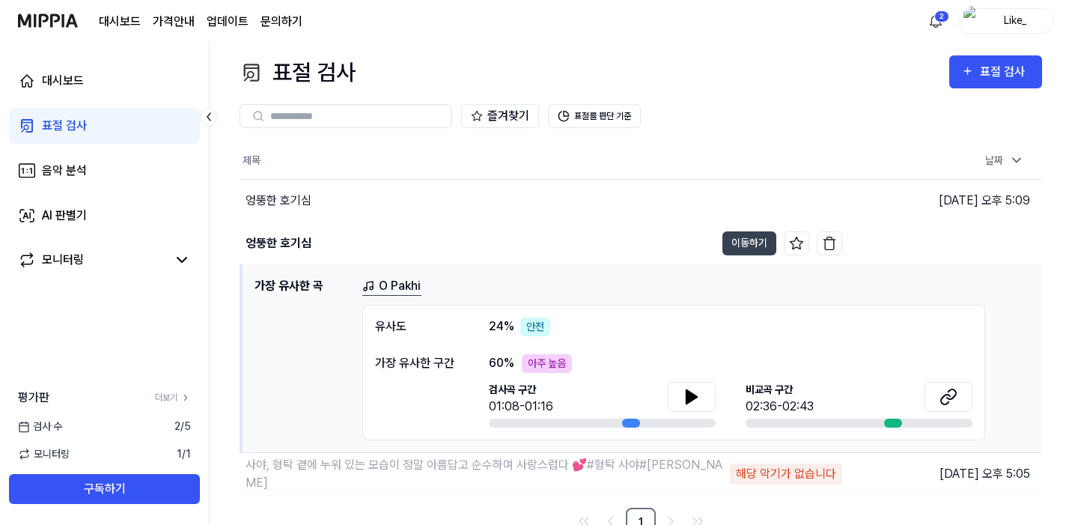
scroll to position [16, 0]
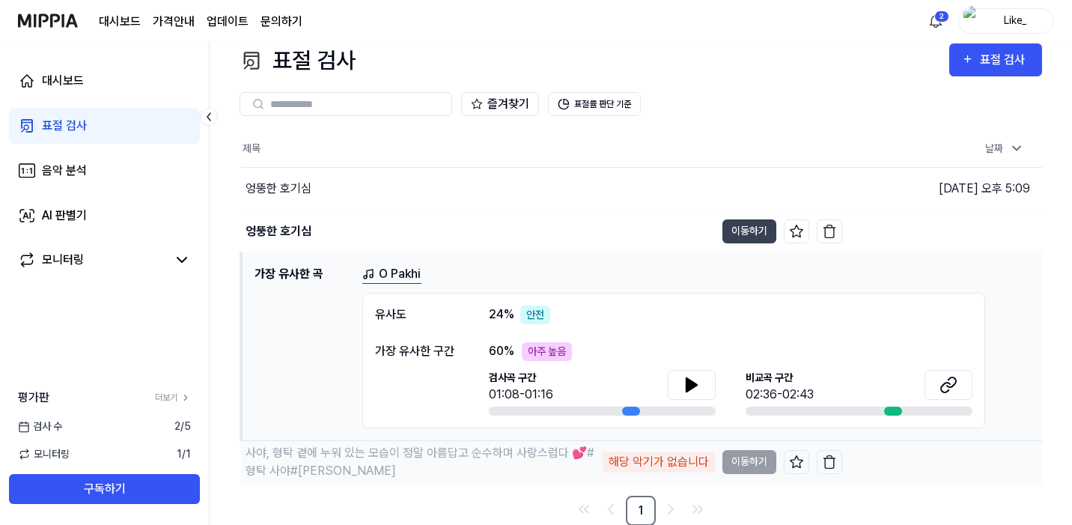
click at [507, 458] on div "사야, 형탁 곁에 누워 있는 모습이 정말 아름답고 순수하며 사랑스럽다 💕#형탁 사야#심하루" at bounding box center [422, 462] width 353 height 36
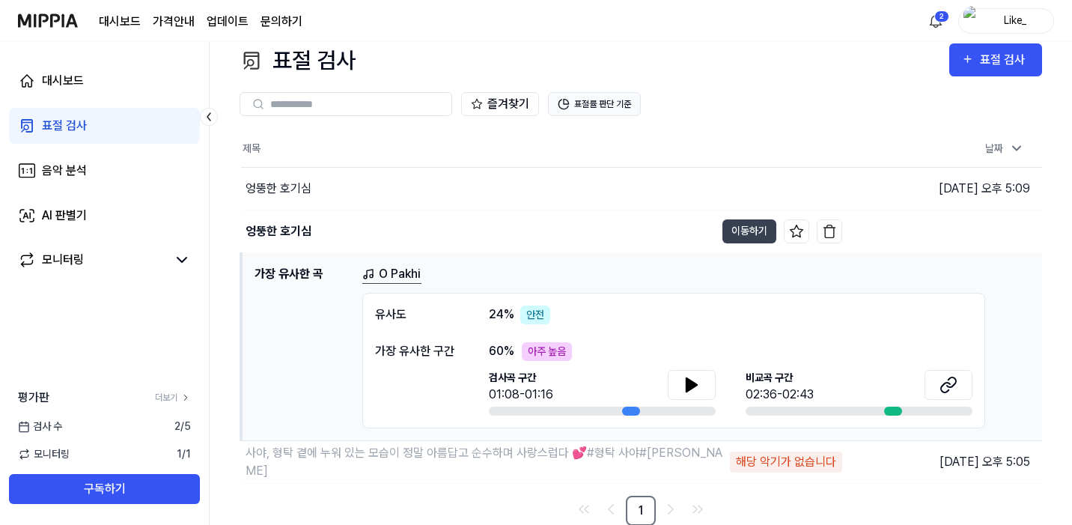
click at [589, 106] on button "표절률 판단 기준" at bounding box center [594, 104] width 93 height 24
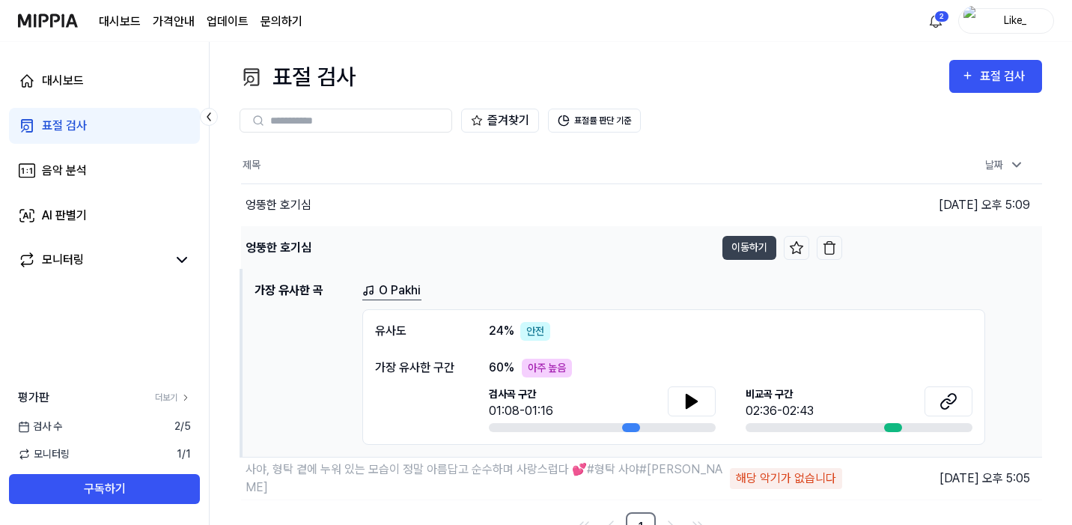
click at [315, 244] on div "엉뚱한 호기심" at bounding box center [478, 248] width 474 height 42
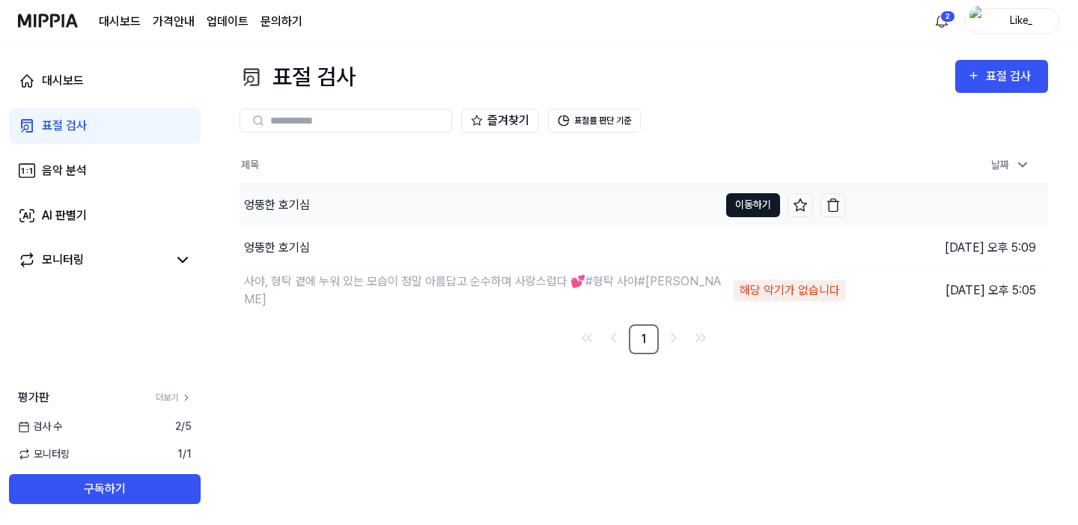
click at [762, 204] on button "이동하기" at bounding box center [753, 205] width 54 height 24
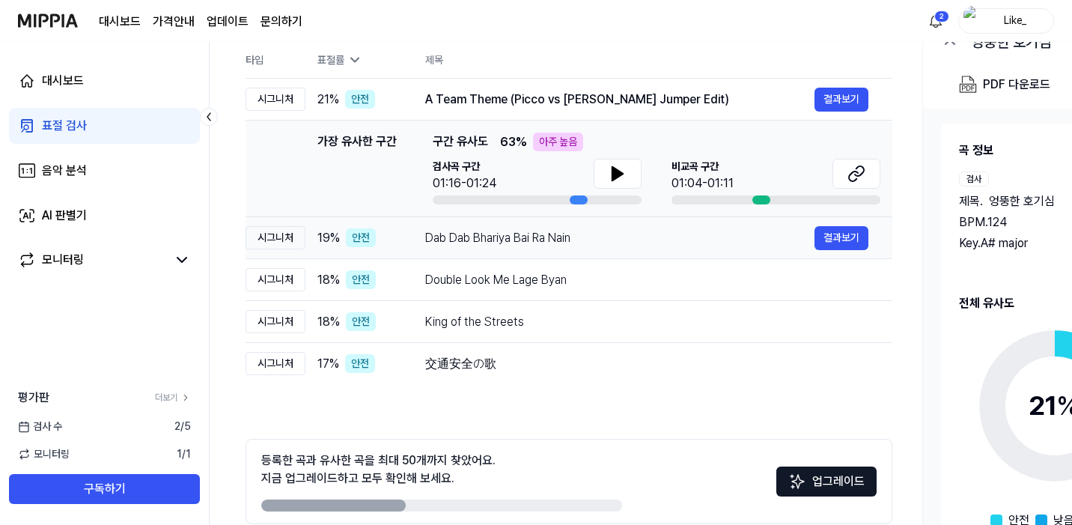
scroll to position [161, 0]
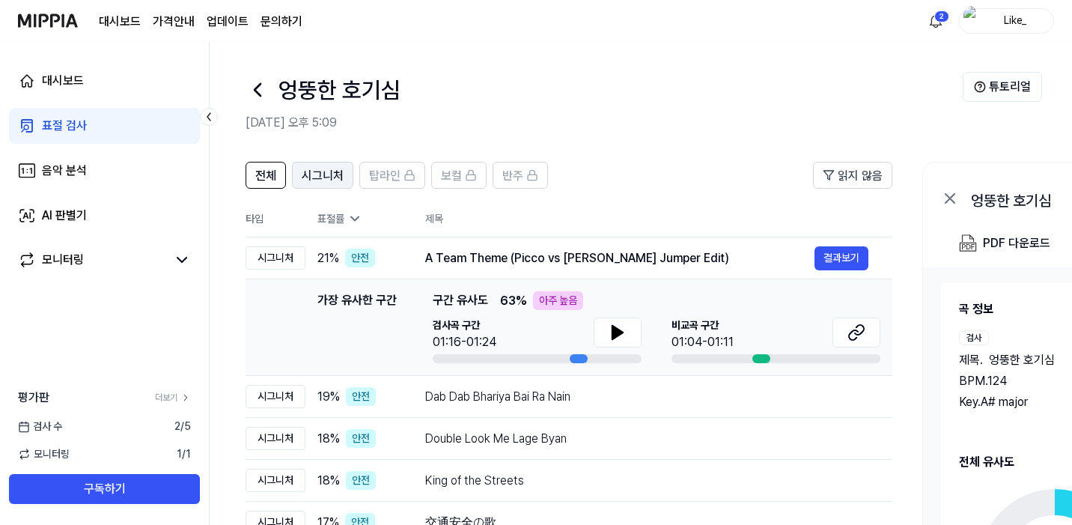
click at [319, 181] on span "시그니처" at bounding box center [323, 176] width 42 height 18
click at [268, 184] on span "전체" at bounding box center [265, 176] width 21 height 18
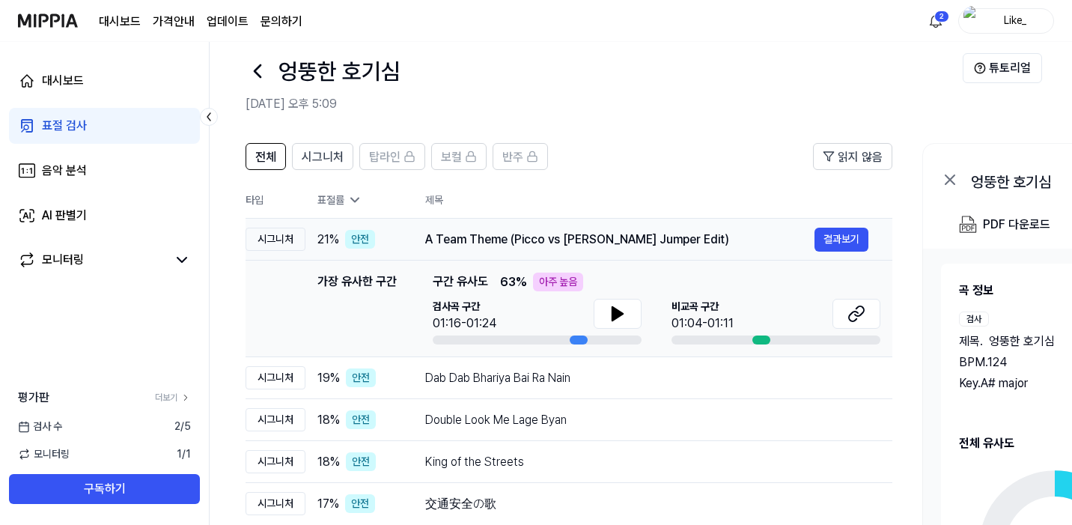
scroll to position [230, 0]
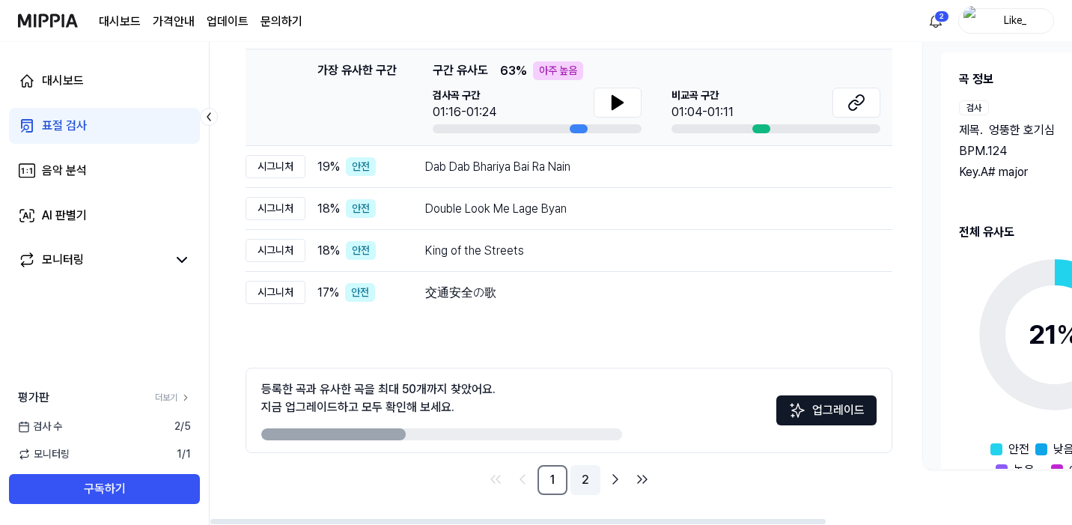
click at [588, 481] on link "2" at bounding box center [586, 480] width 30 height 30
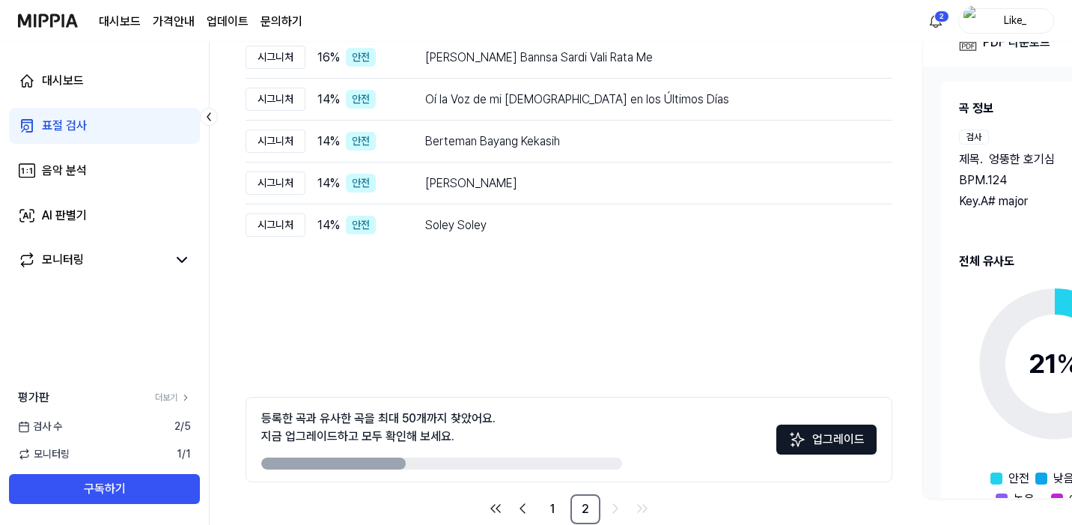
scroll to position [230, 0]
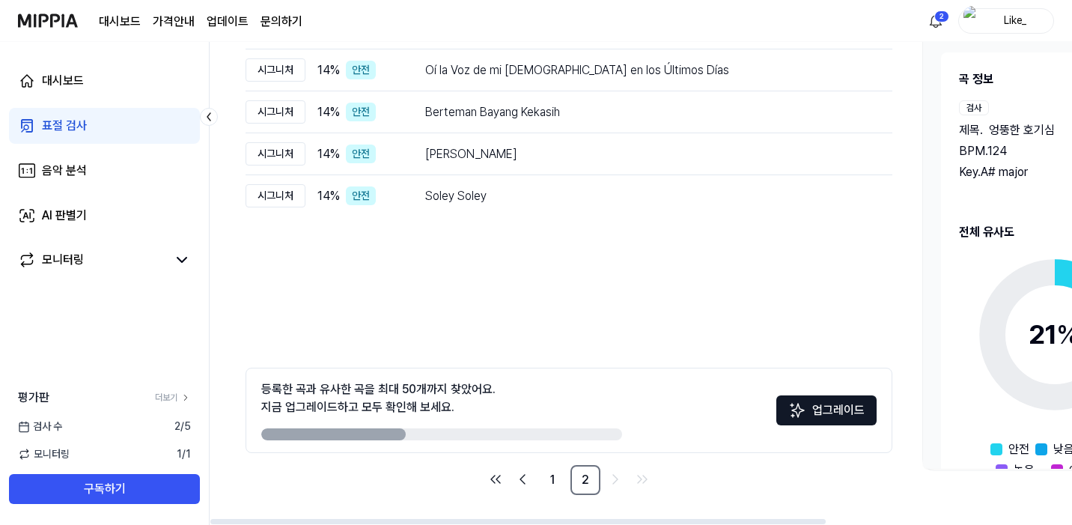
click at [822, 401] on button "업그레이드" at bounding box center [827, 410] width 100 height 30
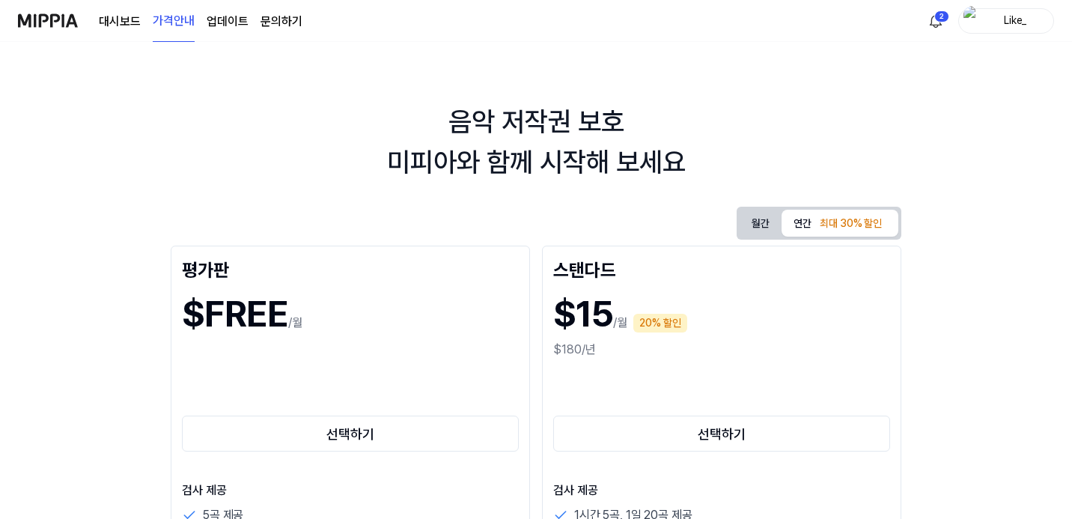
click at [782, 227] on button "월간" at bounding box center [761, 224] width 42 height 28
click at [899, 231] on button "연간 최대 30% 할인" at bounding box center [840, 223] width 117 height 27
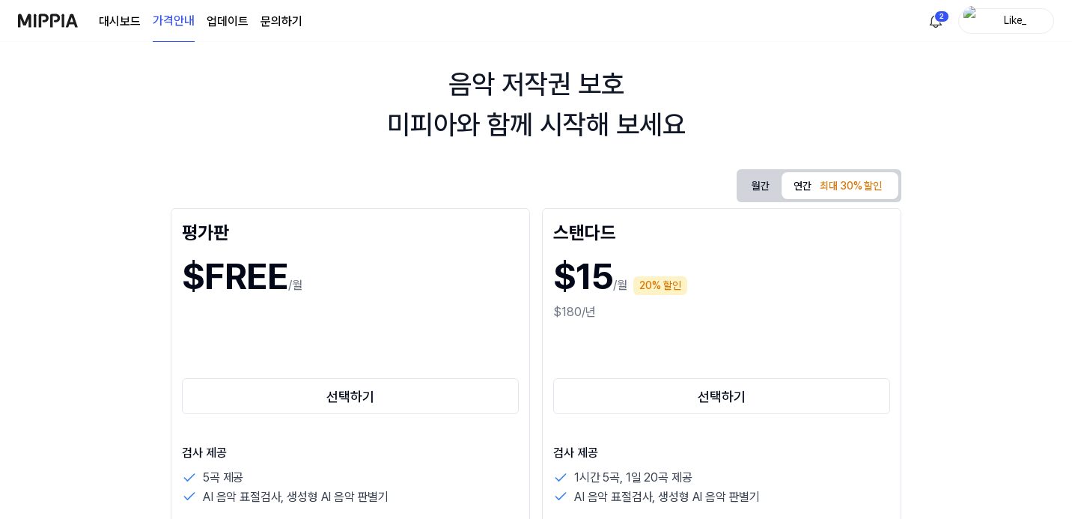
scroll to position [70, 0]
